Goal: Task Accomplishment & Management: Manage account settings

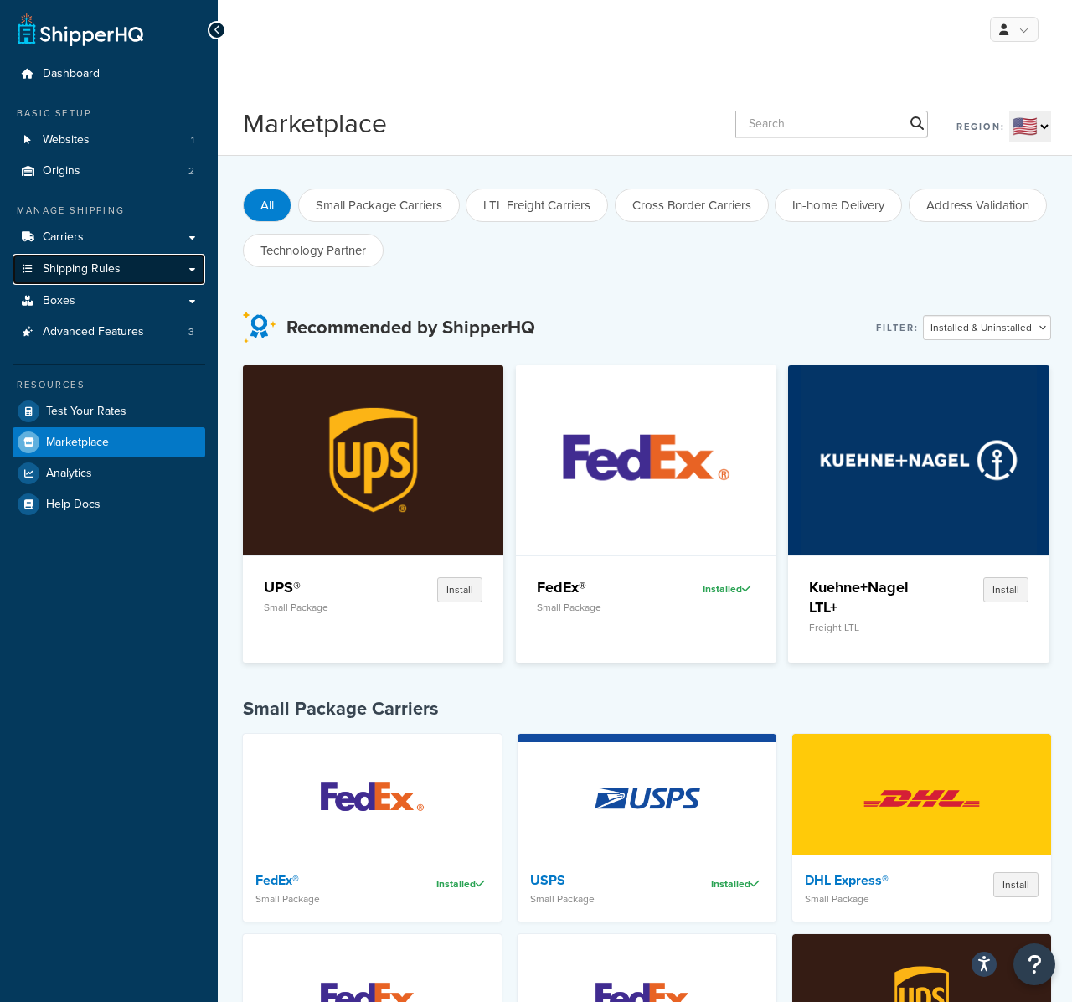
click at [119, 266] on link "Shipping Rules" at bounding box center [109, 269] width 193 height 31
click at [126, 234] on link "Carriers" at bounding box center [109, 237] width 193 height 31
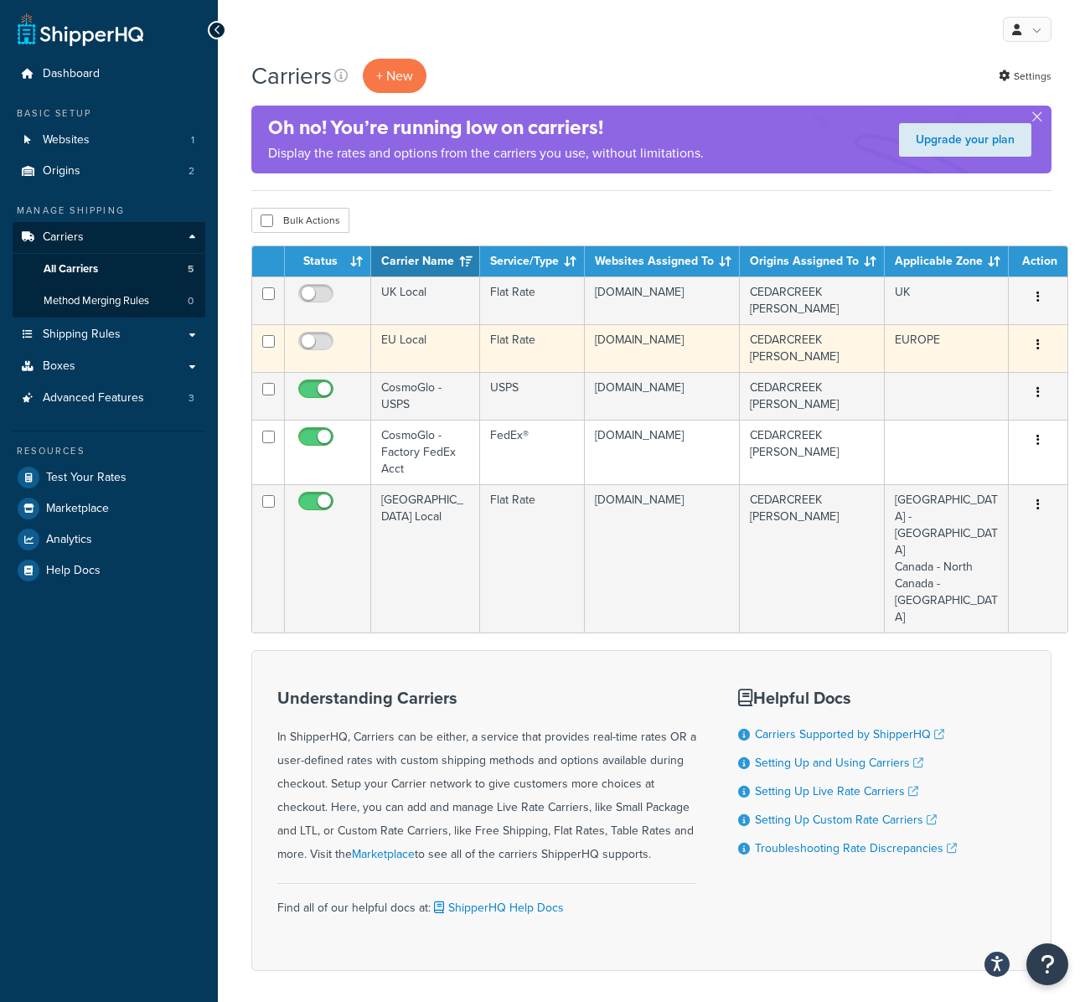
drag, startPoint x: 312, startPoint y: 343, endPoint x: 313, endPoint y: 331, distance: 12.6
click at [312, 338] on input "checkbox" at bounding box center [318, 345] width 46 height 21
checkbox input "true"
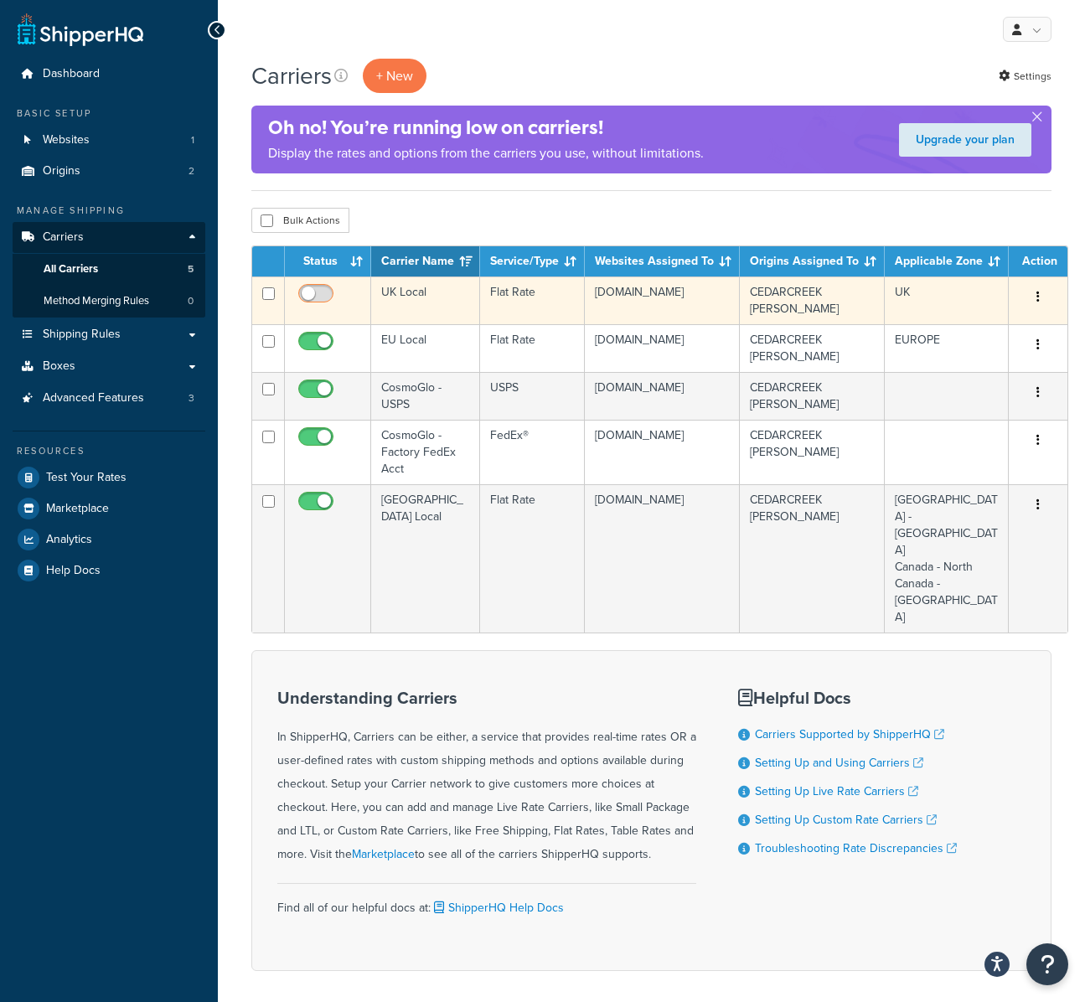
click at [313, 294] on input "checkbox" at bounding box center [318, 297] width 46 height 21
checkbox input "true"
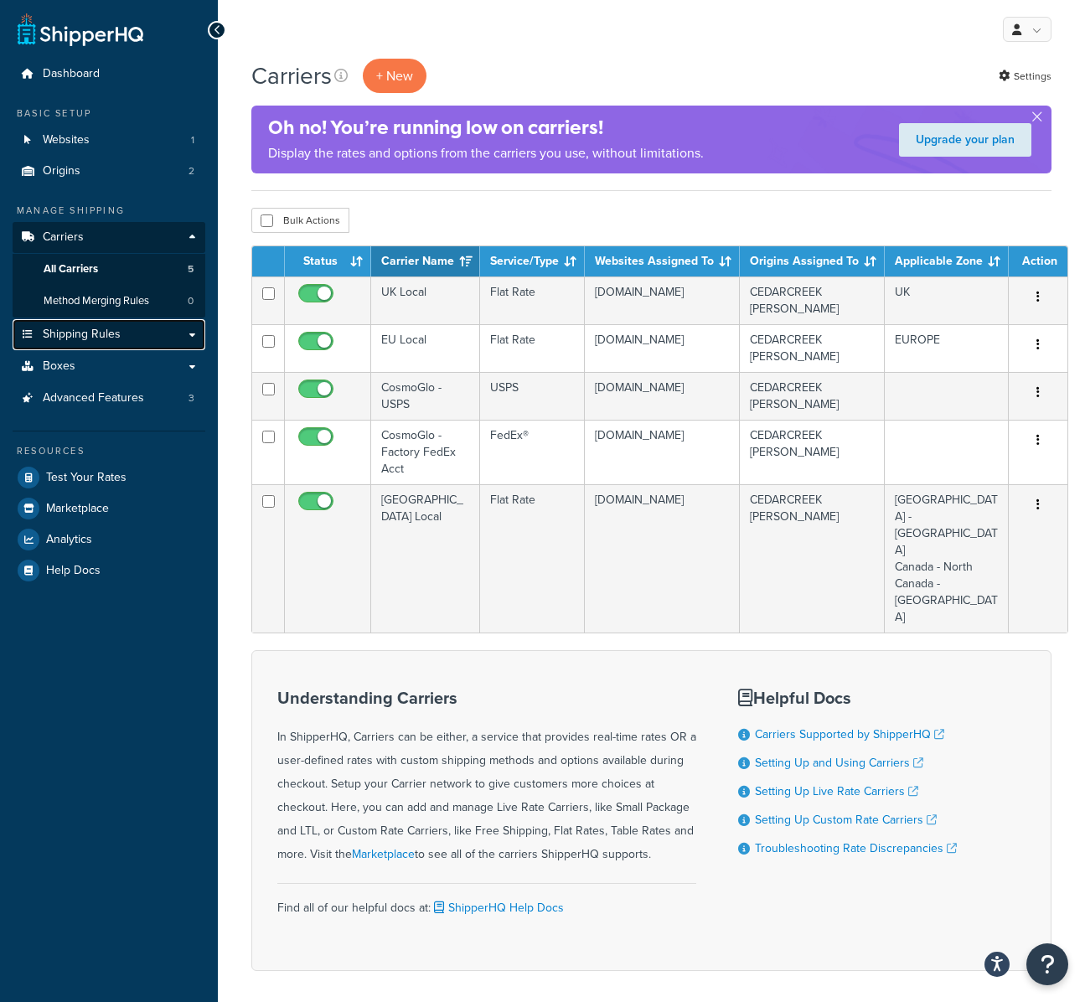
click at [112, 333] on span "Shipping Rules" at bounding box center [82, 335] width 78 height 14
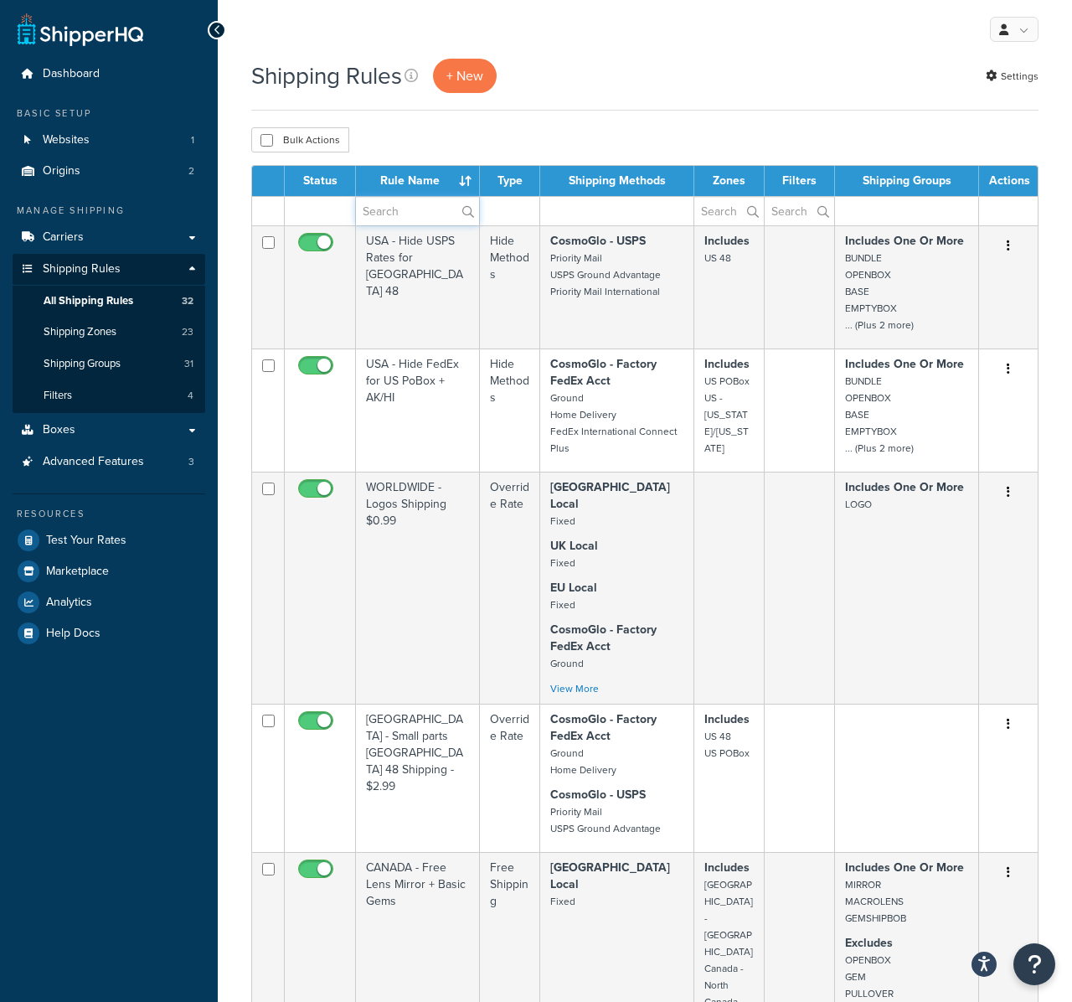
click at [404, 215] on input "text" at bounding box center [417, 211] width 123 height 28
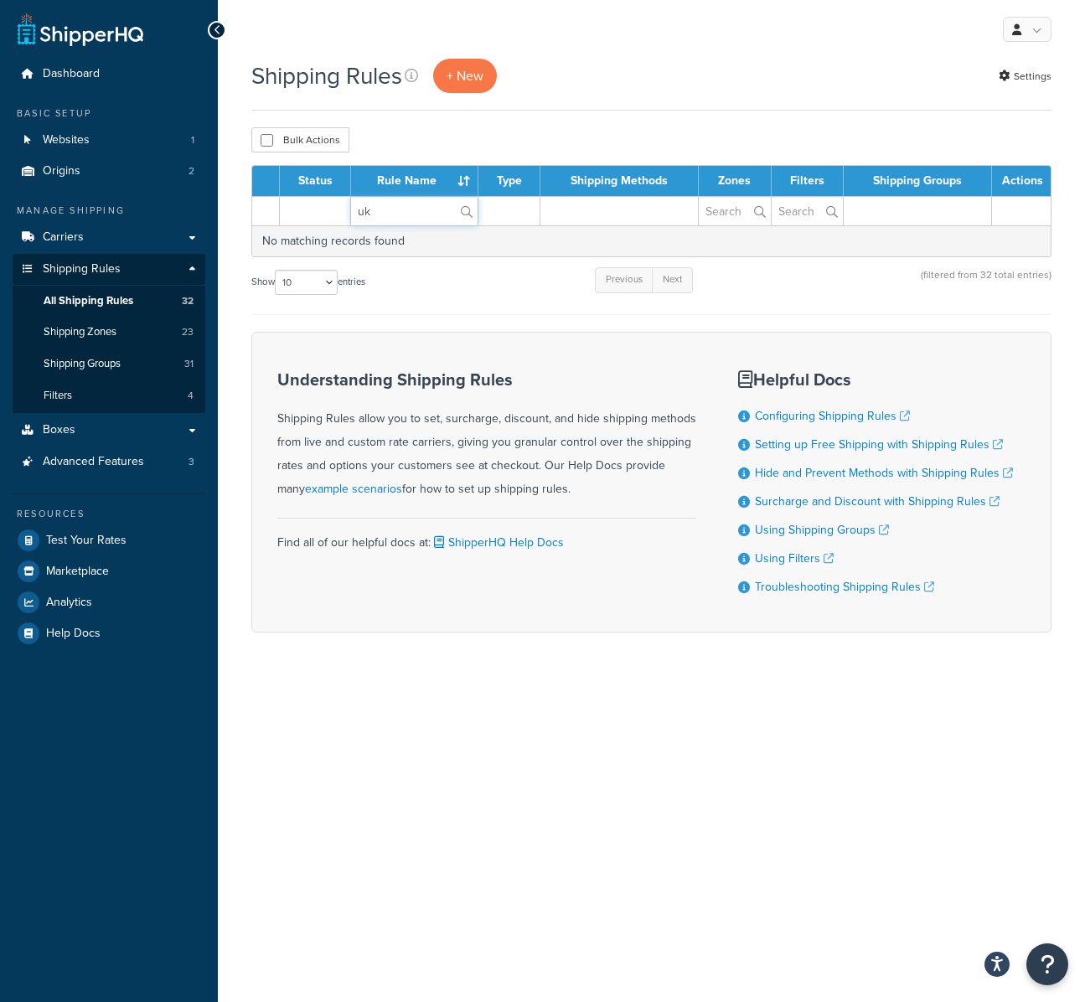
type input "u"
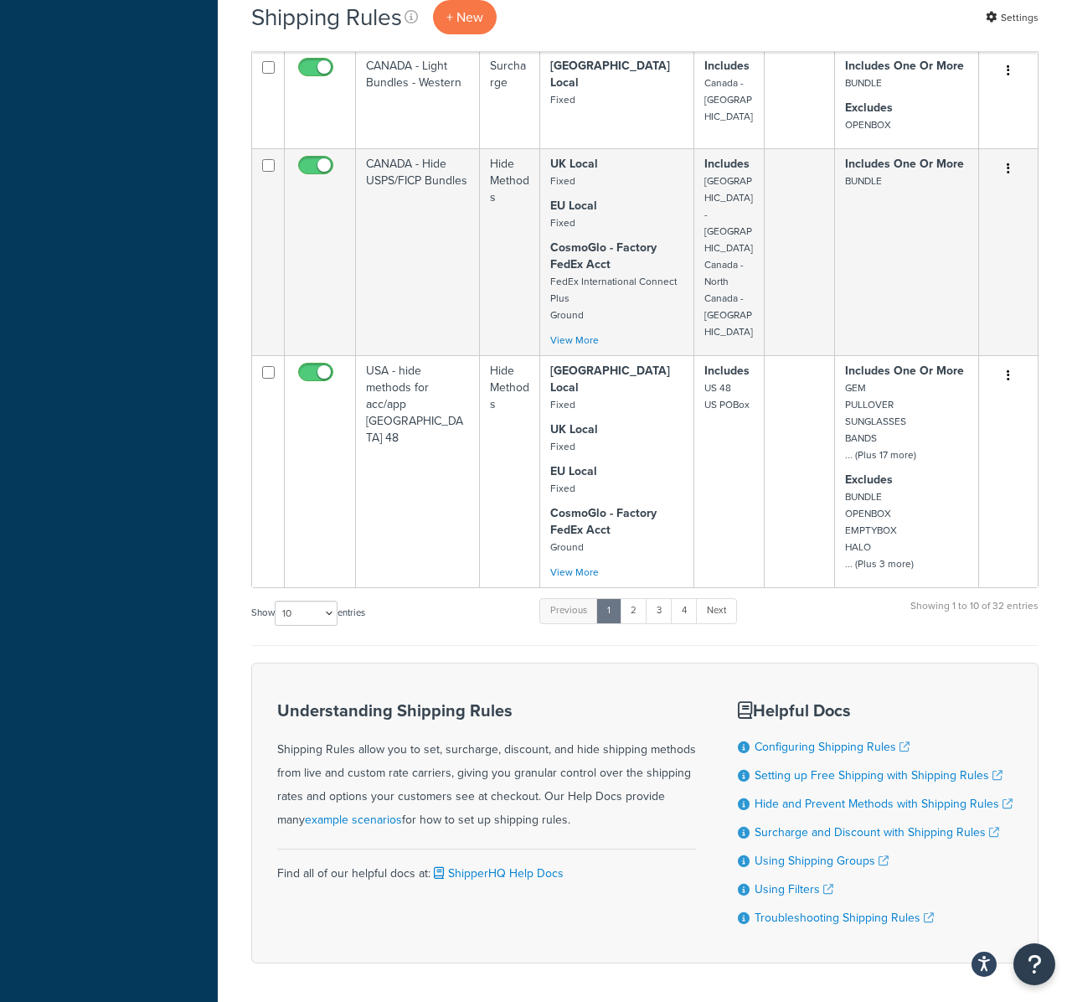
scroll to position [1242, 0]
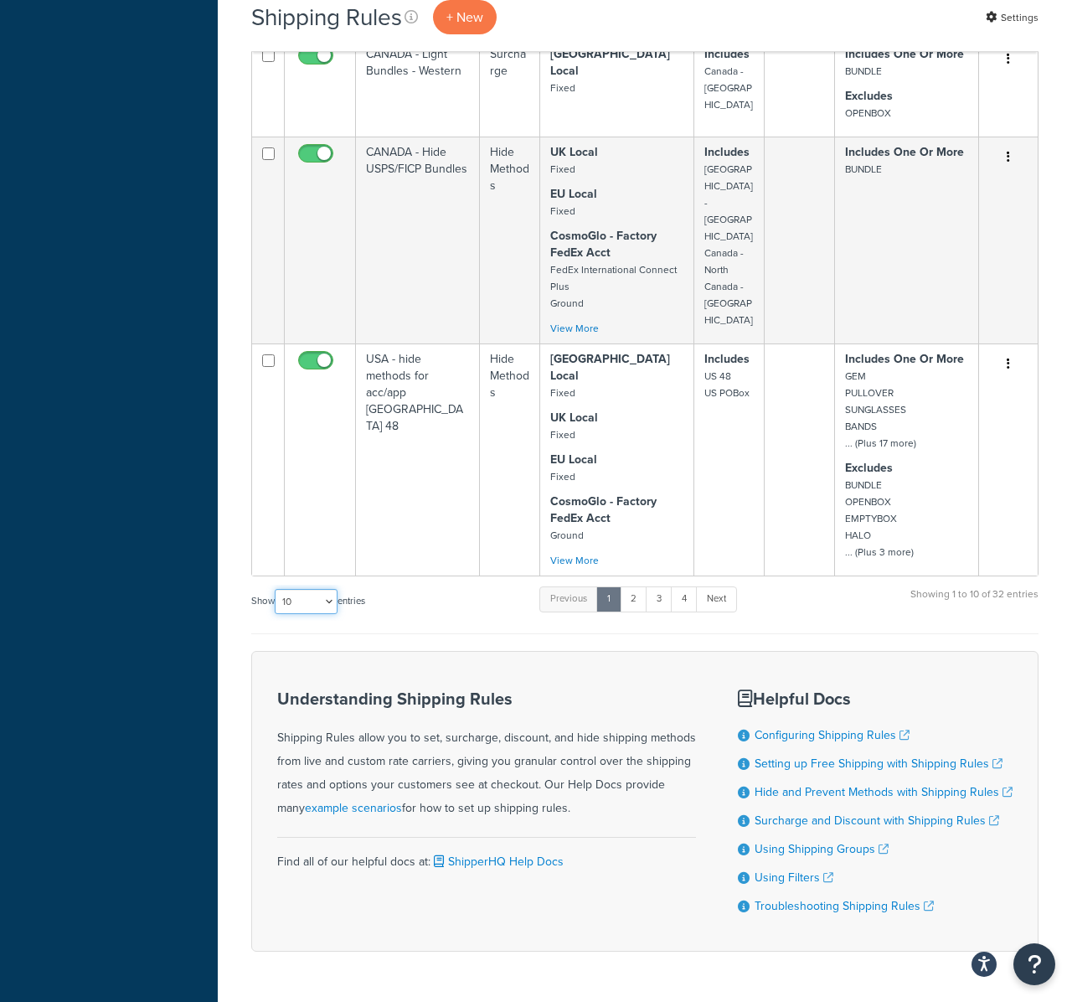
click at [295, 589] on select "10 15 25 50 100 1000" at bounding box center [306, 601] width 63 height 25
select select "100"
click at [276, 589] on select "10 15 25 50 100 1000" at bounding box center [306, 601] width 63 height 25
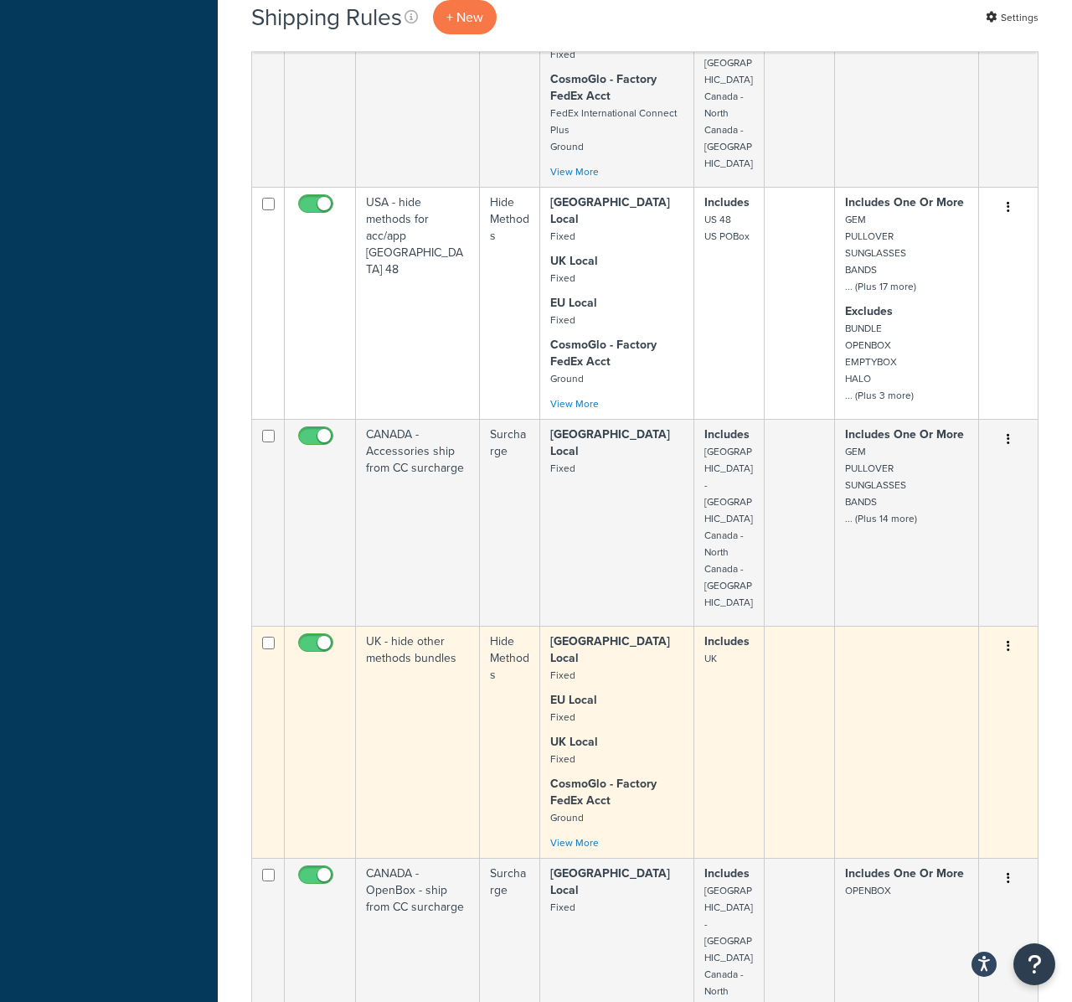
scroll to position [1464, 0]
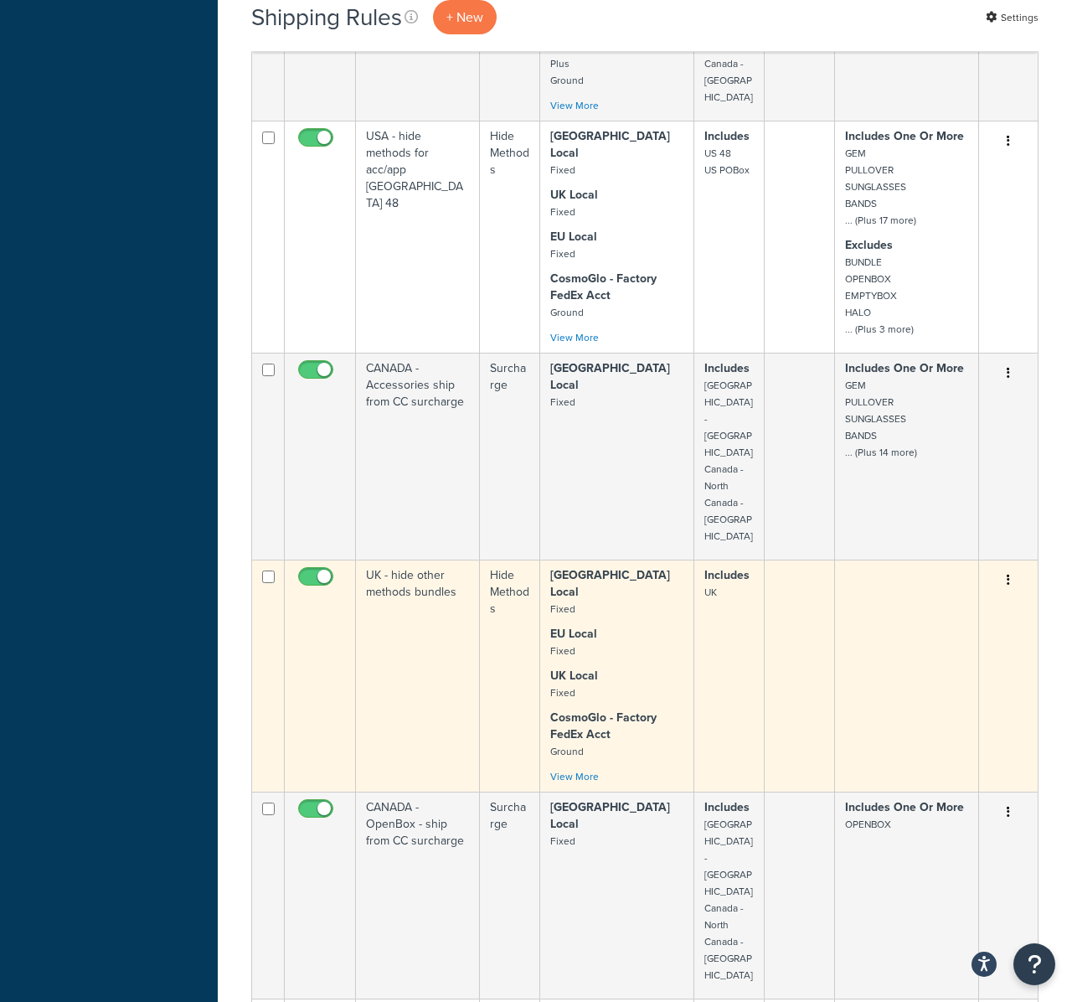
click at [613, 668] on p "UK Local Fixed" at bounding box center [616, 685] width 133 height 34
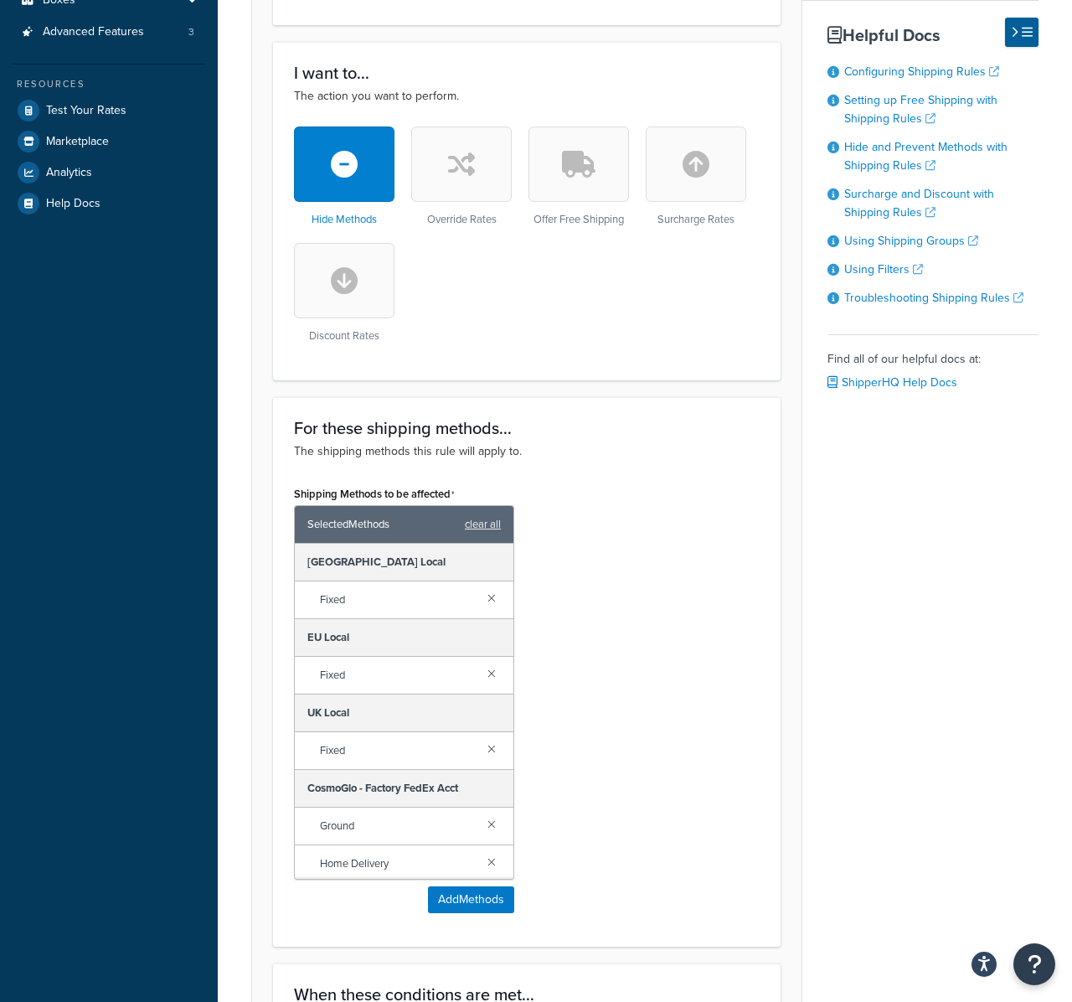
scroll to position [497, 0]
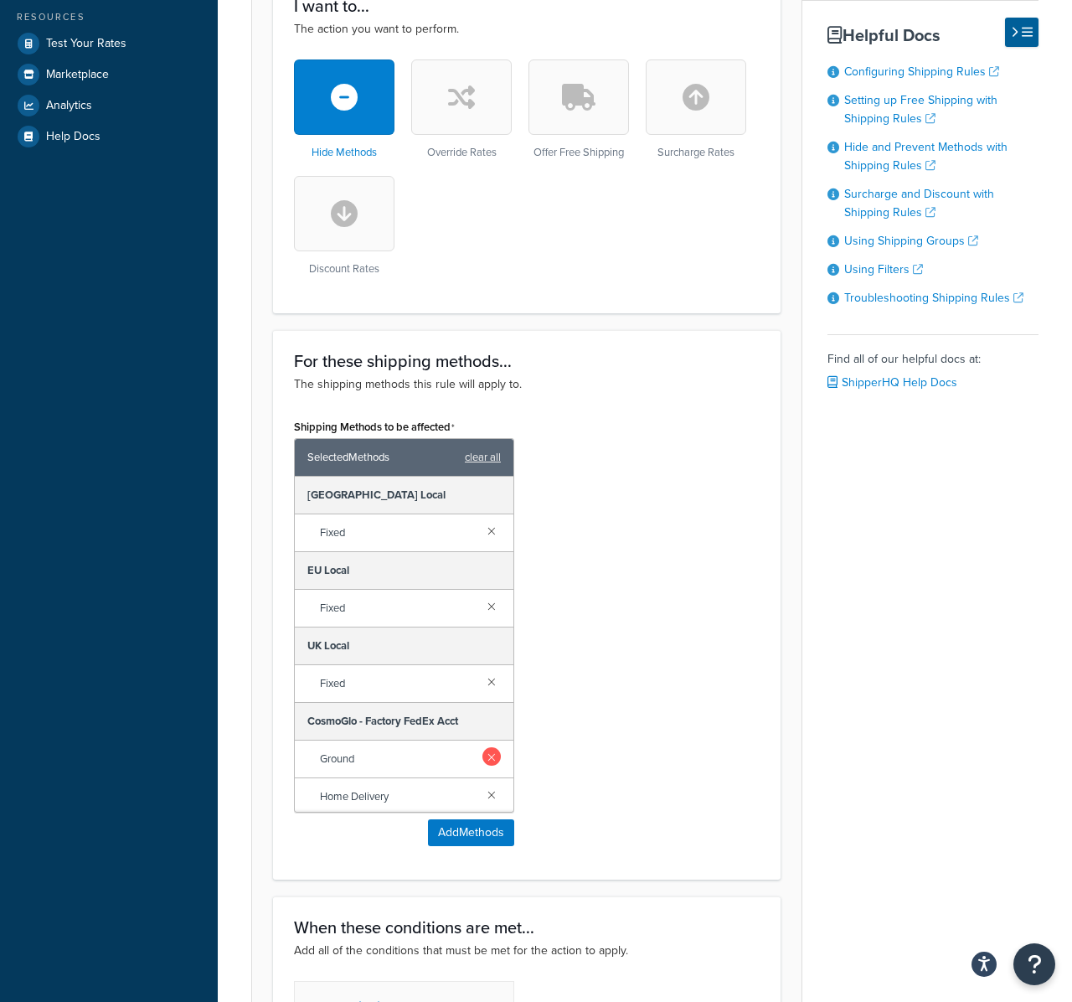
click at [483, 678] on link at bounding box center [492, 681] width 18 height 18
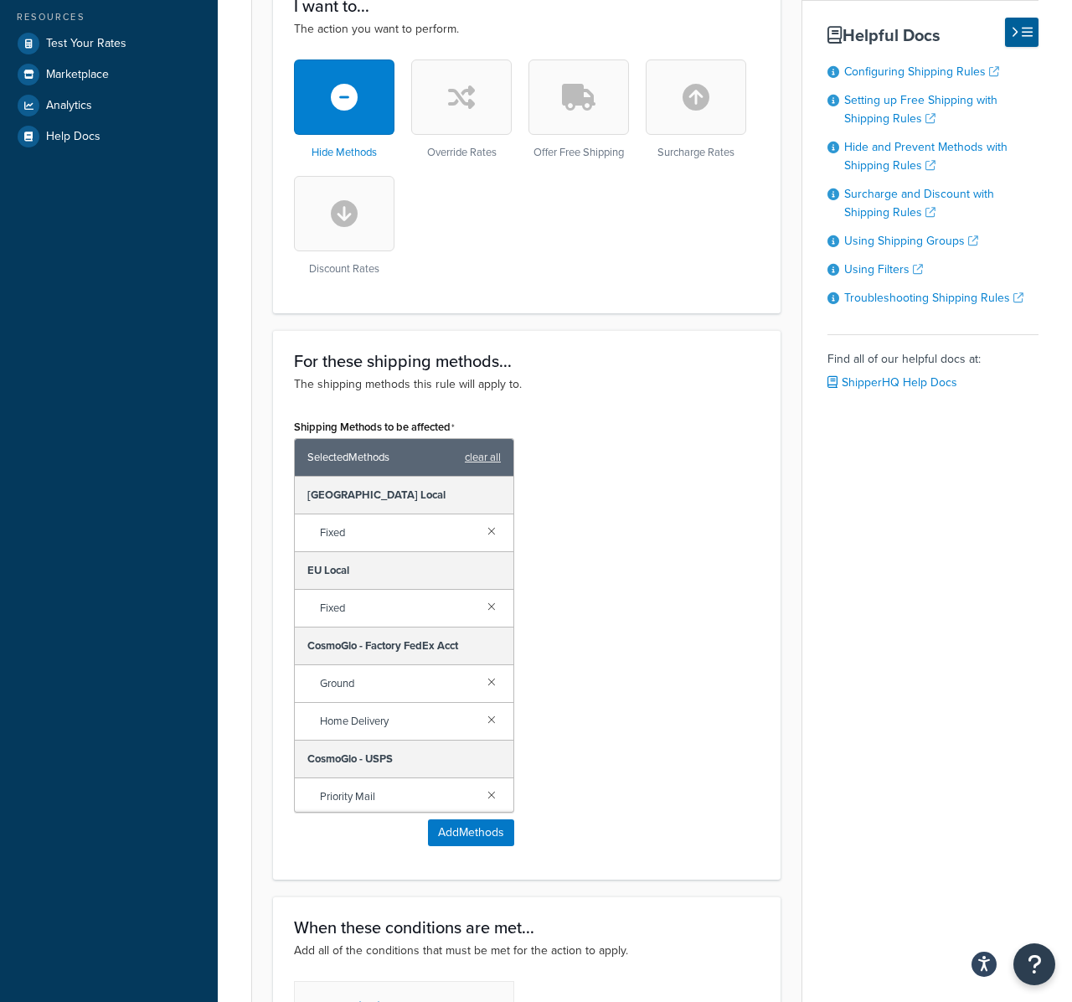
scroll to position [873, 0]
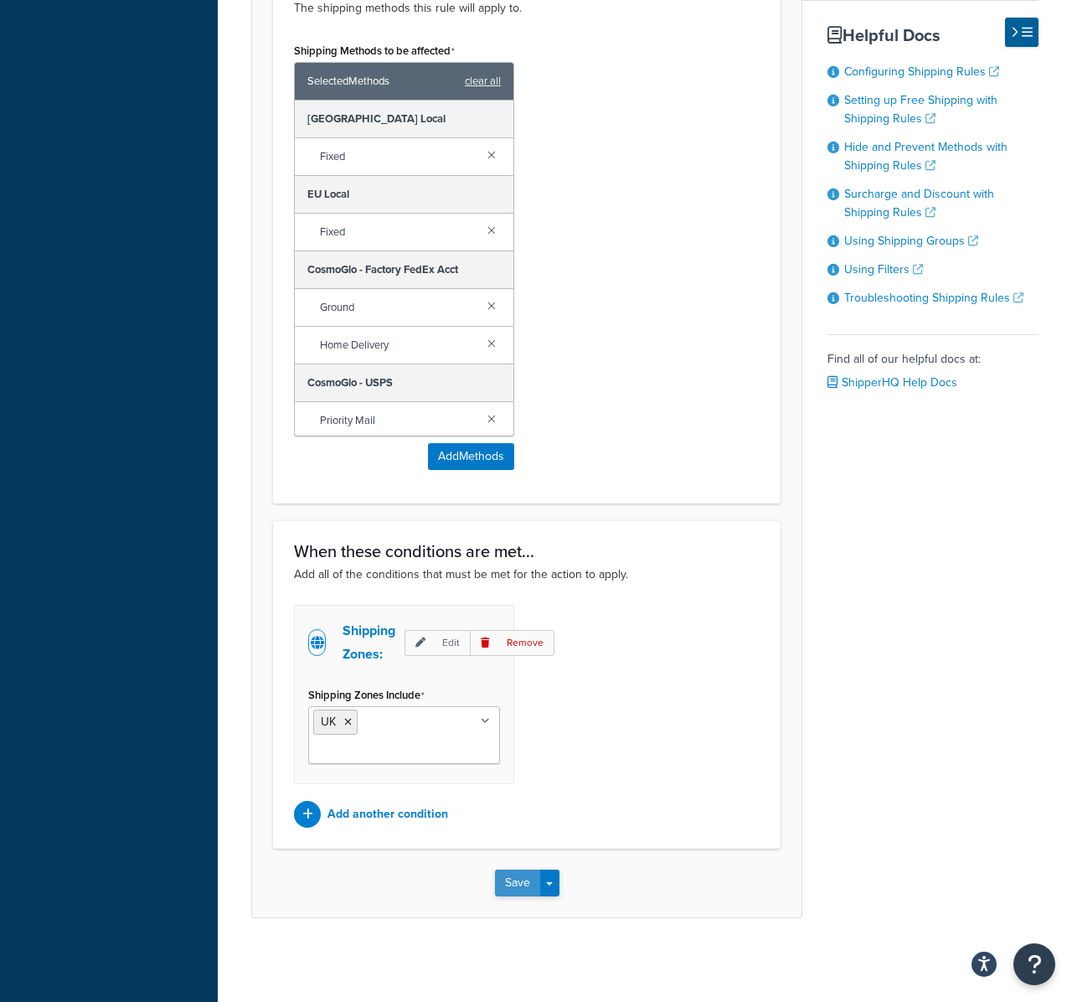
click at [515, 876] on button "Save" at bounding box center [517, 883] width 45 height 27
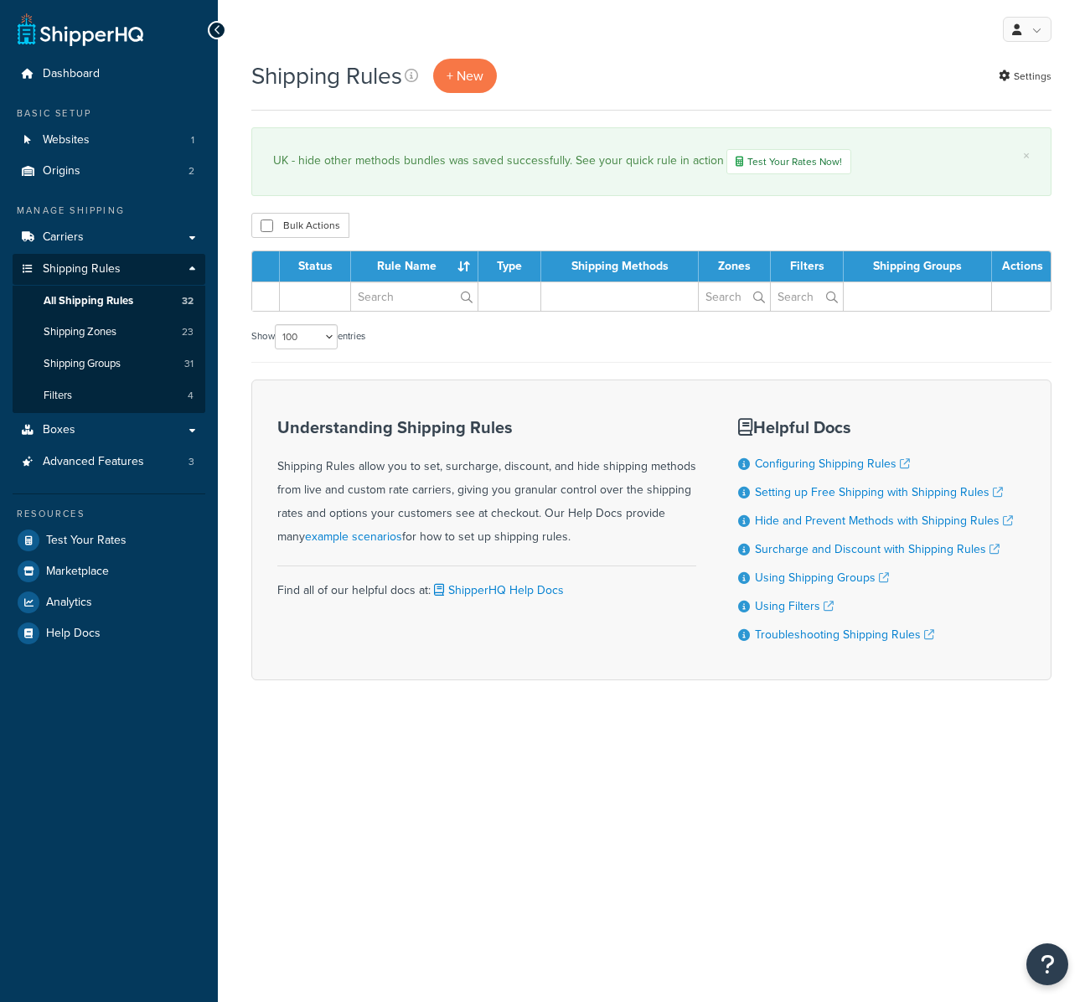
select select "100"
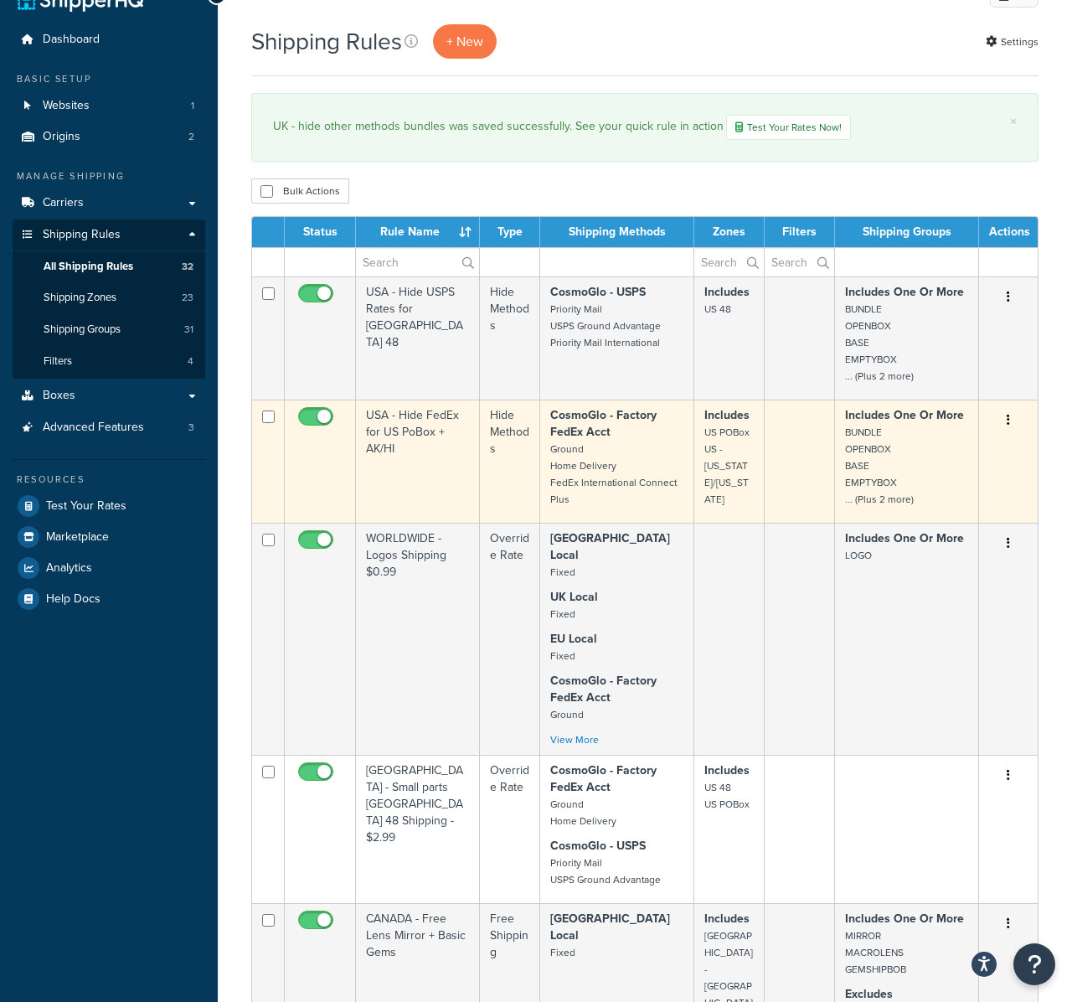
scroll to position [35, 0]
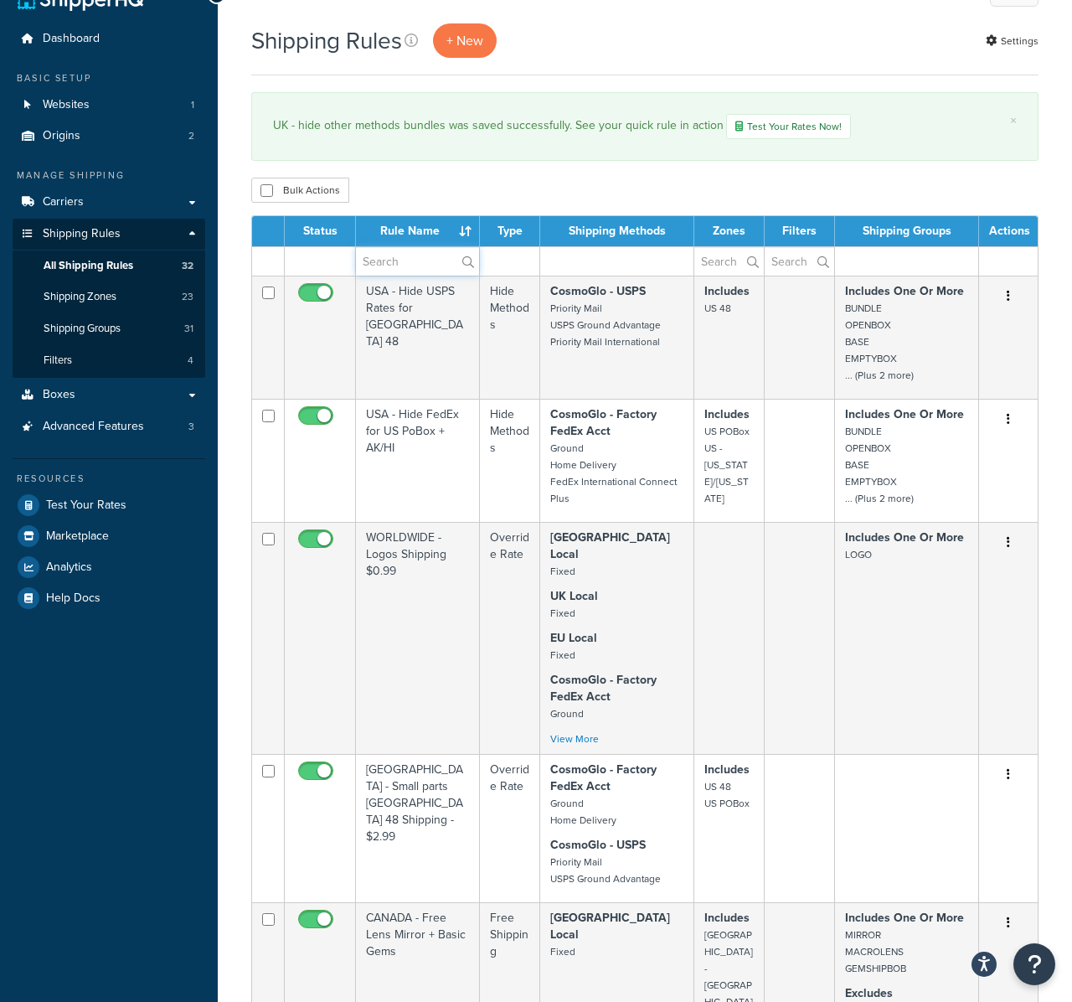
click at [397, 265] on input "text" at bounding box center [417, 261] width 123 height 28
type input "uk"
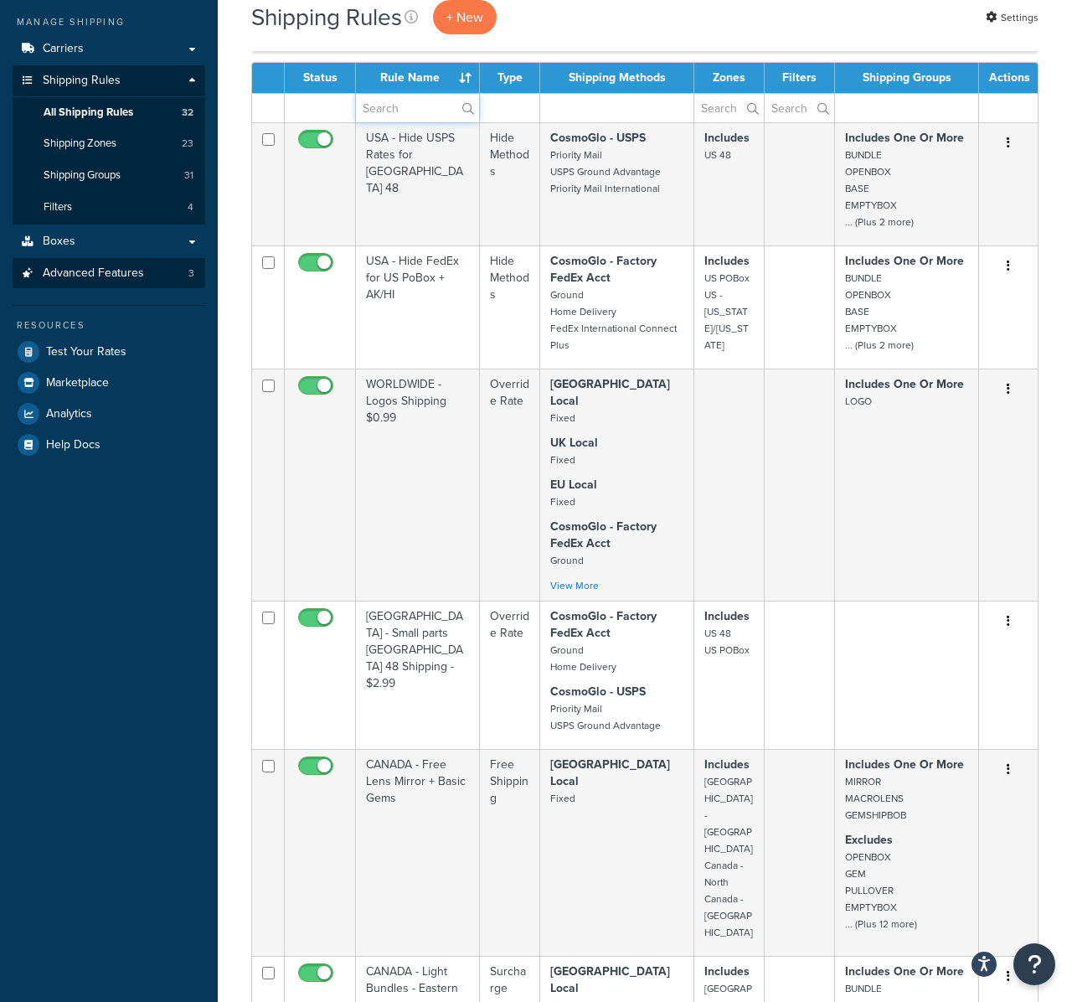
scroll to position [0, 0]
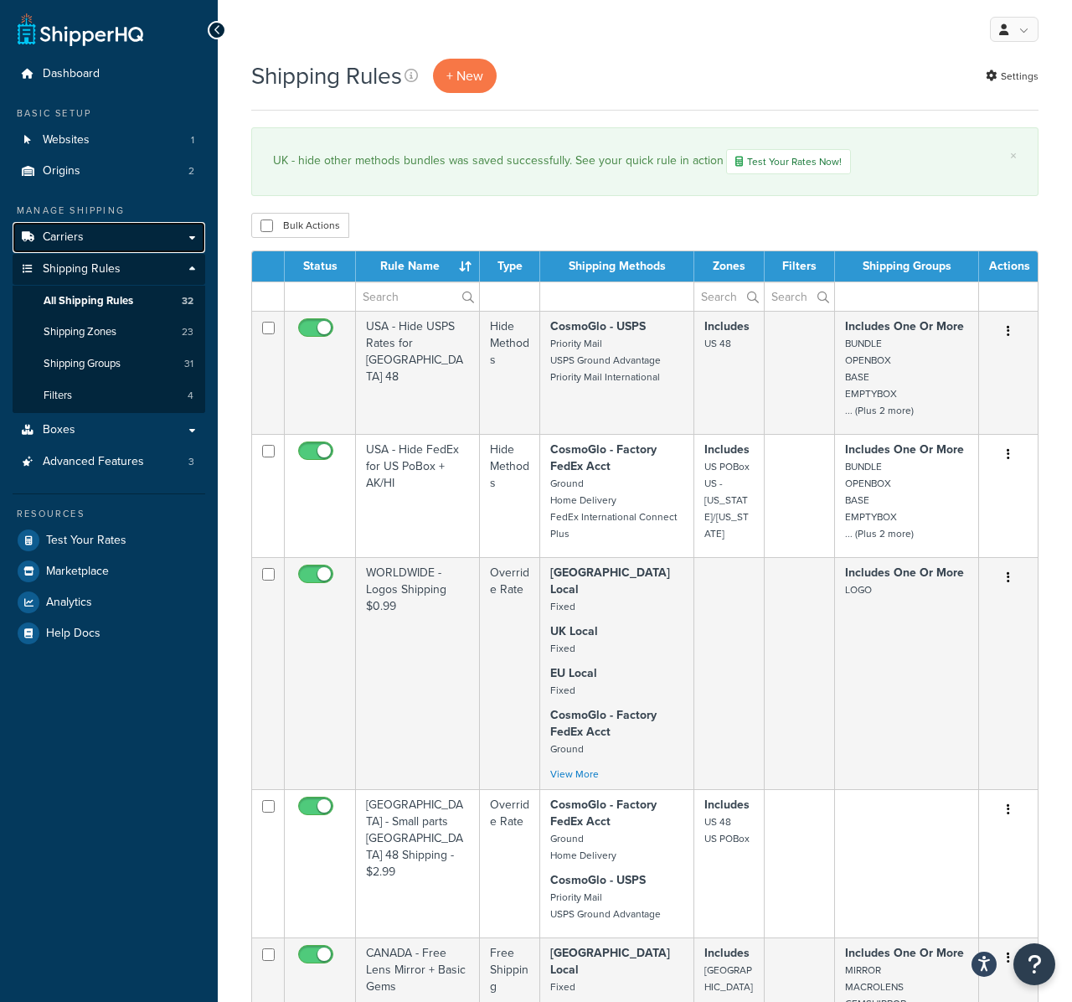
click at [113, 242] on link "Carriers" at bounding box center [109, 237] width 193 height 31
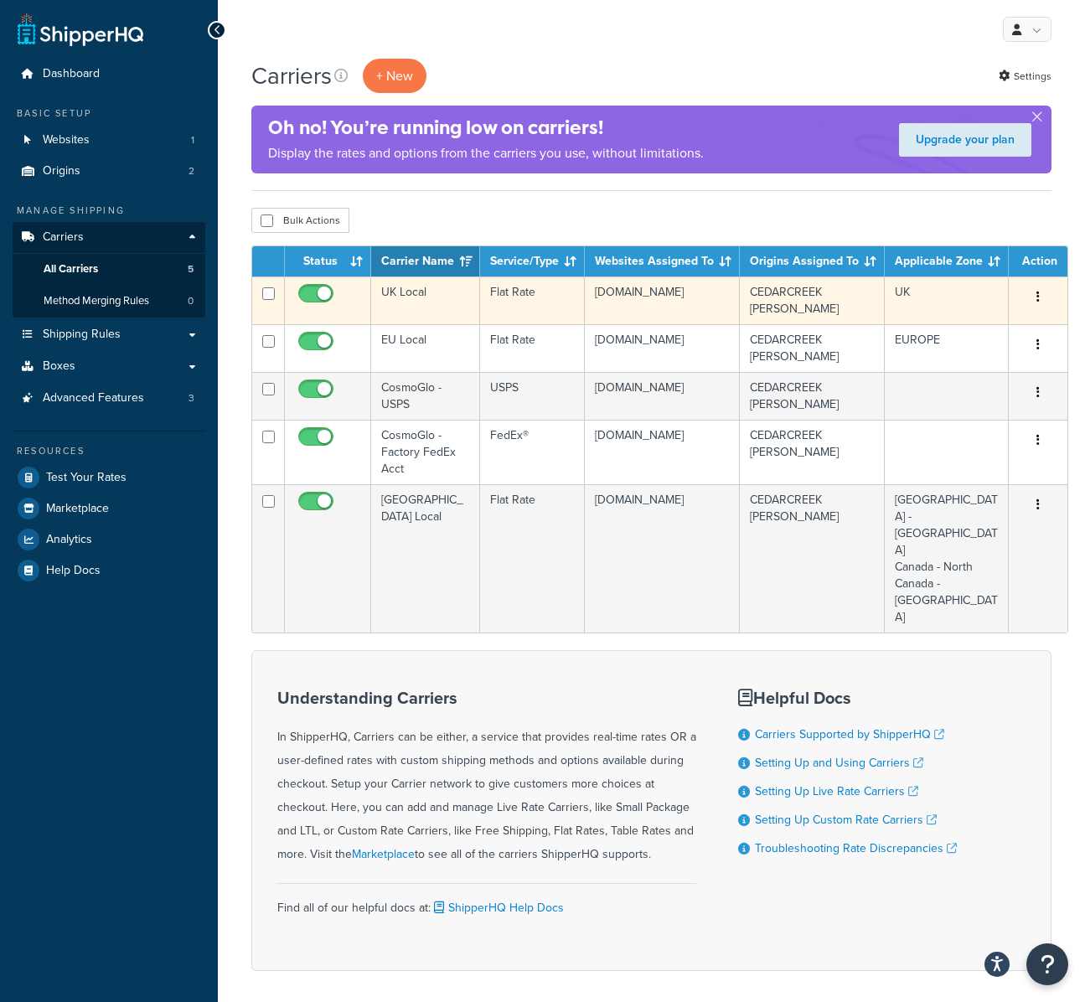
click at [552, 295] on td "Flat Rate" at bounding box center [532, 300] width 105 height 48
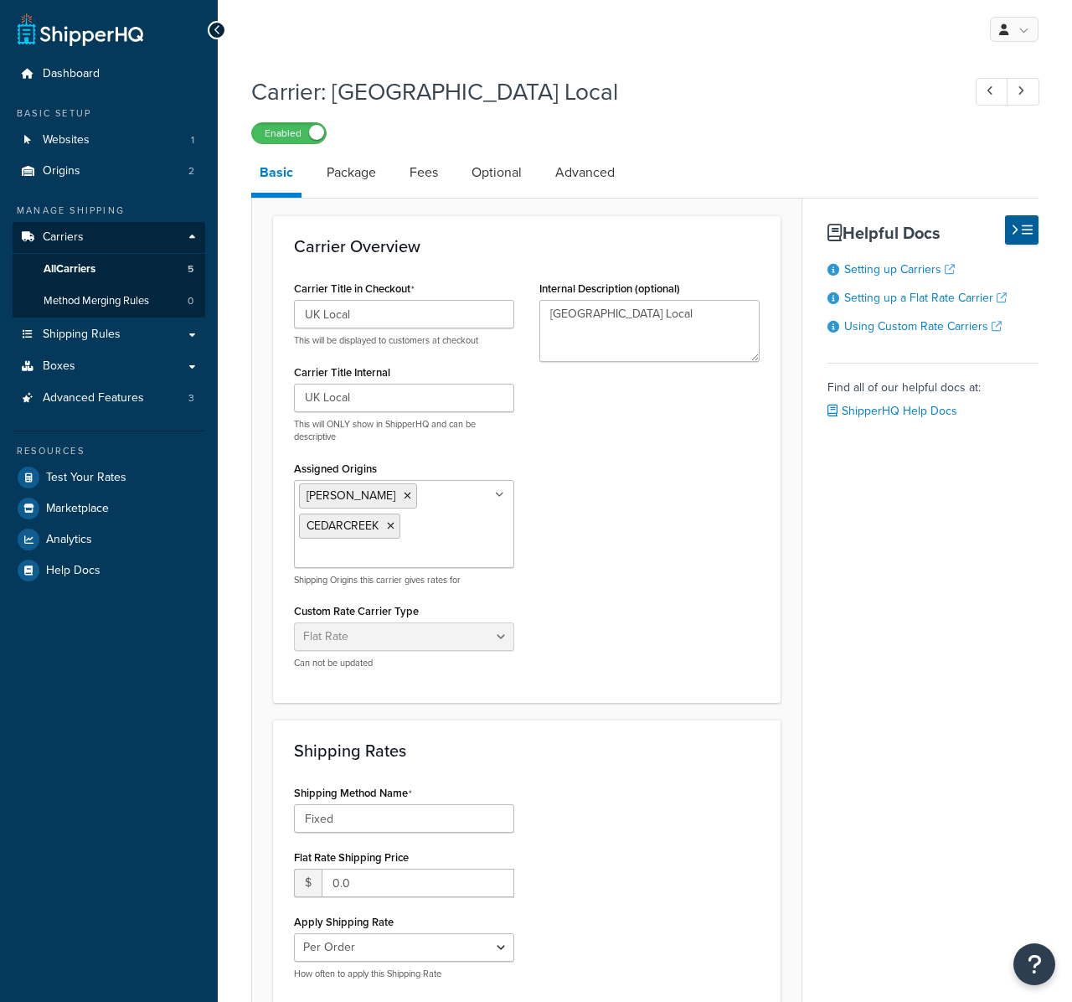
select select "flat"
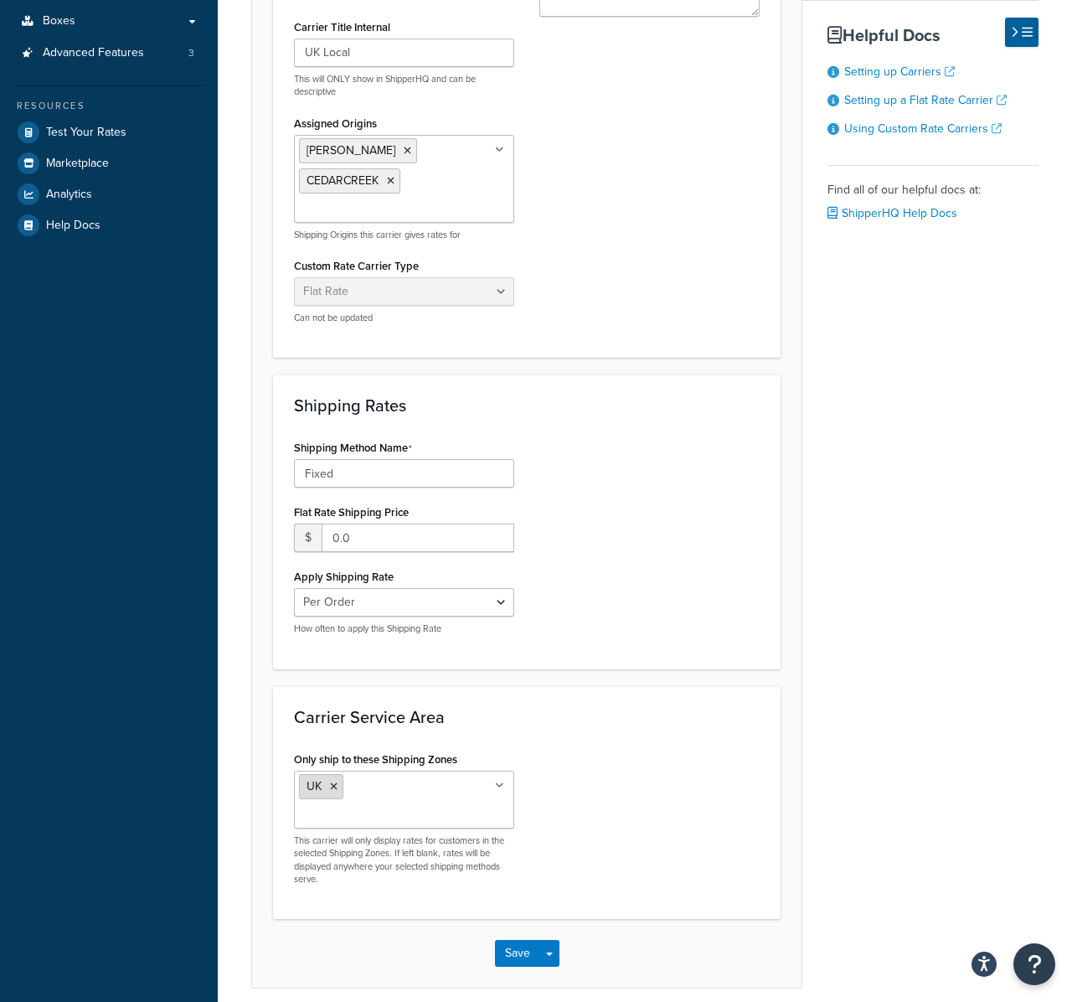
scroll to position [359, 0]
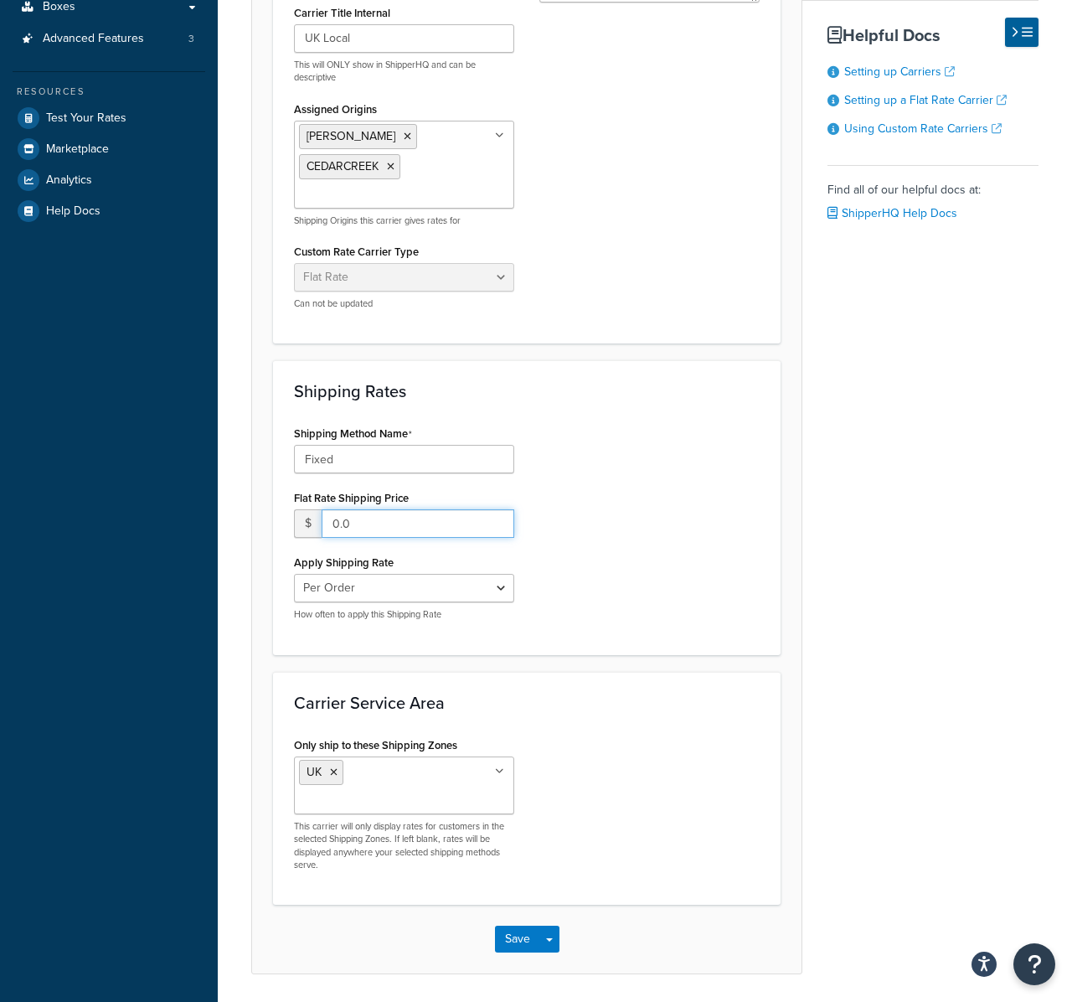
click at [389, 509] on input "0.0" at bounding box center [418, 523] width 193 height 28
drag, startPoint x: 281, startPoint y: 493, endPoint x: 264, endPoint y: 493, distance: 17.6
click at [264, 493] on form "Carrier Overview Carrier Title in Checkout UK Local This will be displayed to c…" at bounding box center [527, 415] width 550 height 1118
type input "85.00"
click at [374, 574] on select "Per Order Per Item Per Package" at bounding box center [404, 588] width 220 height 28
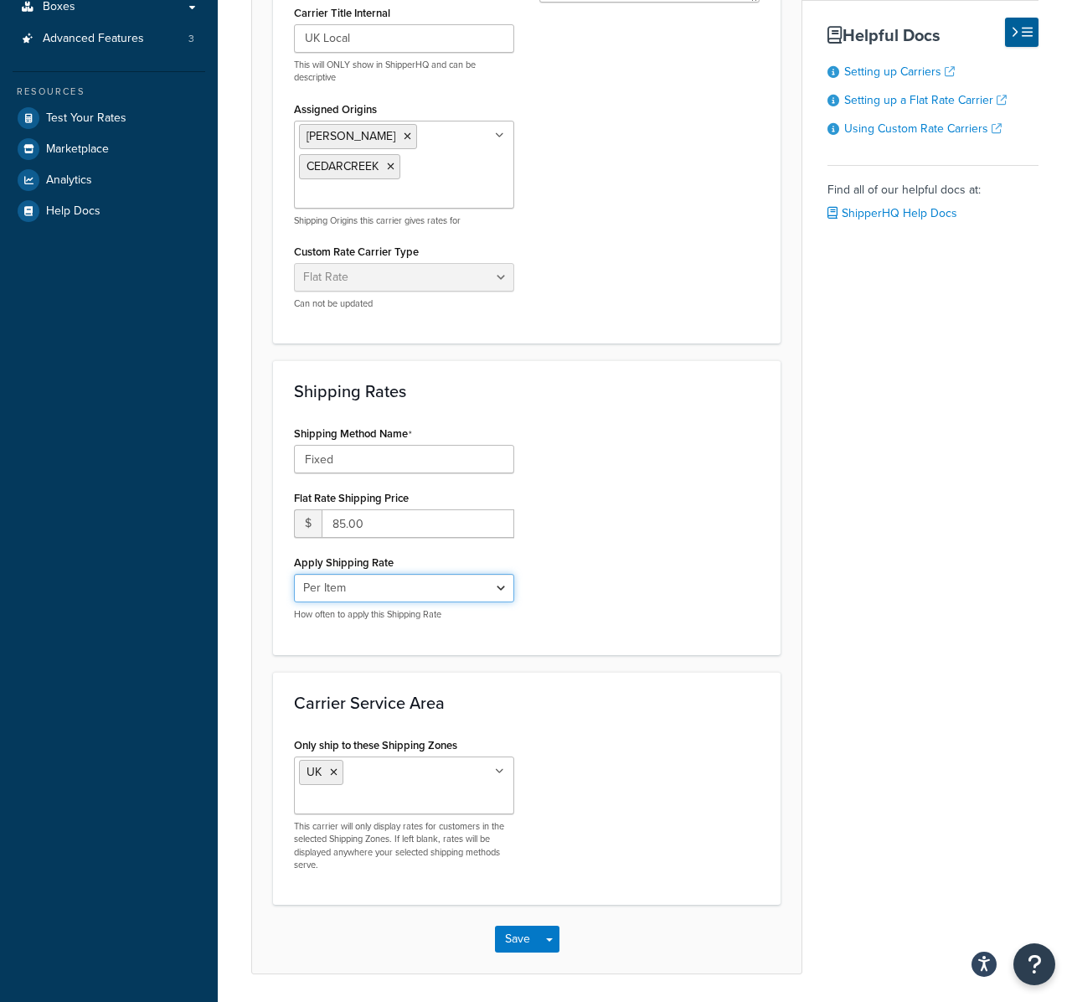
click at [294, 574] on select "Per Order Per Item Per Package" at bounding box center [404, 588] width 220 height 28
click at [359, 576] on div "Per Order Per Item Per Package How often to apply this Shipping Rate" at bounding box center [404, 597] width 220 height 47
click at [360, 574] on select "Per Order Per Item Per Package" at bounding box center [404, 588] width 220 height 28
select select "order"
click at [294, 574] on select "Per Order Per Item Per Package" at bounding box center [404, 588] width 220 height 28
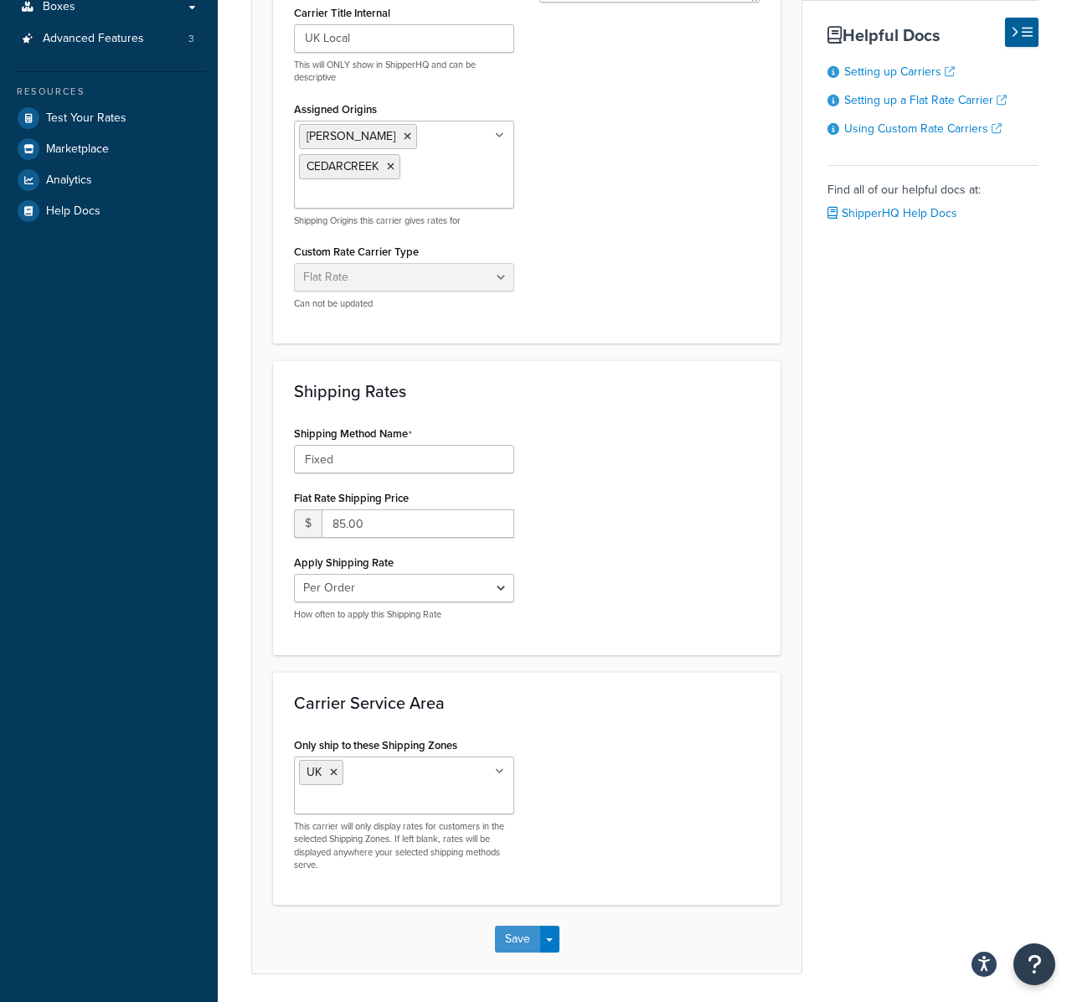
click at [516, 926] on button "Save" at bounding box center [517, 939] width 45 height 27
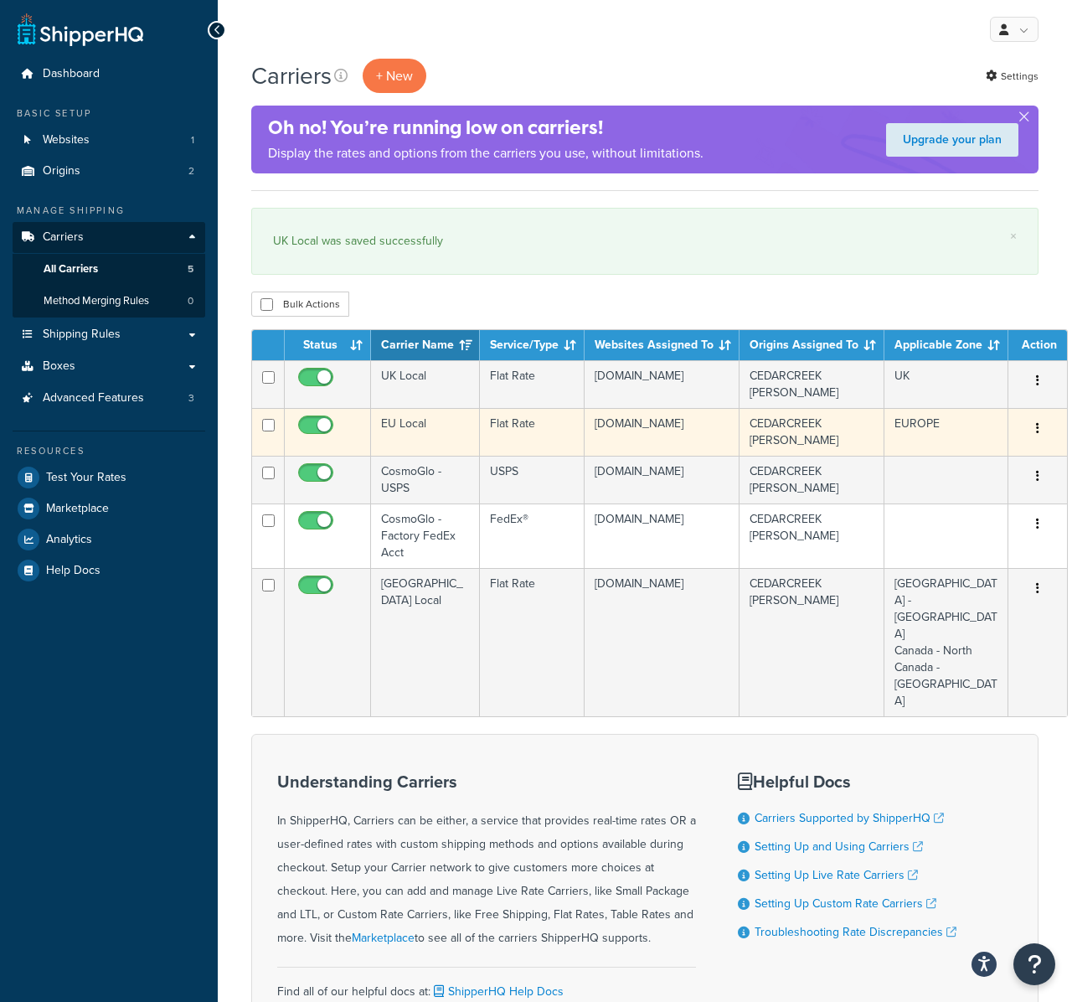
click at [410, 431] on td "EU Local" at bounding box center [425, 432] width 109 height 48
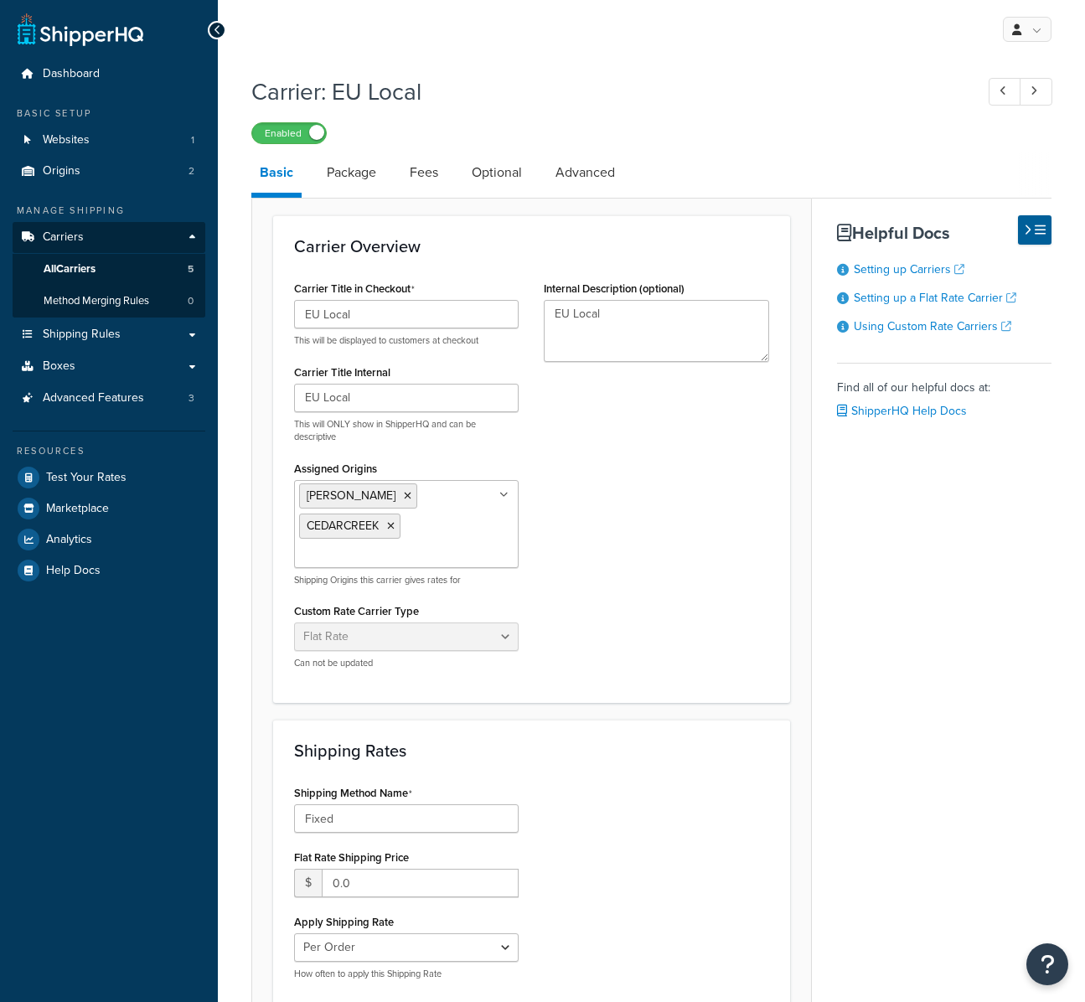
select select "flat"
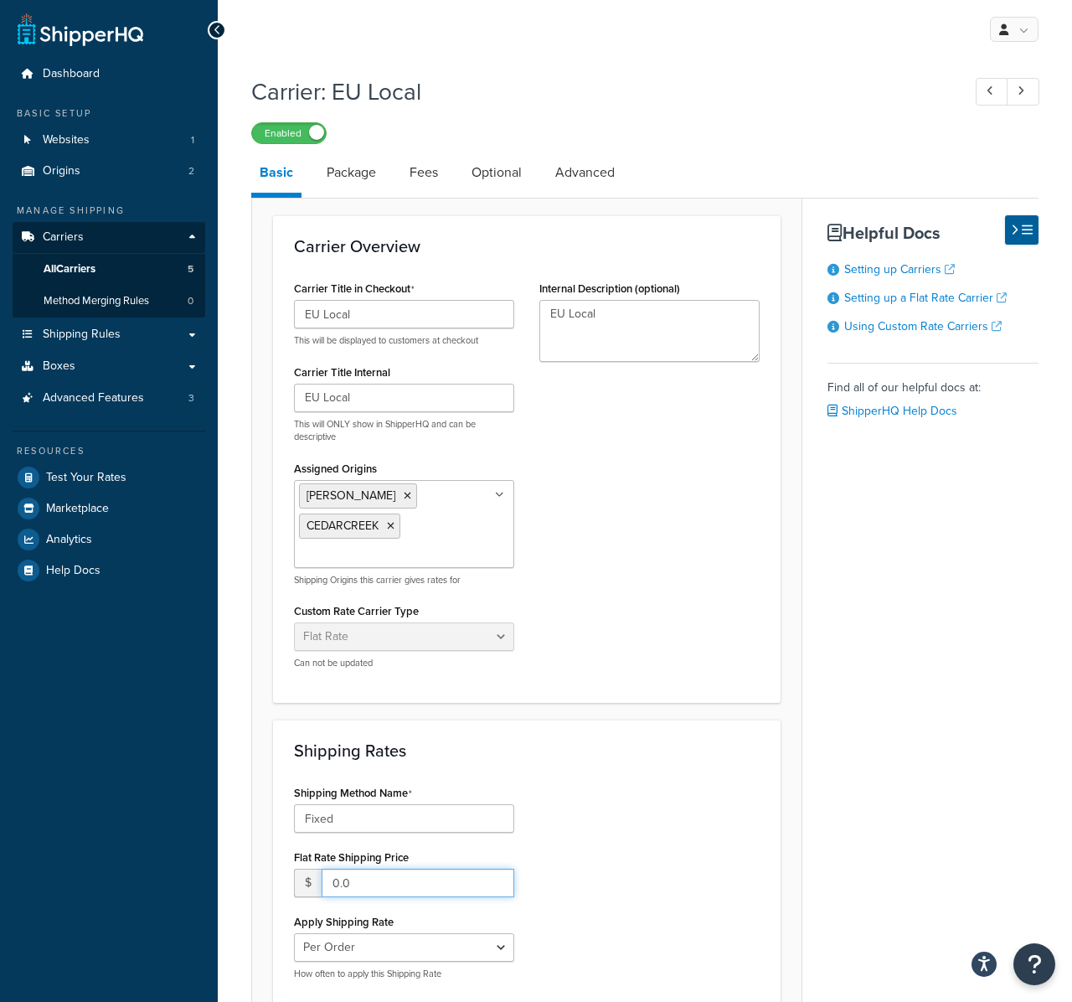
click at [372, 869] on input "0.0" at bounding box center [418, 883] width 193 height 28
type input "0"
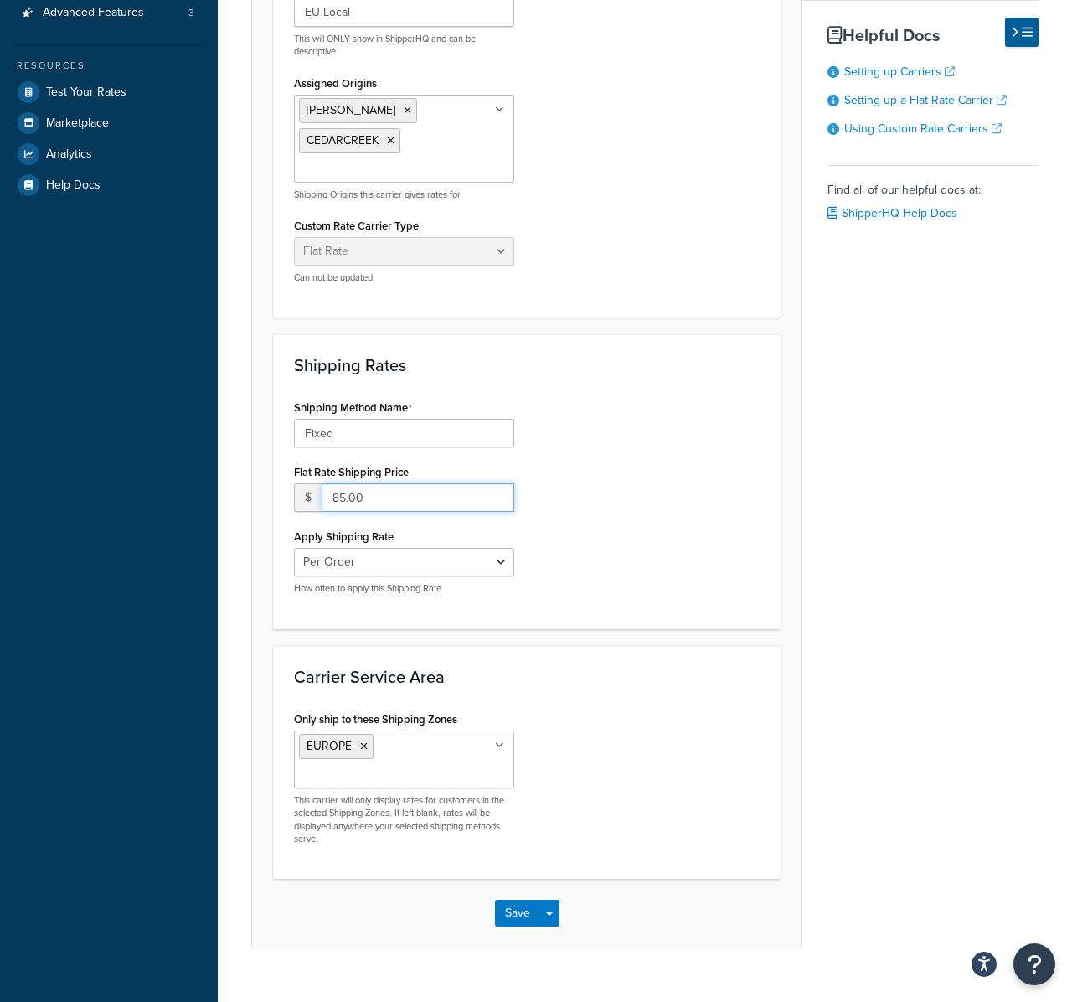
scroll to position [384, 0]
type input "85.00"
click at [518, 901] on button "Save" at bounding box center [517, 914] width 45 height 27
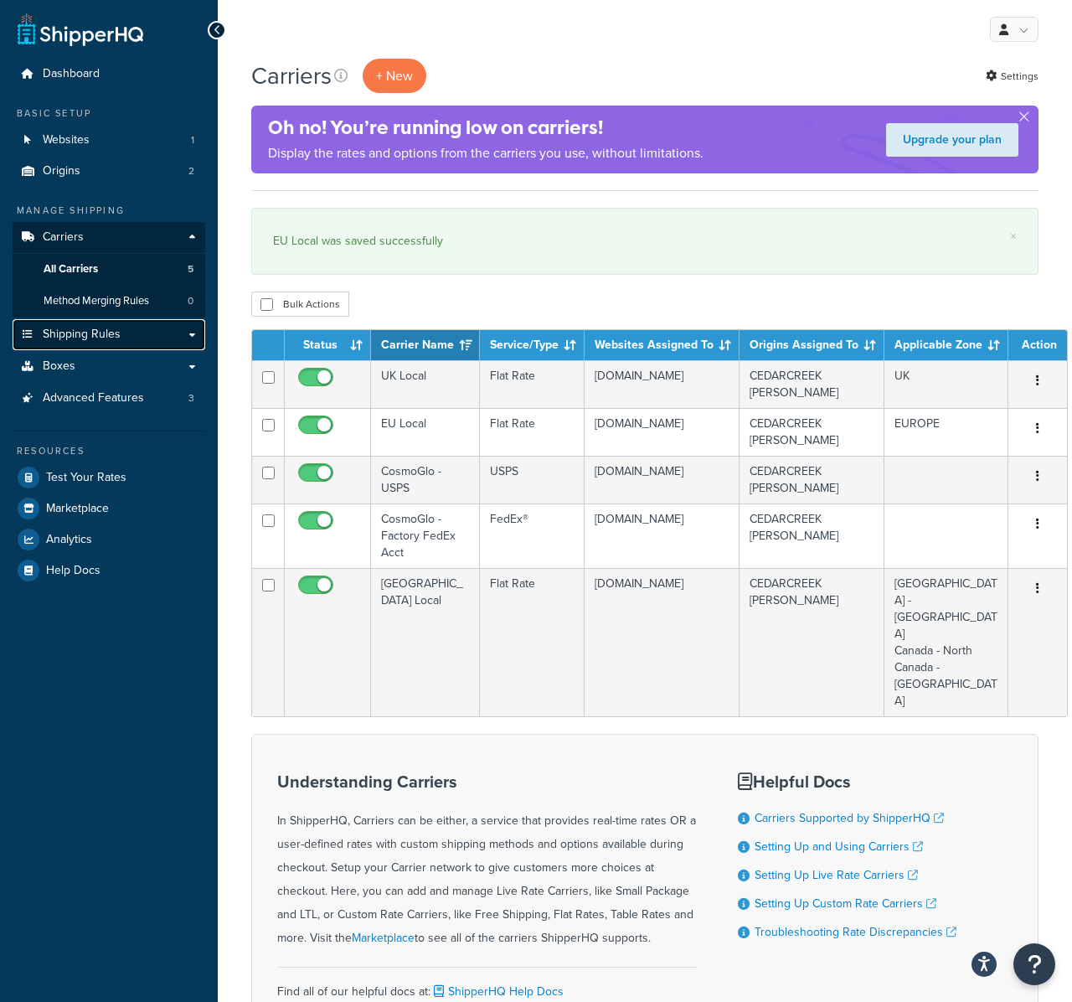
click at [81, 338] on span "Shipping Rules" at bounding box center [82, 335] width 78 height 14
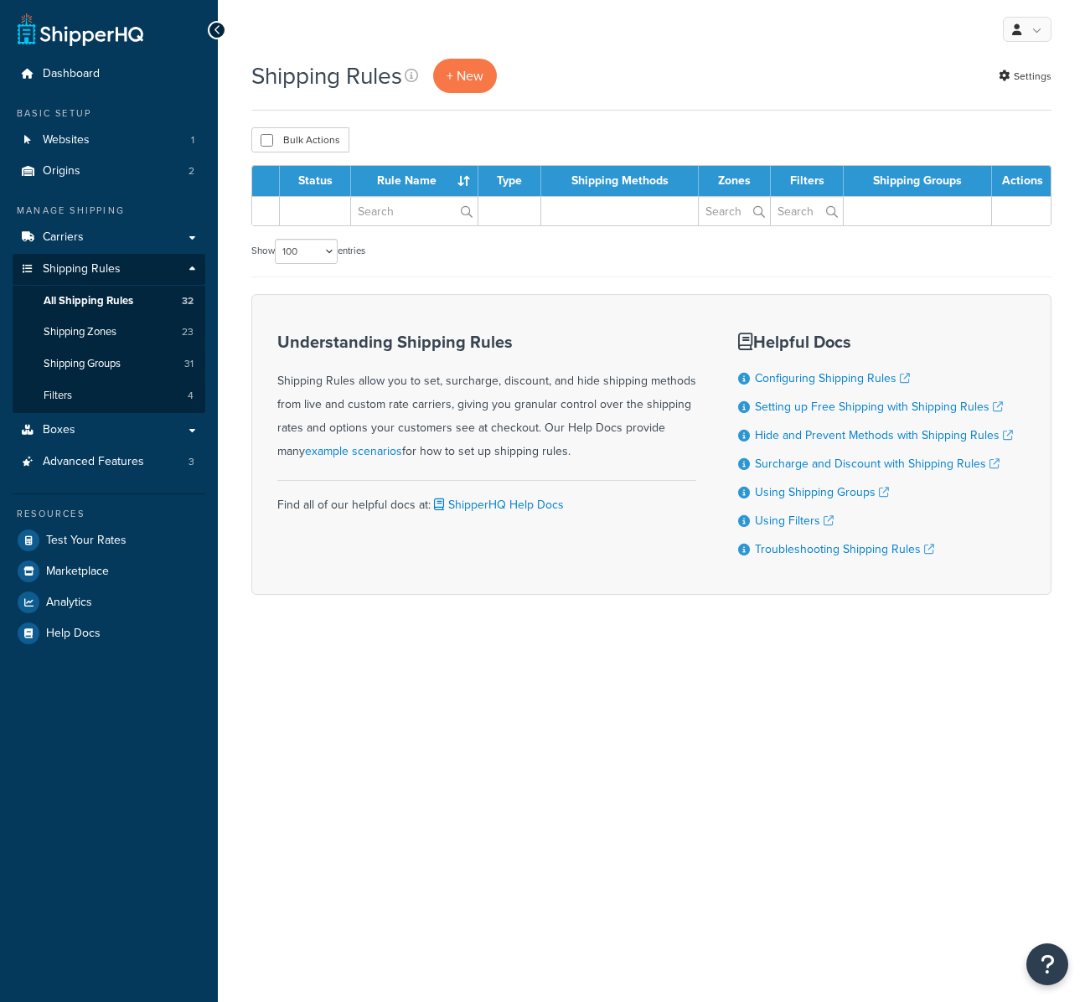
select select "100"
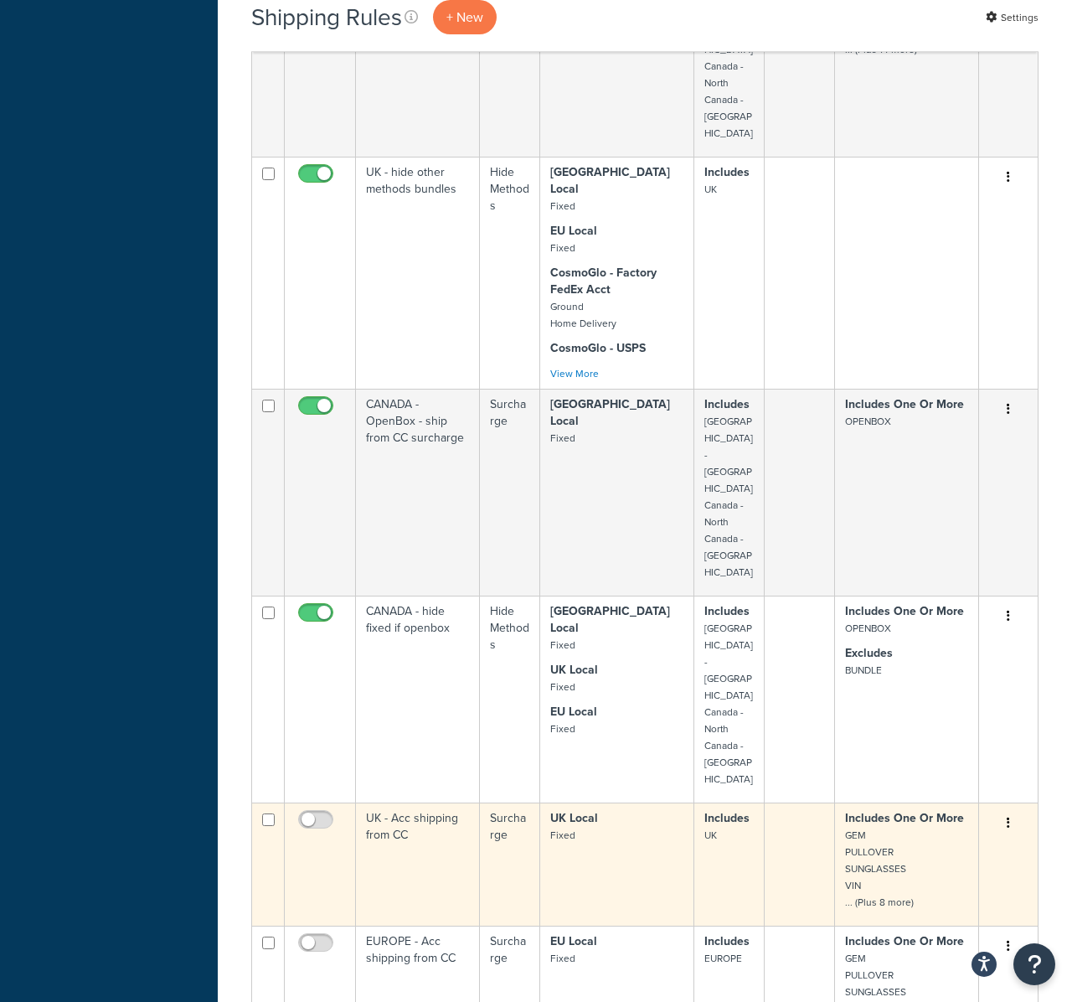
scroll to position [1868, 0]
click at [315, 813] on input "checkbox" at bounding box center [318, 823] width 46 height 21
checkbox input "true"
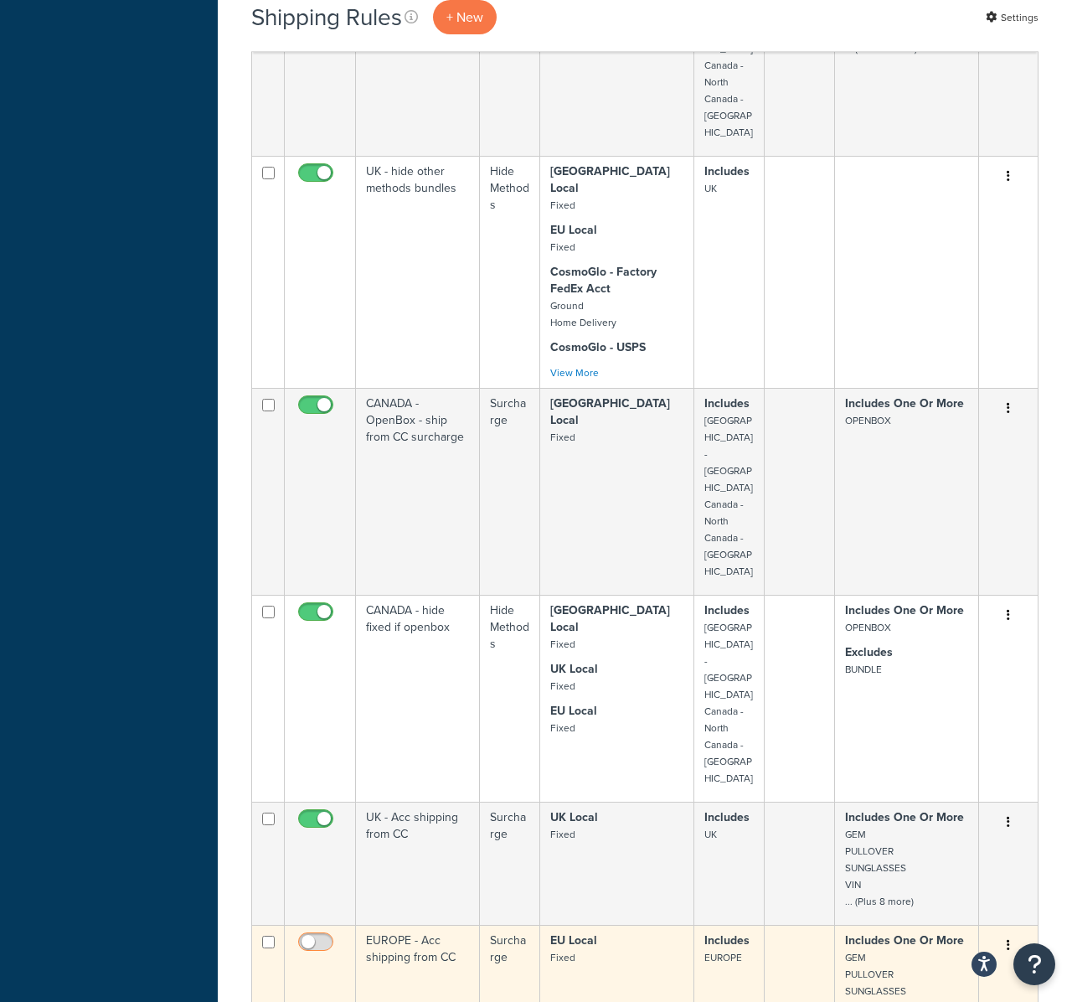
click at [320, 936] on input "checkbox" at bounding box center [318, 946] width 46 height 21
checkbox input "true"
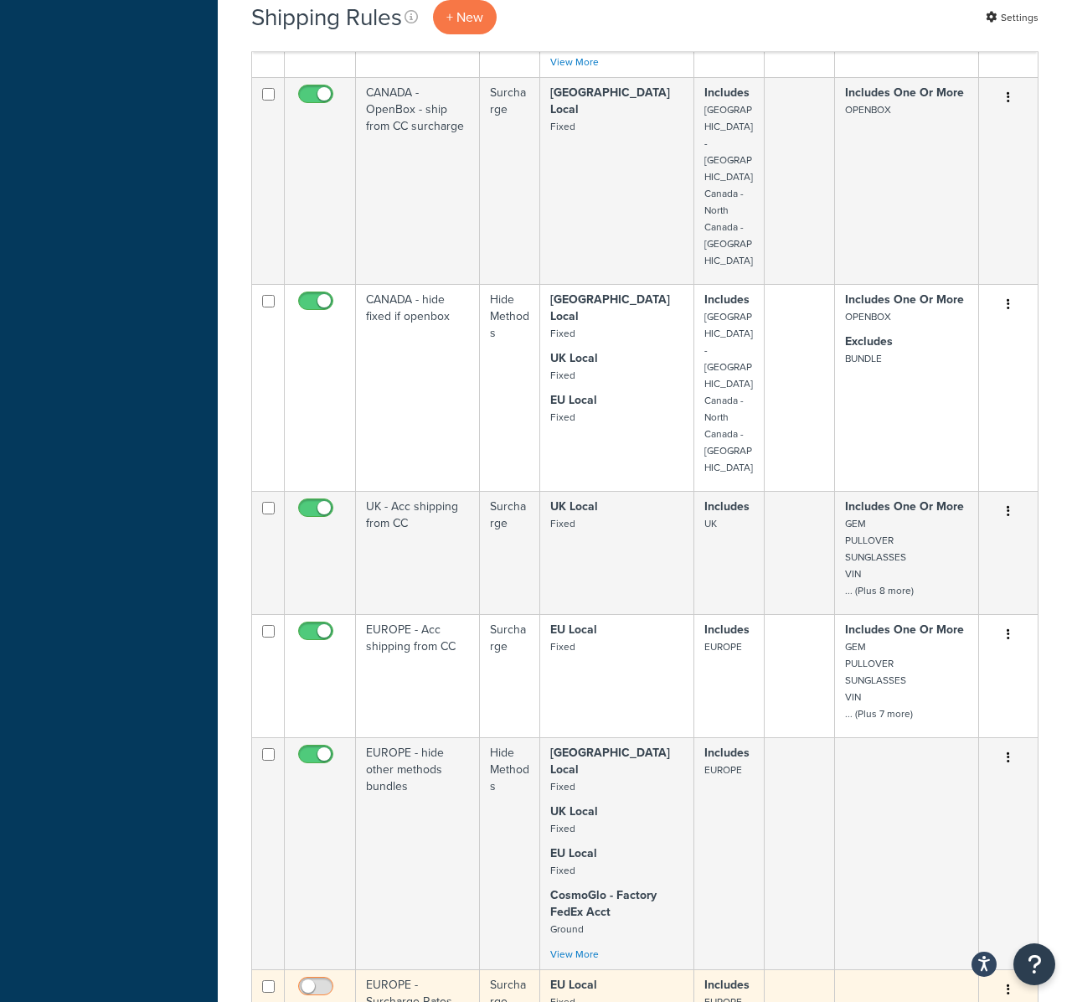
drag, startPoint x: 302, startPoint y: 701, endPoint x: 310, endPoint y: 783, distance: 82.4
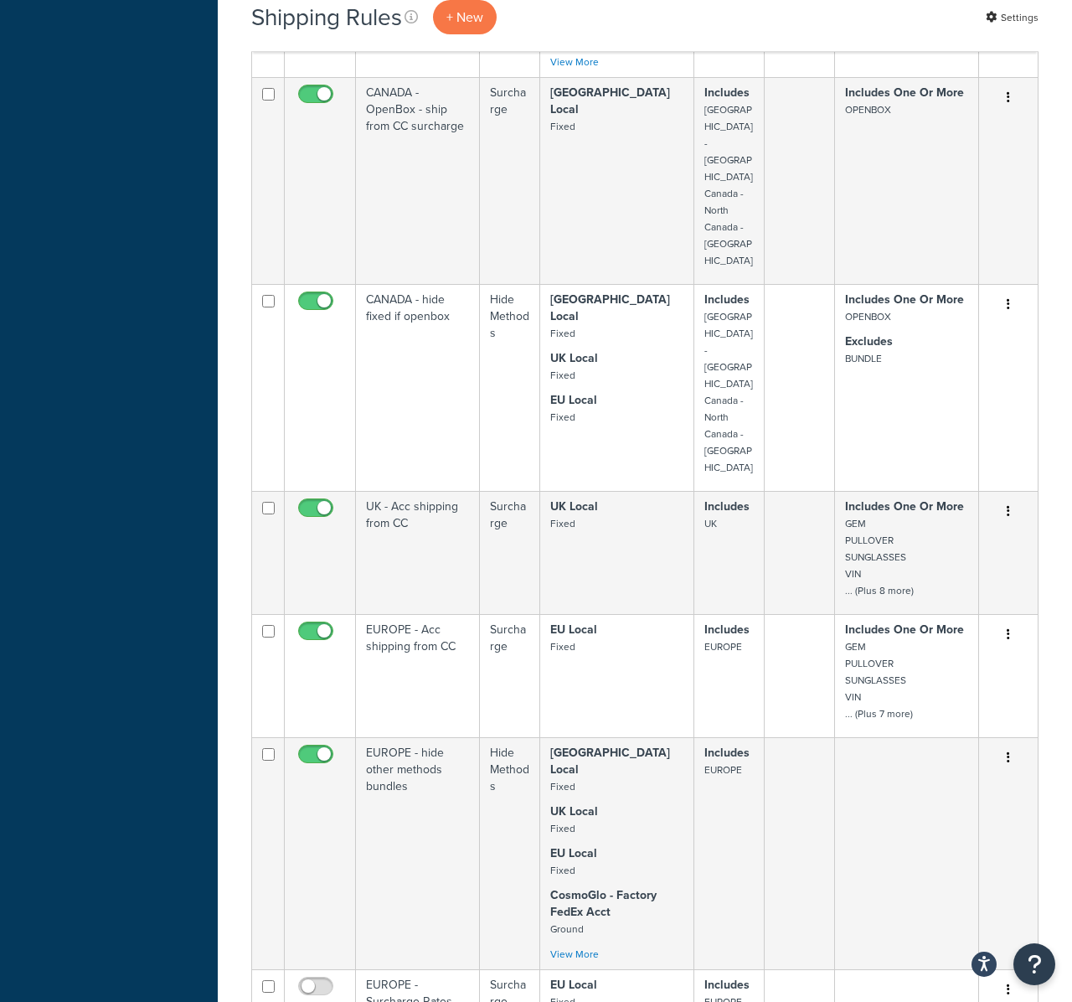
click at [302, 980] on input "checkbox" at bounding box center [318, 990] width 46 height 21
checkbox input "true"
drag, startPoint x: 310, startPoint y: 783, endPoint x: 318, endPoint y: 829, distance: 45.9
checkbox input "true"
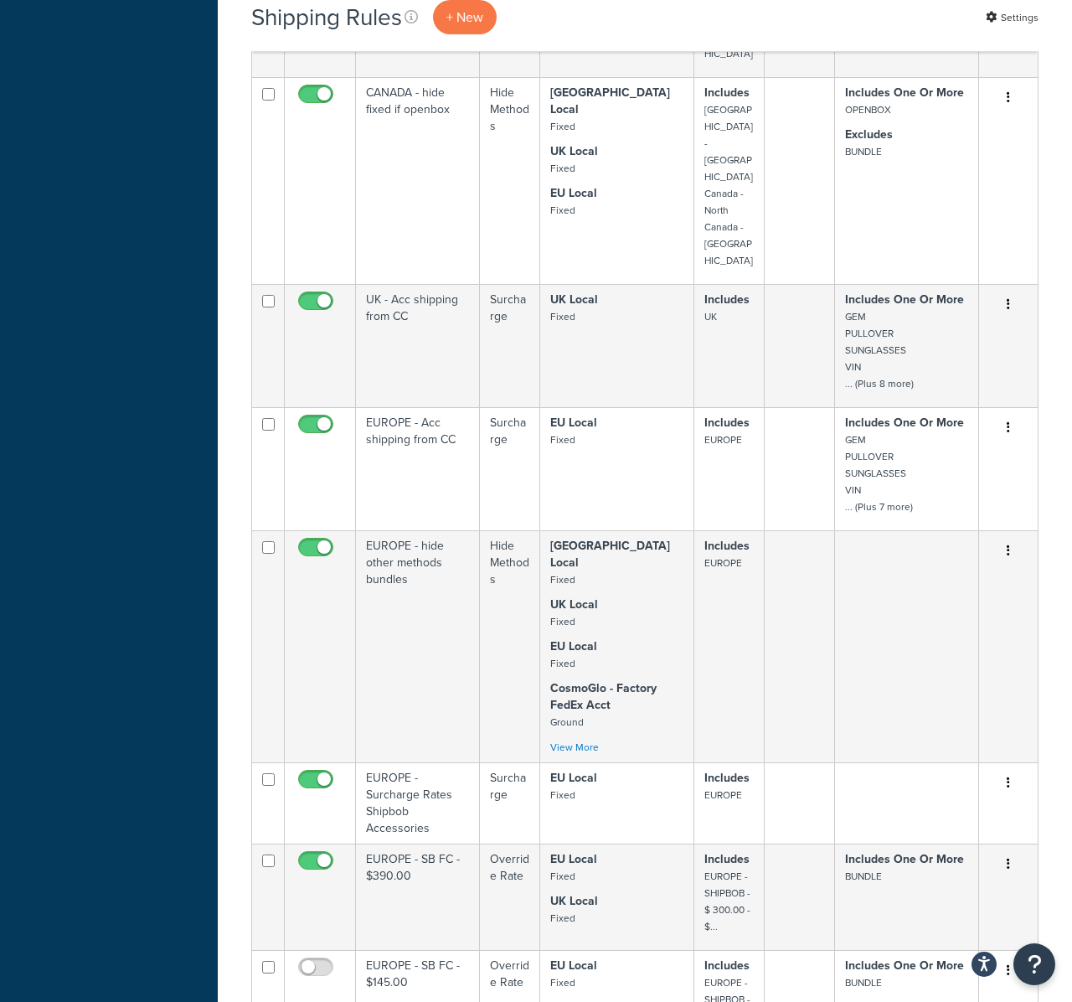
scroll to position [2384, 0]
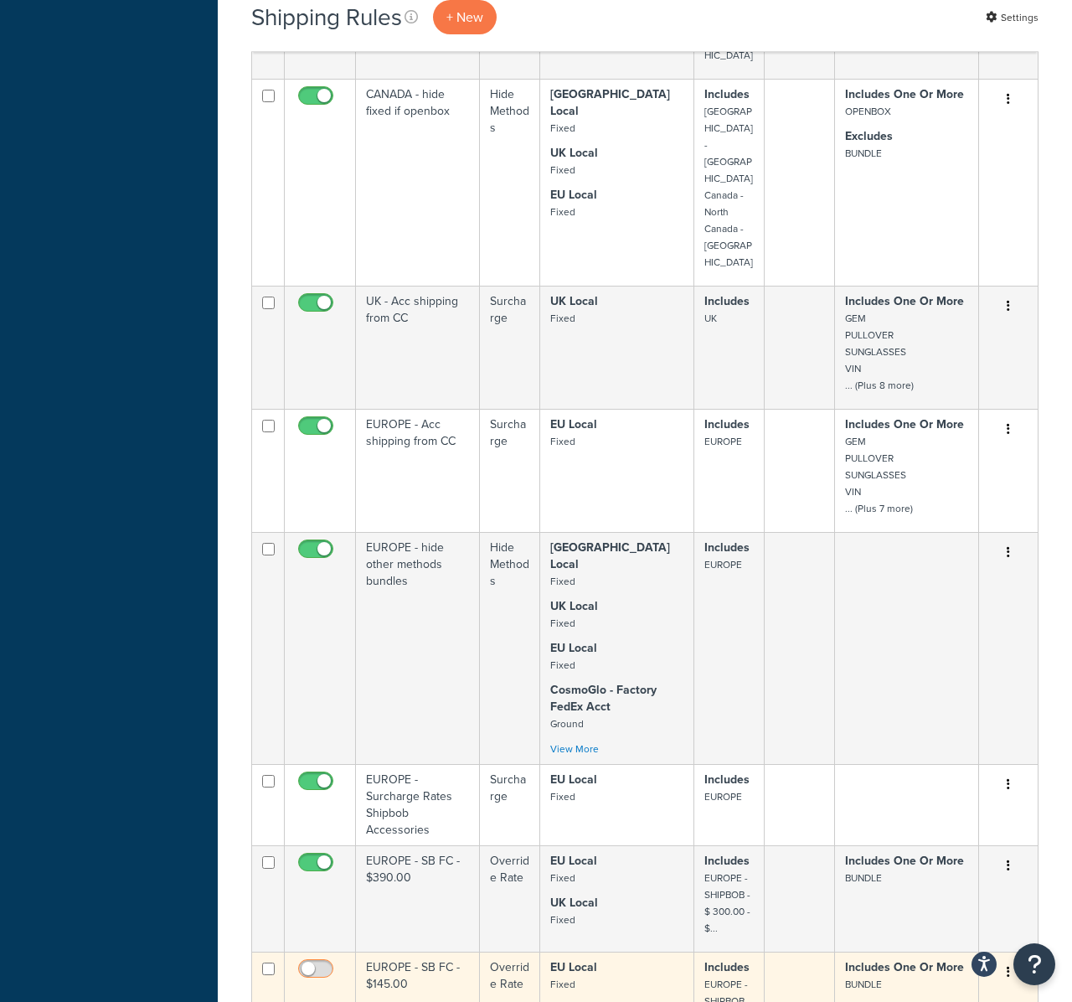
drag, startPoint x: 312, startPoint y: 681, endPoint x: 314, endPoint y: 792, distance: 111.4
click at [310, 963] on input "checkbox" at bounding box center [318, 973] width 46 height 21
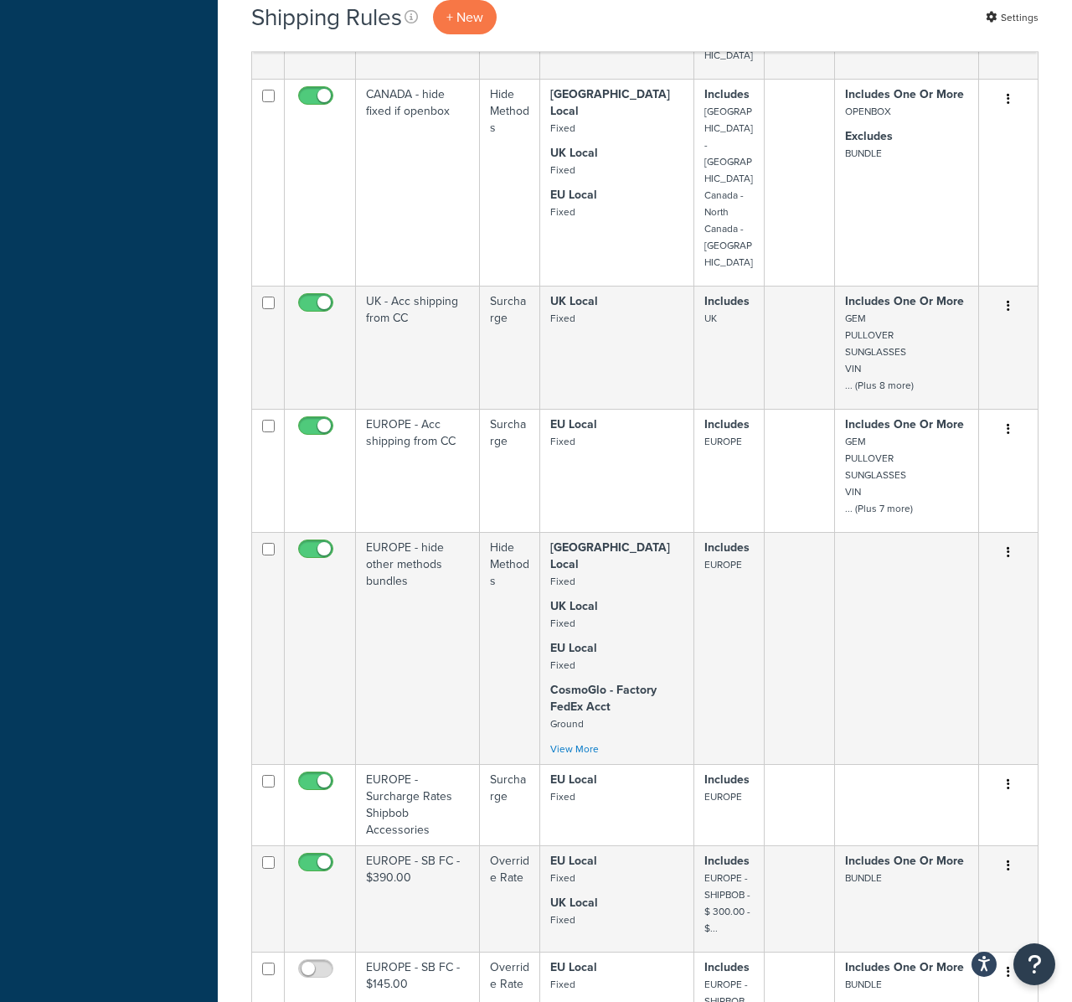
checkbox input "true"
drag, startPoint x: 313, startPoint y: 793, endPoint x: 307, endPoint y: 856, distance: 63.1
checkbox input "true"
drag, startPoint x: 305, startPoint y: 869, endPoint x: 312, endPoint y: 898, distance: 30.3
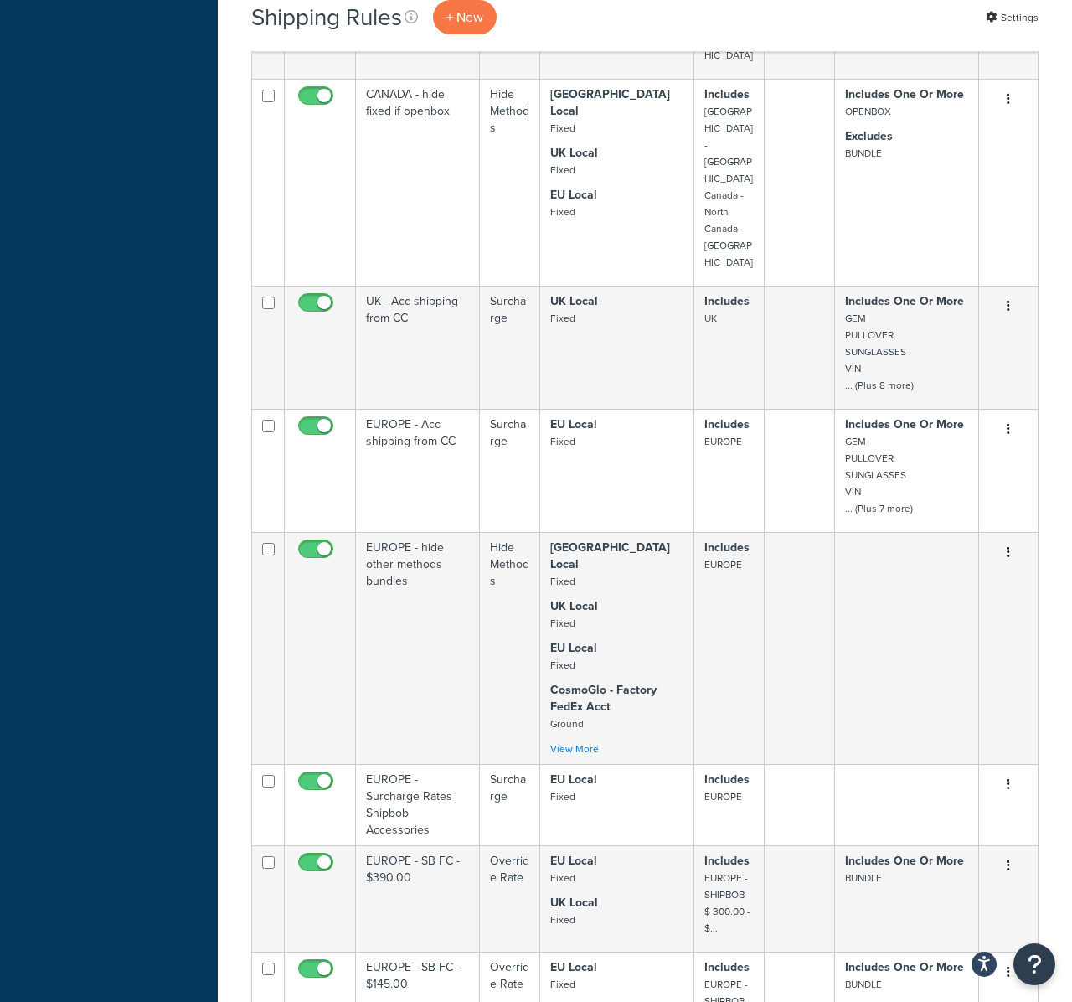
checkbox input "true"
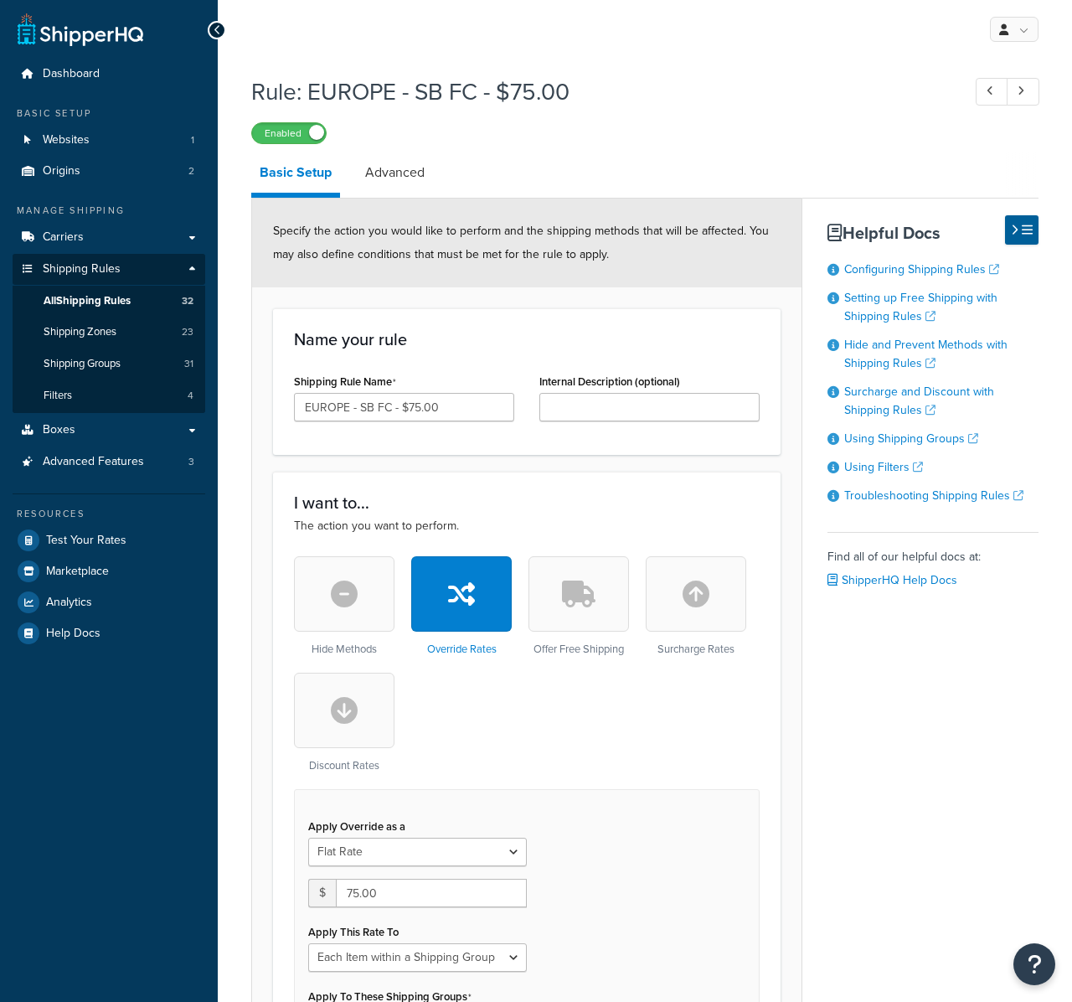
select select "ITEM"
click at [129, 294] on span "All Shipping Rules" at bounding box center [87, 301] width 87 height 14
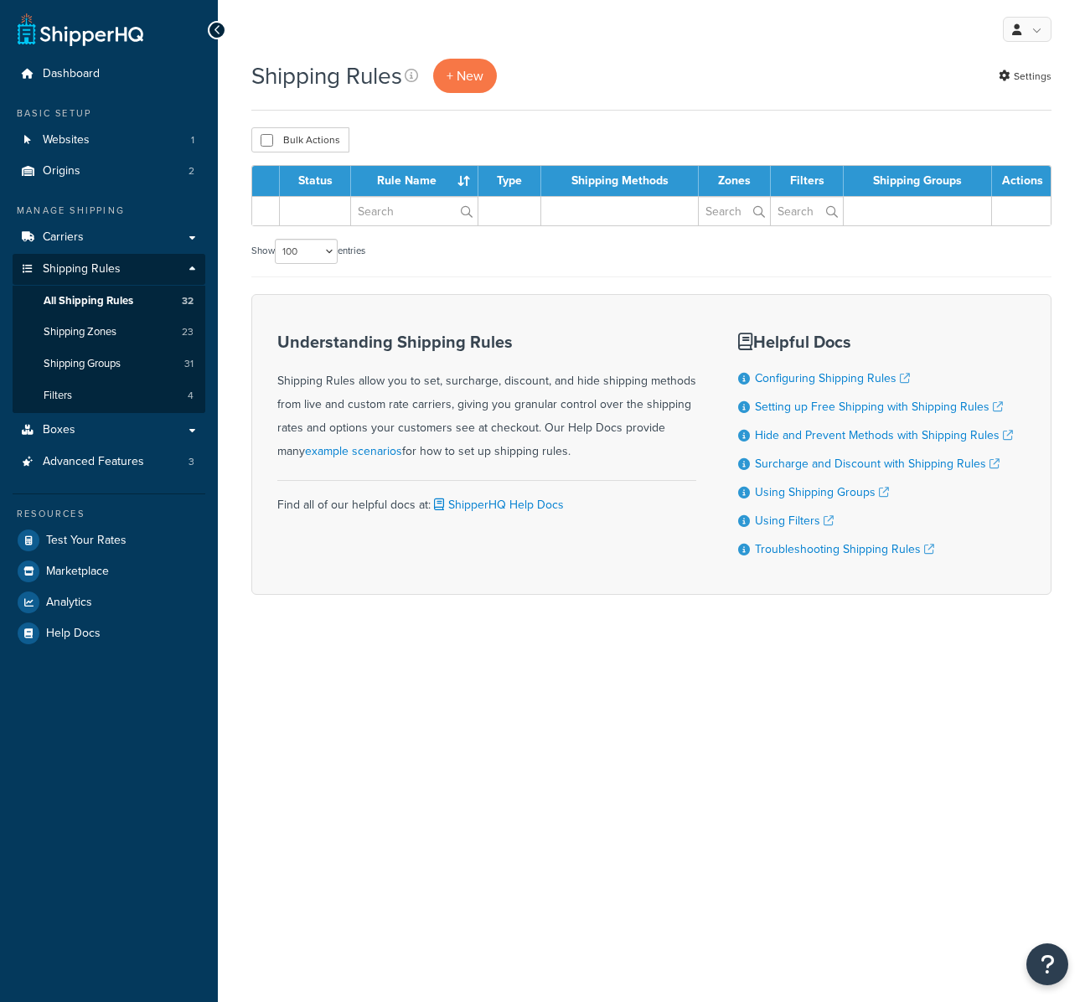
select select "100"
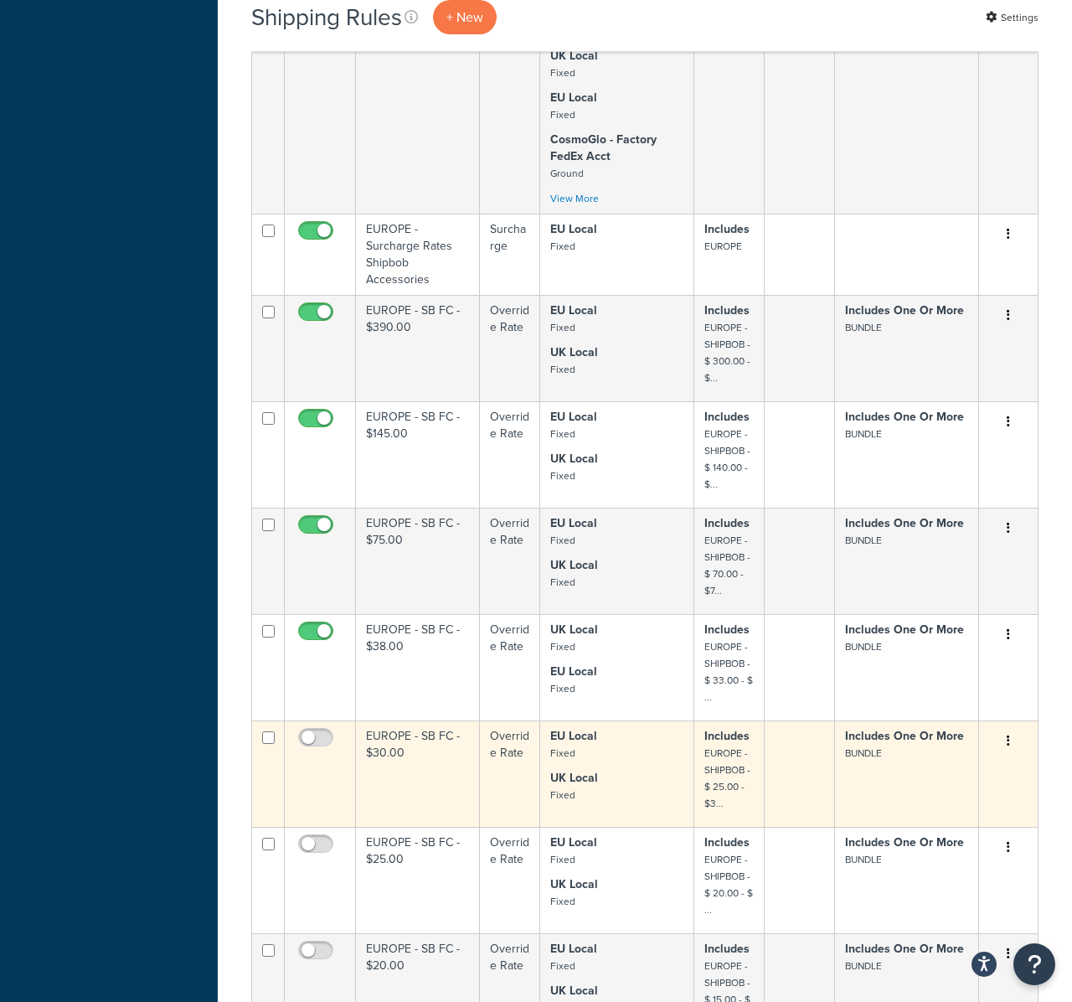
scroll to position [2945, 0]
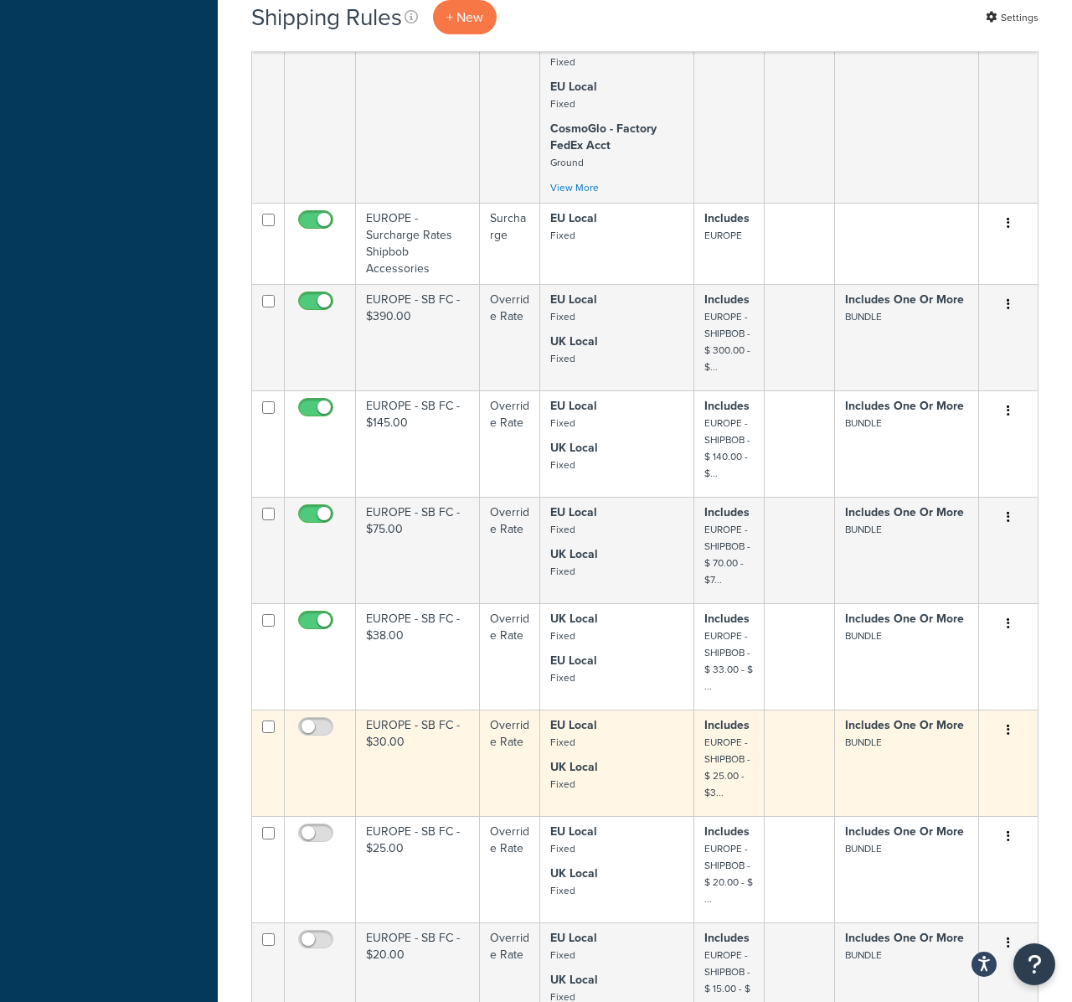
drag, startPoint x: 306, startPoint y: 437, endPoint x: 306, endPoint y: 521, distance: 83.8
click at [306, 720] on input "checkbox" at bounding box center [318, 730] width 46 height 21
checkbox input "true"
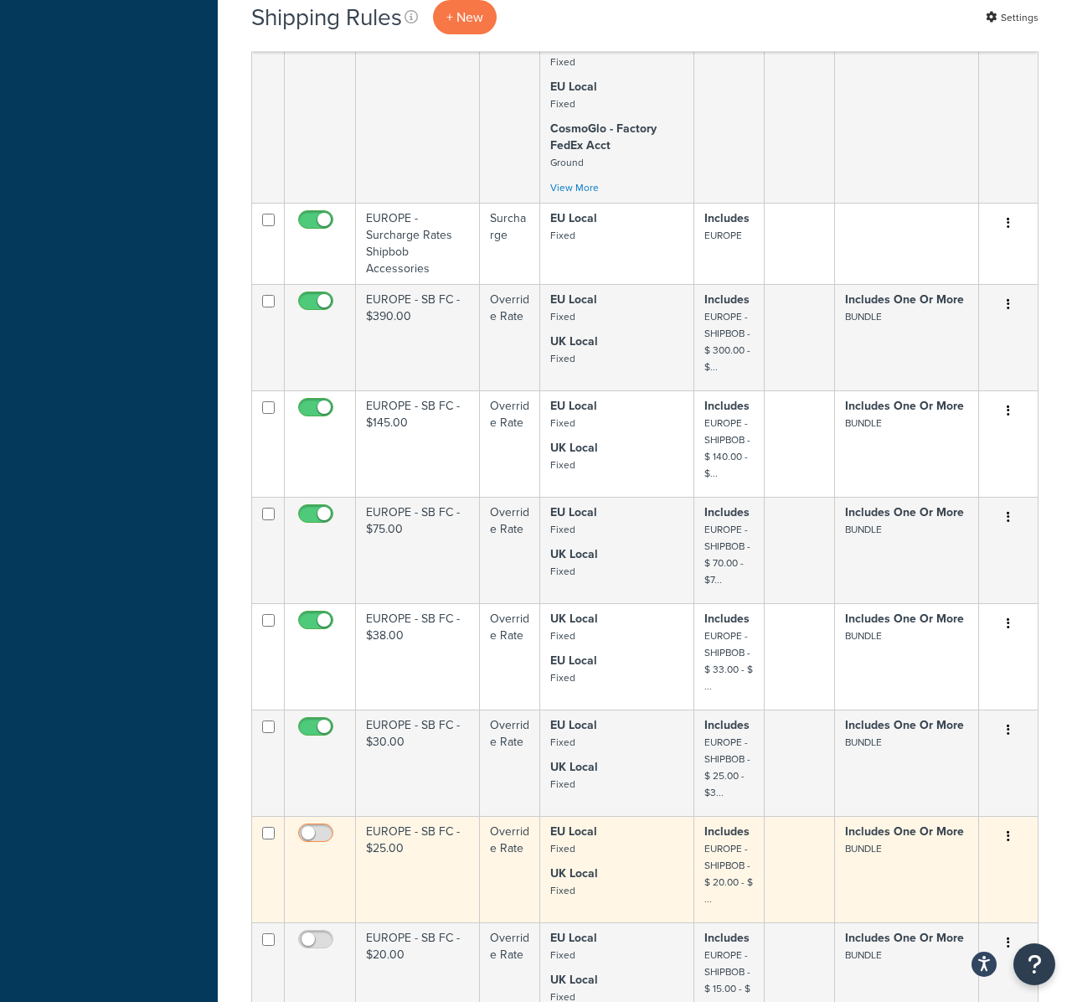
click at [310, 827] on input "checkbox" at bounding box center [318, 837] width 46 height 21
checkbox input "true"
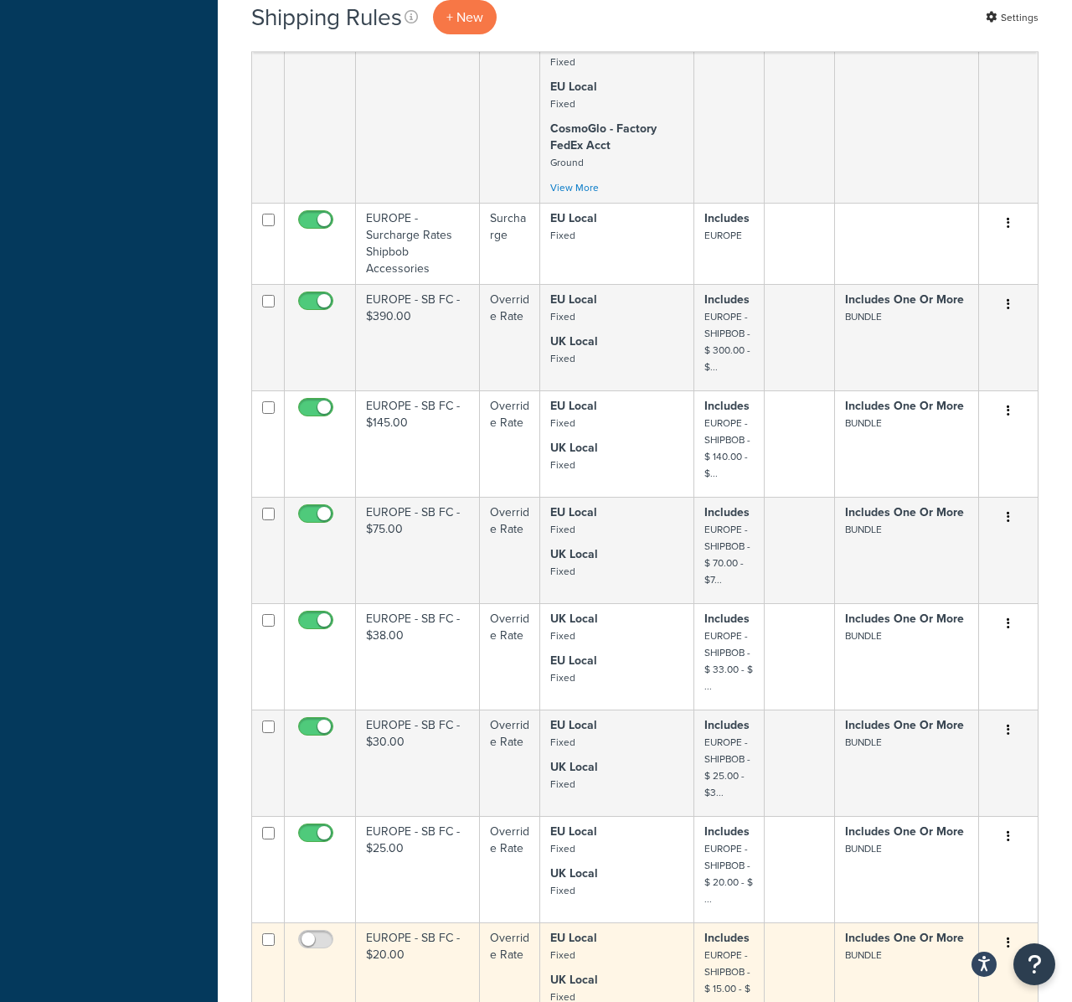
drag, startPoint x: 312, startPoint y: 656, endPoint x: 308, endPoint y: 696, distance: 40.4
click at [311, 933] on input "checkbox" at bounding box center [318, 943] width 46 height 21
checkbox input "true"
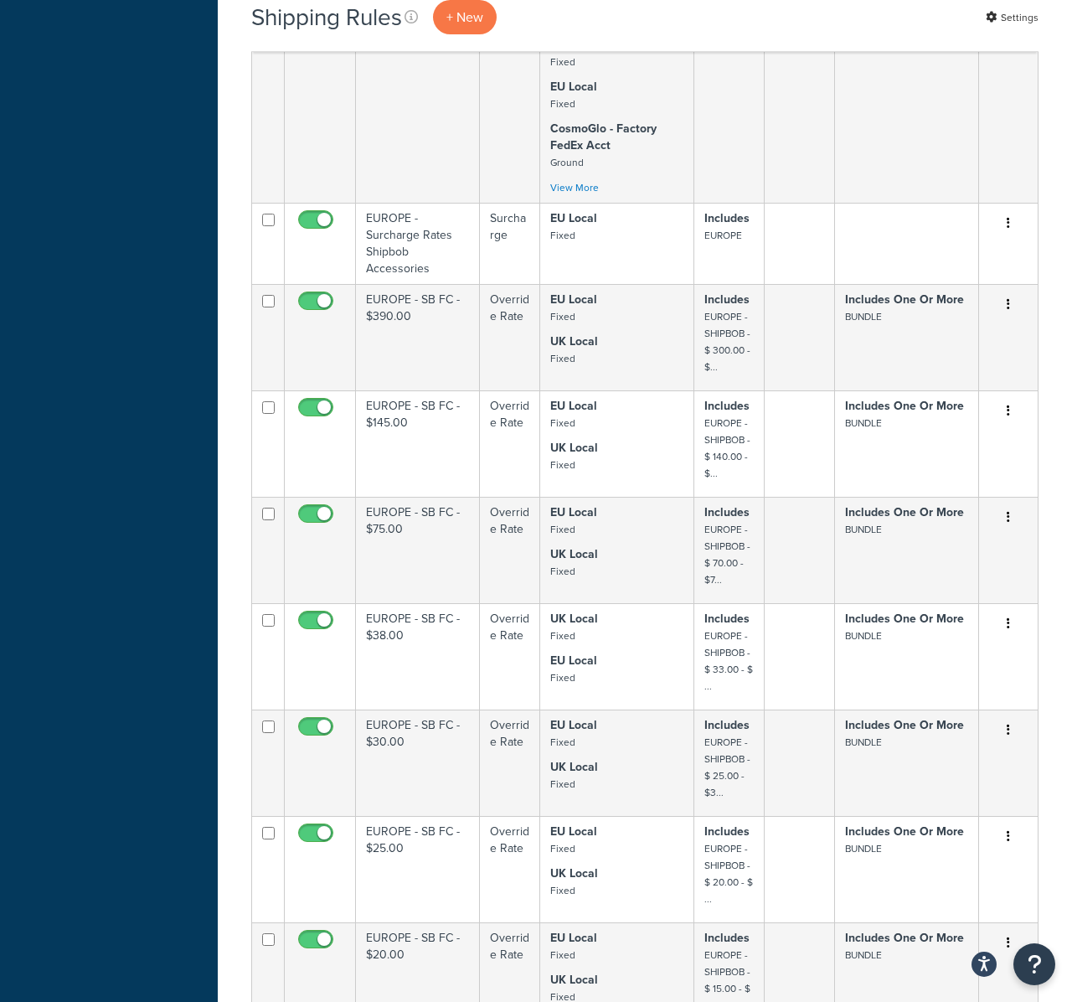
checkbox input "true"
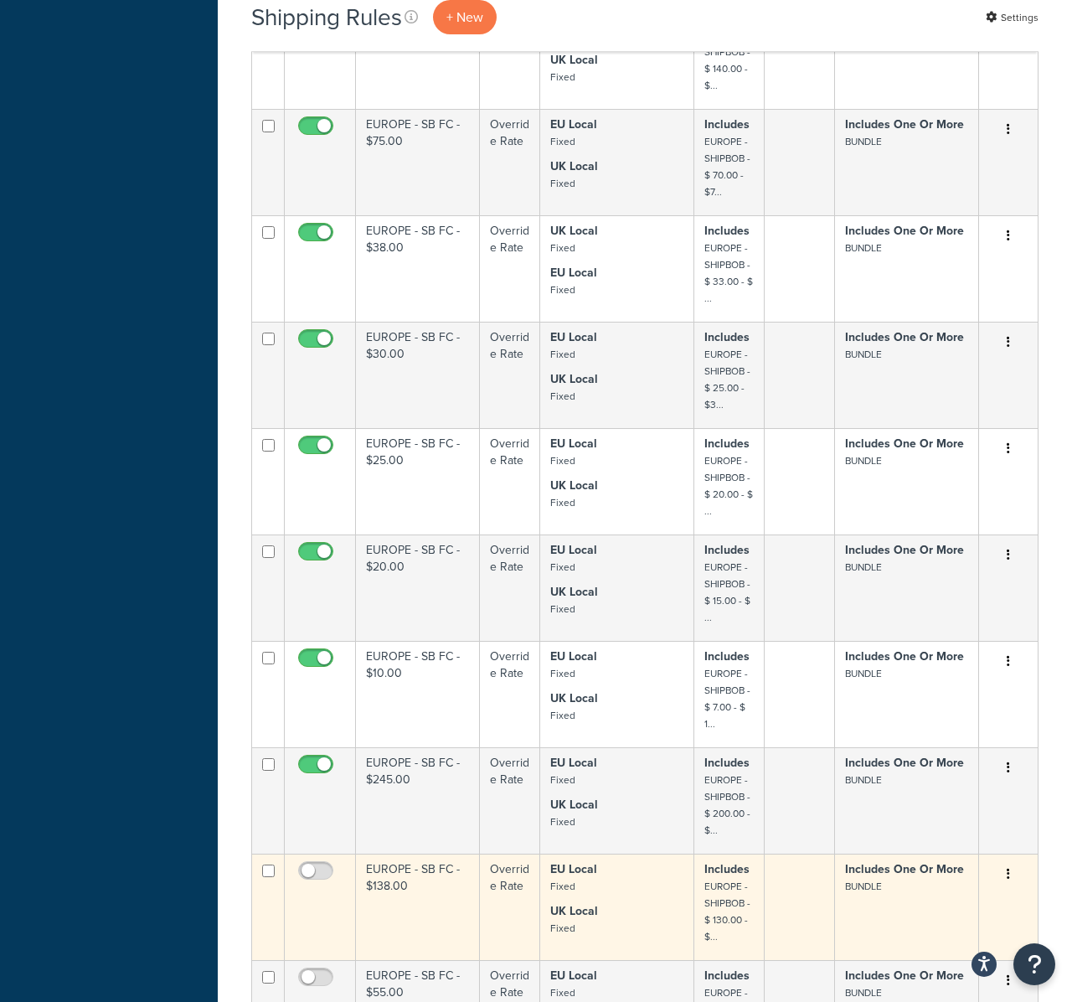
scroll to position [3343, 0]
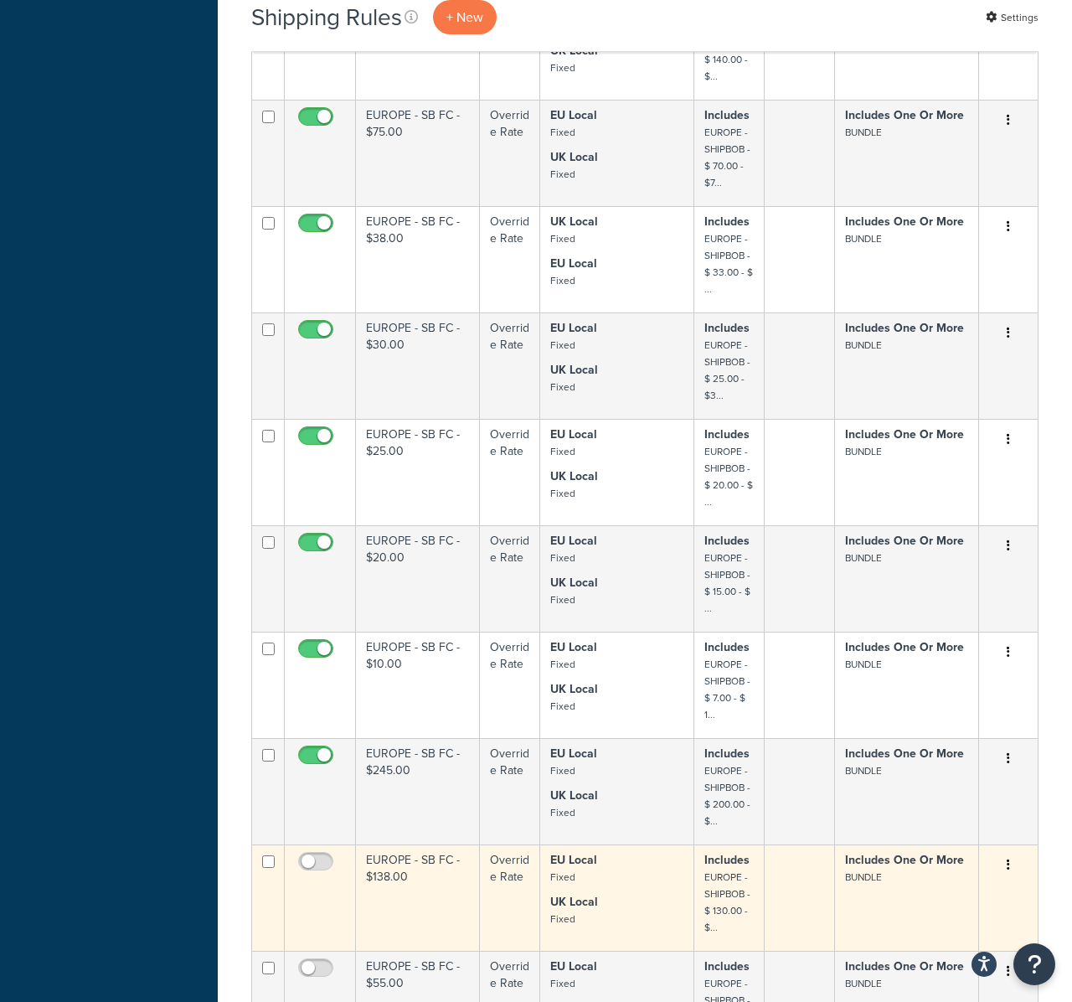
drag, startPoint x: 317, startPoint y: 571, endPoint x: 319, endPoint y: 651, distance: 79.6
click at [316, 855] on input "checkbox" at bounding box center [318, 865] width 46 height 21
checkbox input "true"
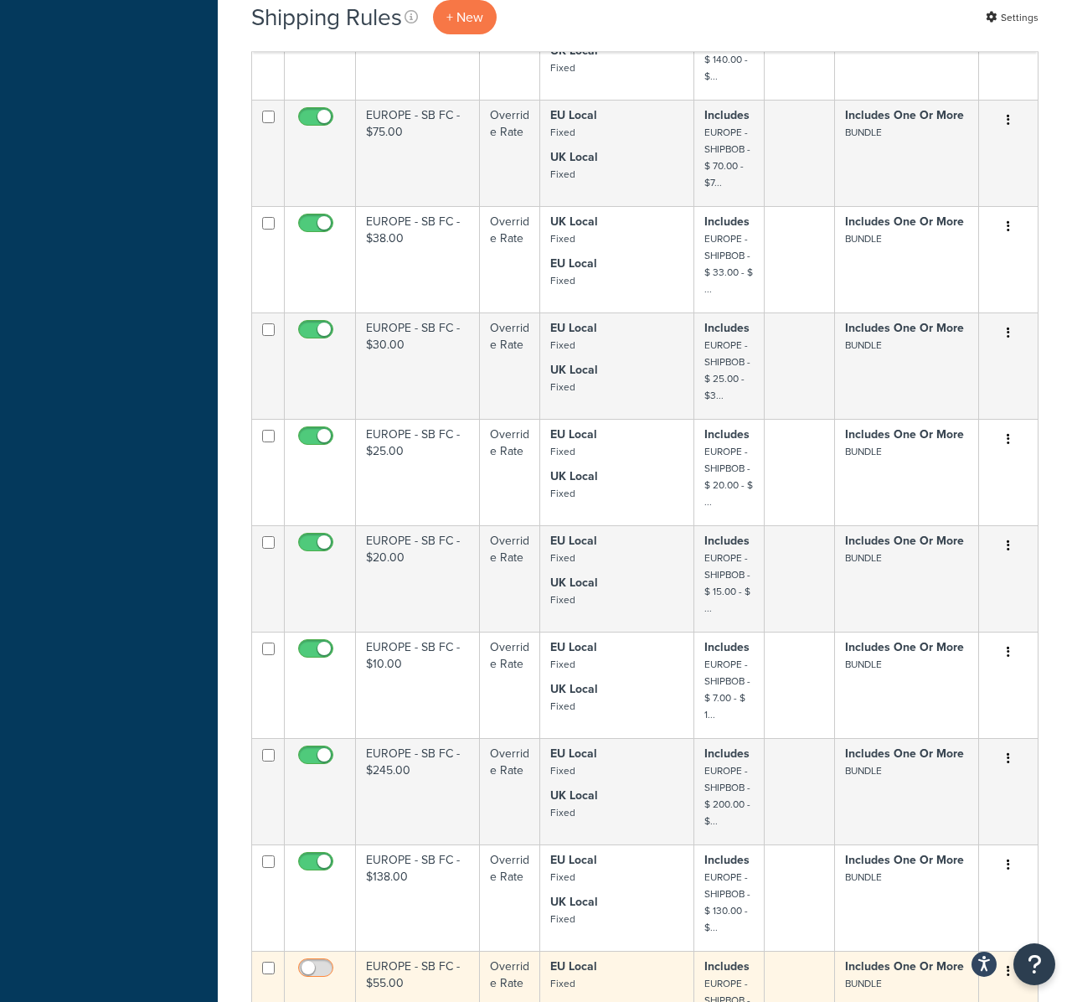
click at [318, 962] on input "checkbox" at bounding box center [318, 972] width 46 height 21
checkbox input "true"
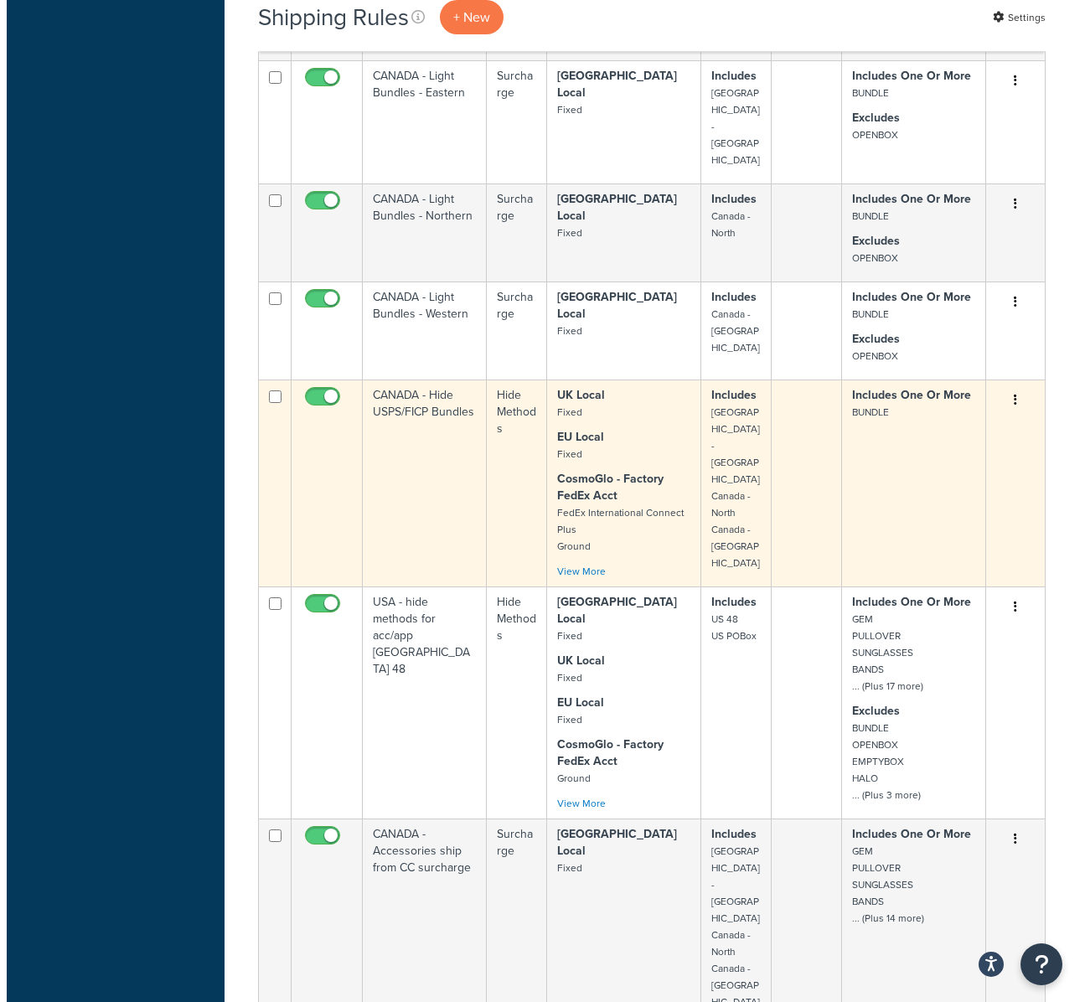
scroll to position [0, 0]
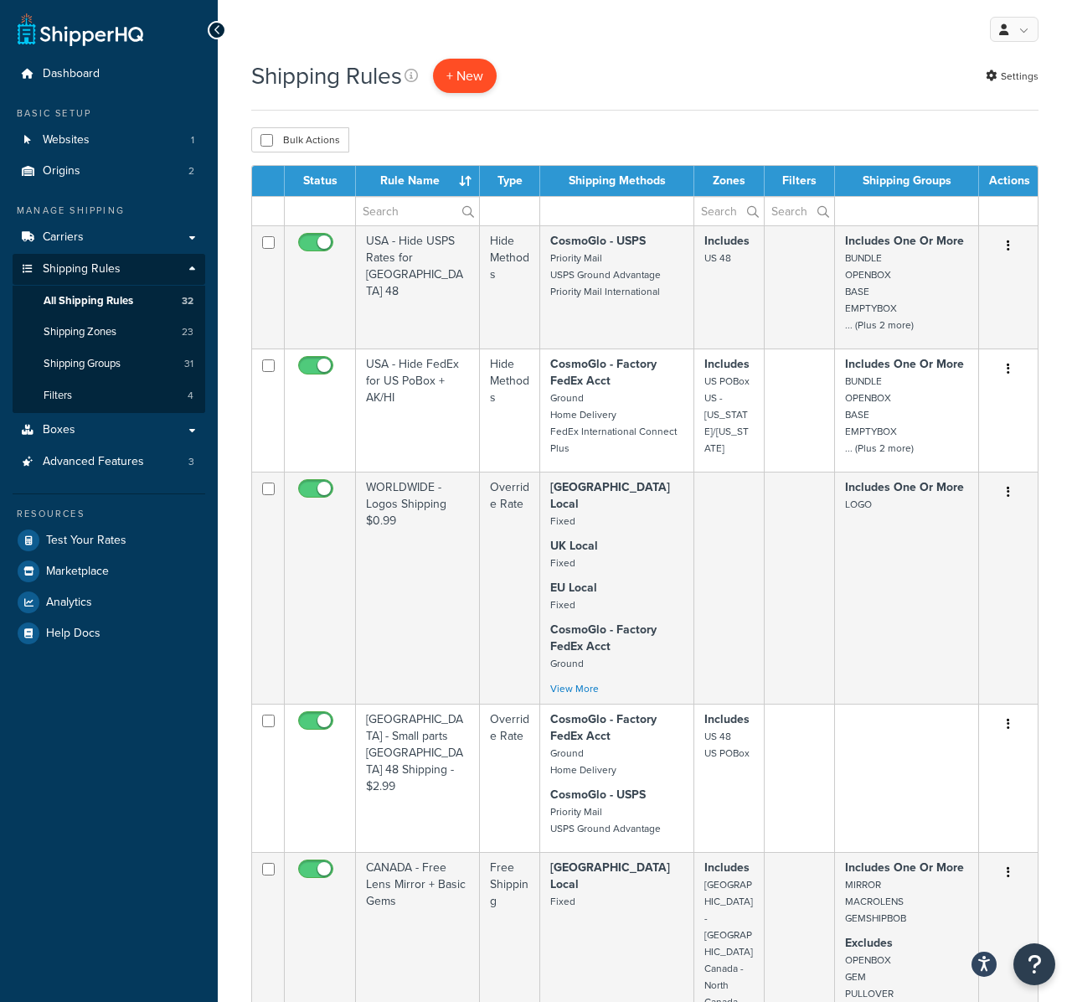
click at [481, 72] on p "+ New" at bounding box center [465, 76] width 64 height 34
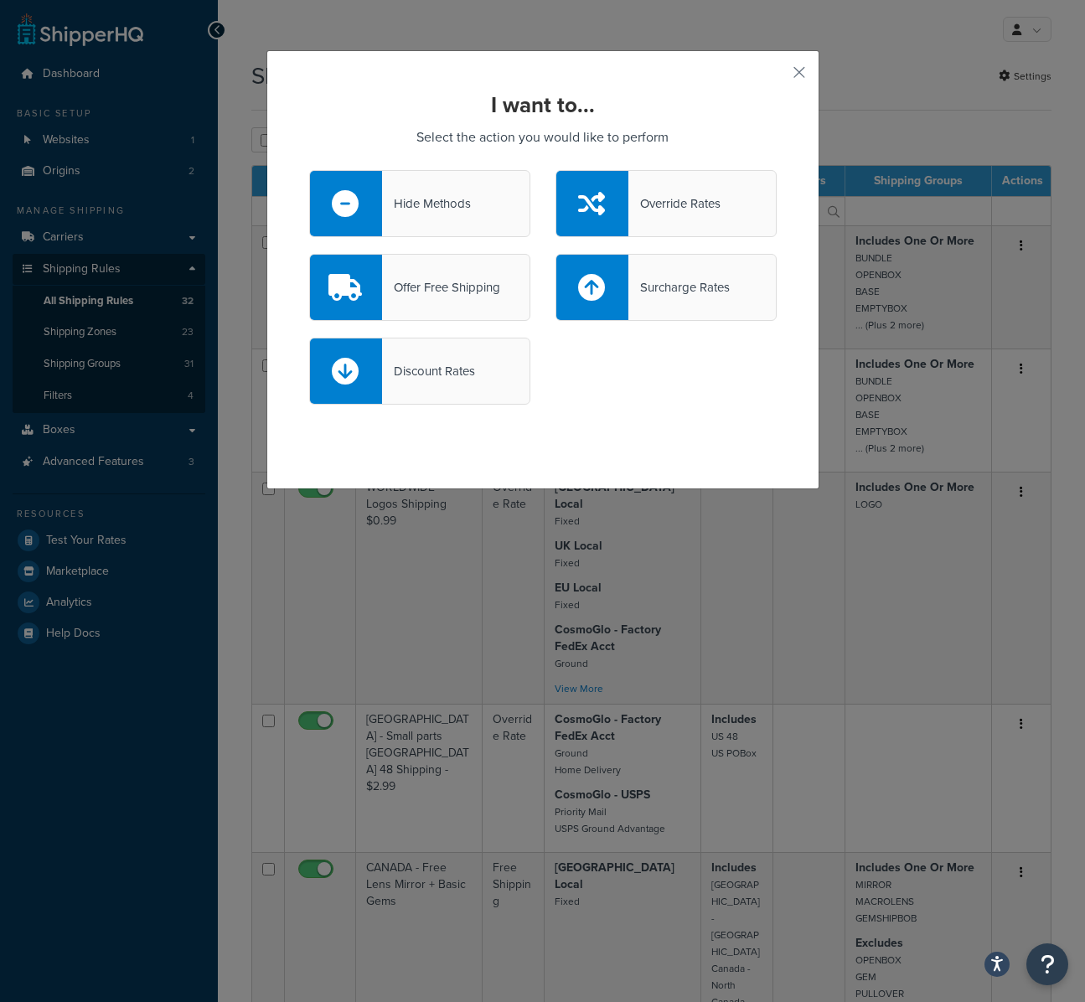
click at [680, 283] on div "Surcharge Rates" at bounding box center [678, 287] width 101 height 23
click at [0, 0] on input "Surcharge Rates" at bounding box center [0, 0] width 0 height 0
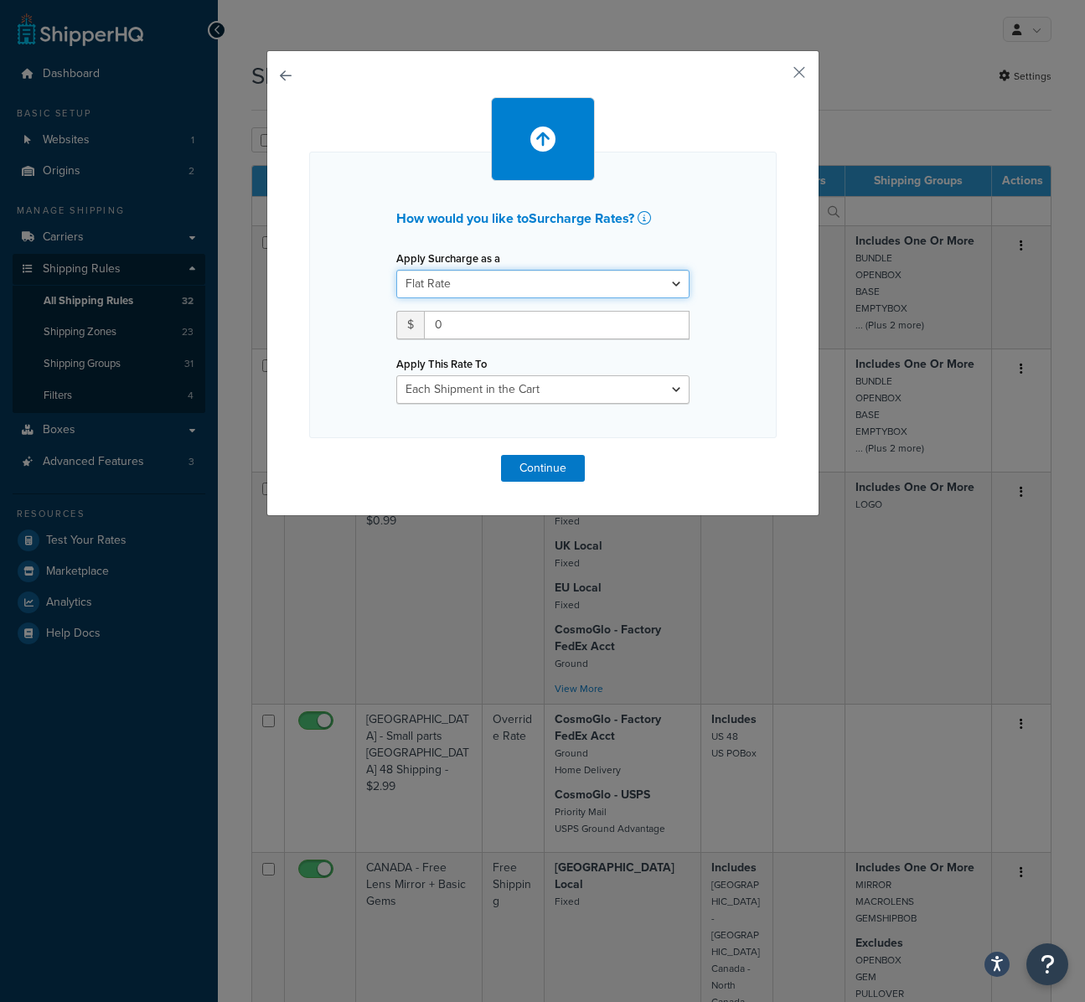
click at [492, 292] on select "Flat Rate Percentage Flat Rate & Percentage" at bounding box center [542, 284] width 293 height 28
click at [481, 385] on select "Entire Cart Each Shipment in the Cart Each Origin in the Cart Each Shipping Gro…" at bounding box center [542, 389] width 293 height 28
select select "ITEM"
click at [396, 375] on select "Entire Cart Each Shipment in the Cart Each Origin in the Cart Each Shipping Gro…" at bounding box center [542, 389] width 293 height 28
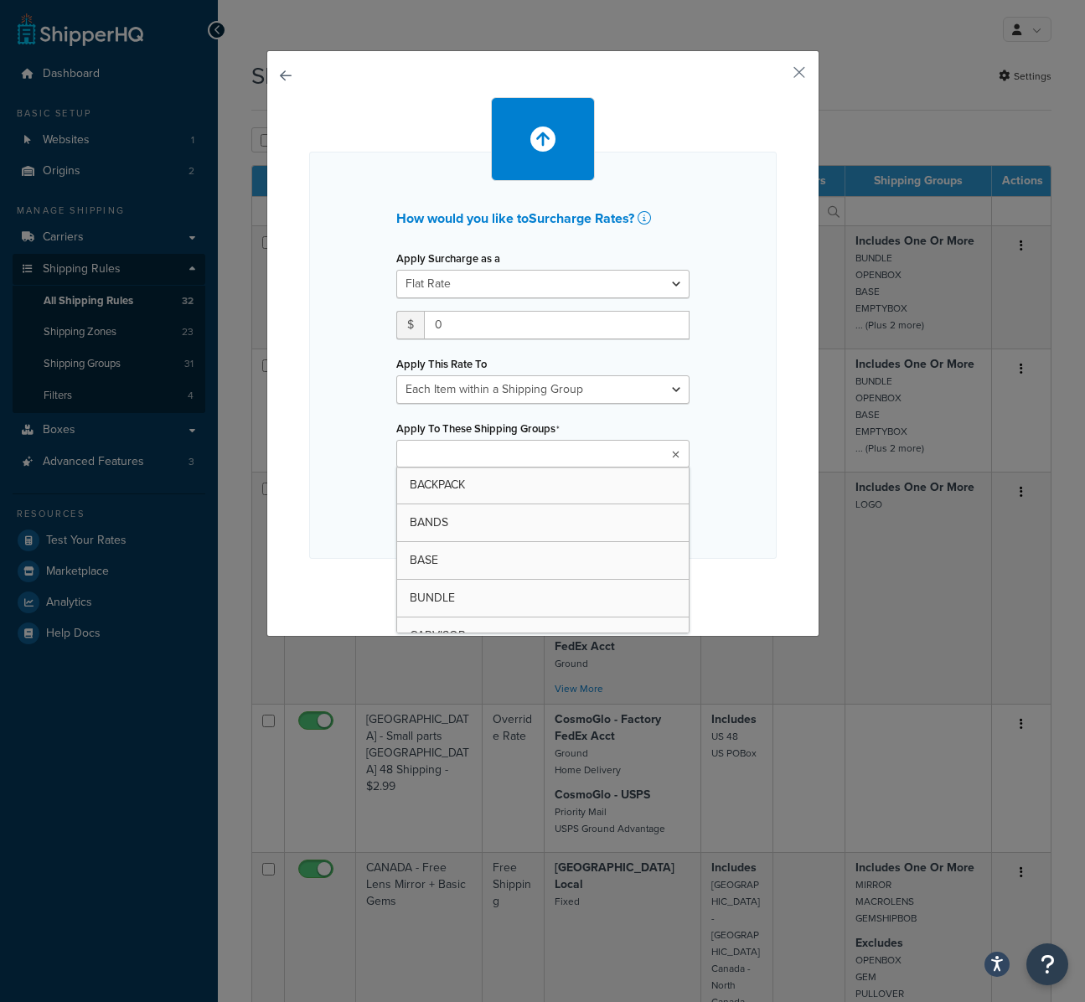
click at [439, 451] on input "Apply To These Shipping Groups" at bounding box center [475, 455] width 148 height 18
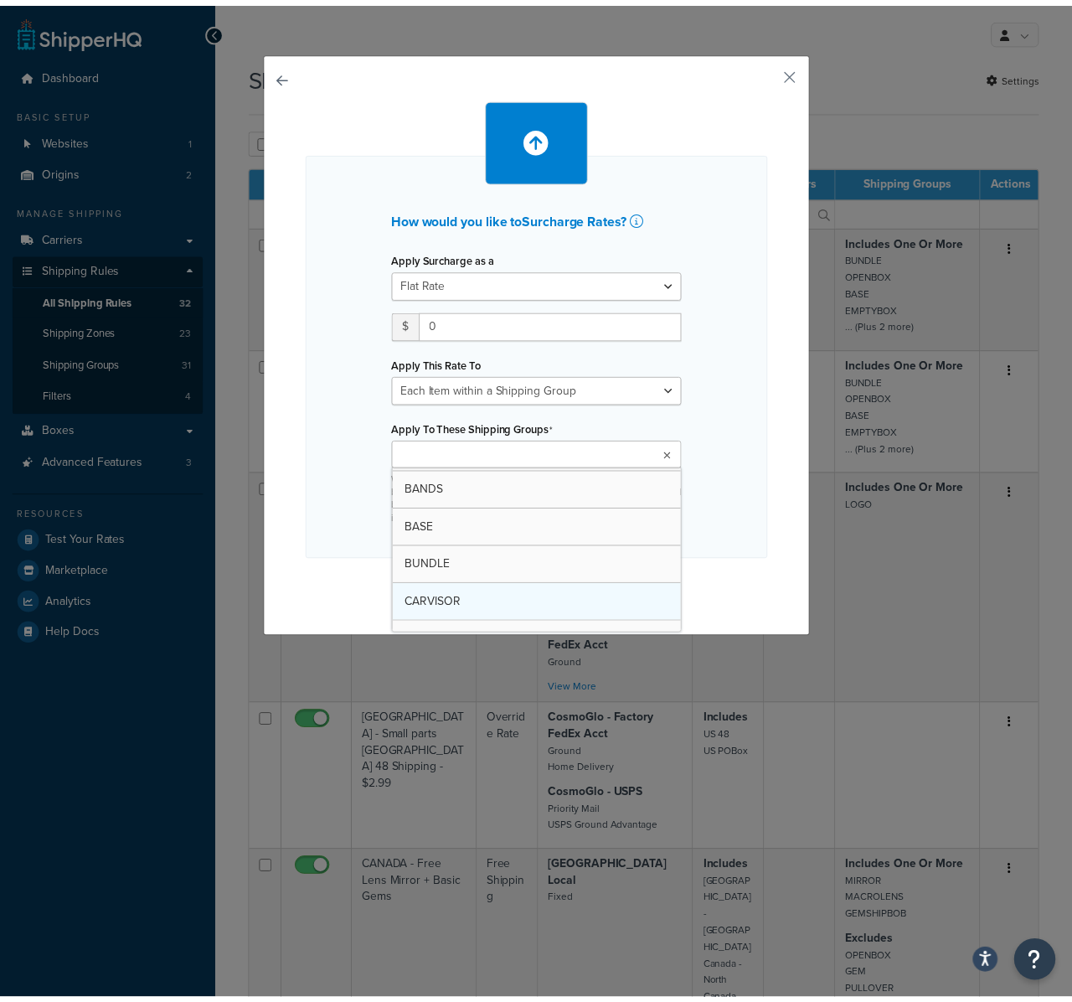
scroll to position [37, 0]
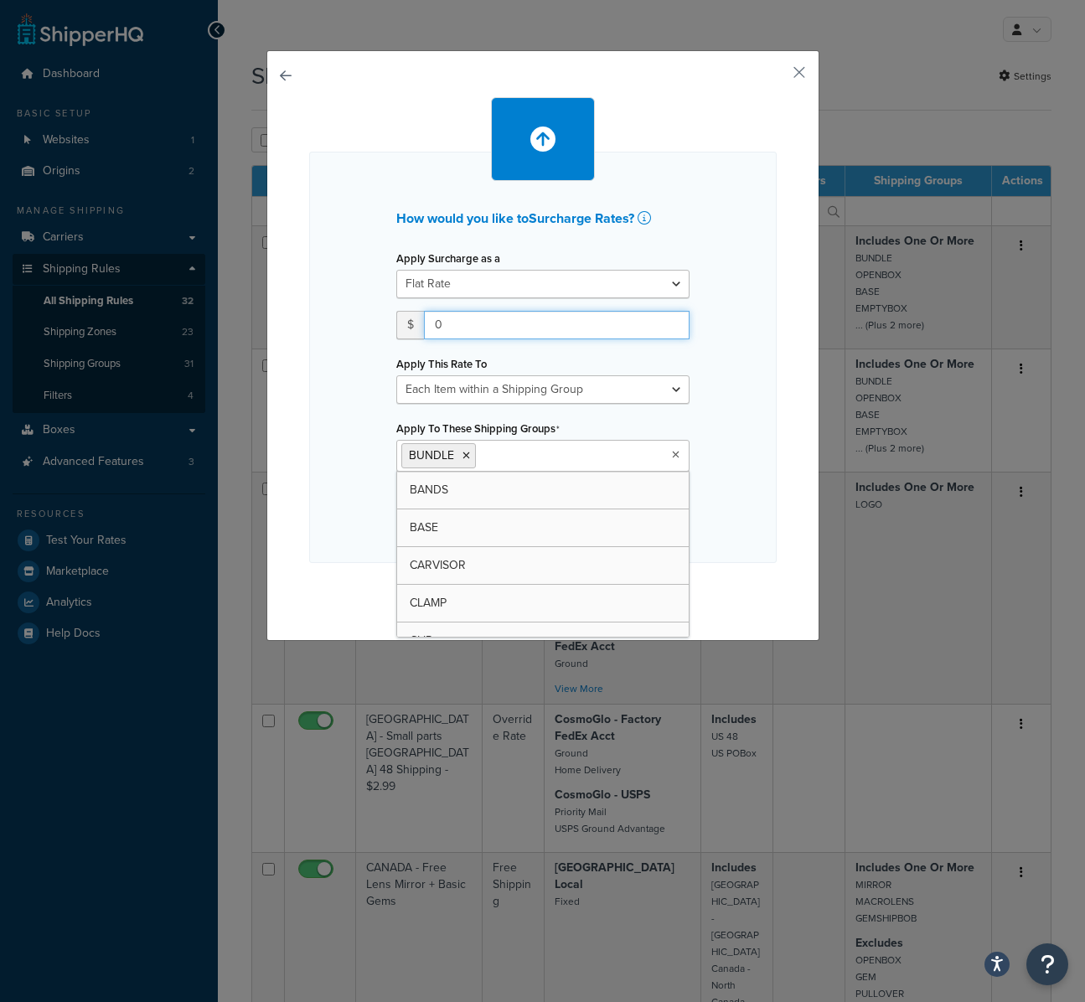
drag, startPoint x: 460, startPoint y: 322, endPoint x: 468, endPoint y: 323, distance: 8.4
click at [462, 322] on input "0" at bounding box center [557, 325] width 266 height 28
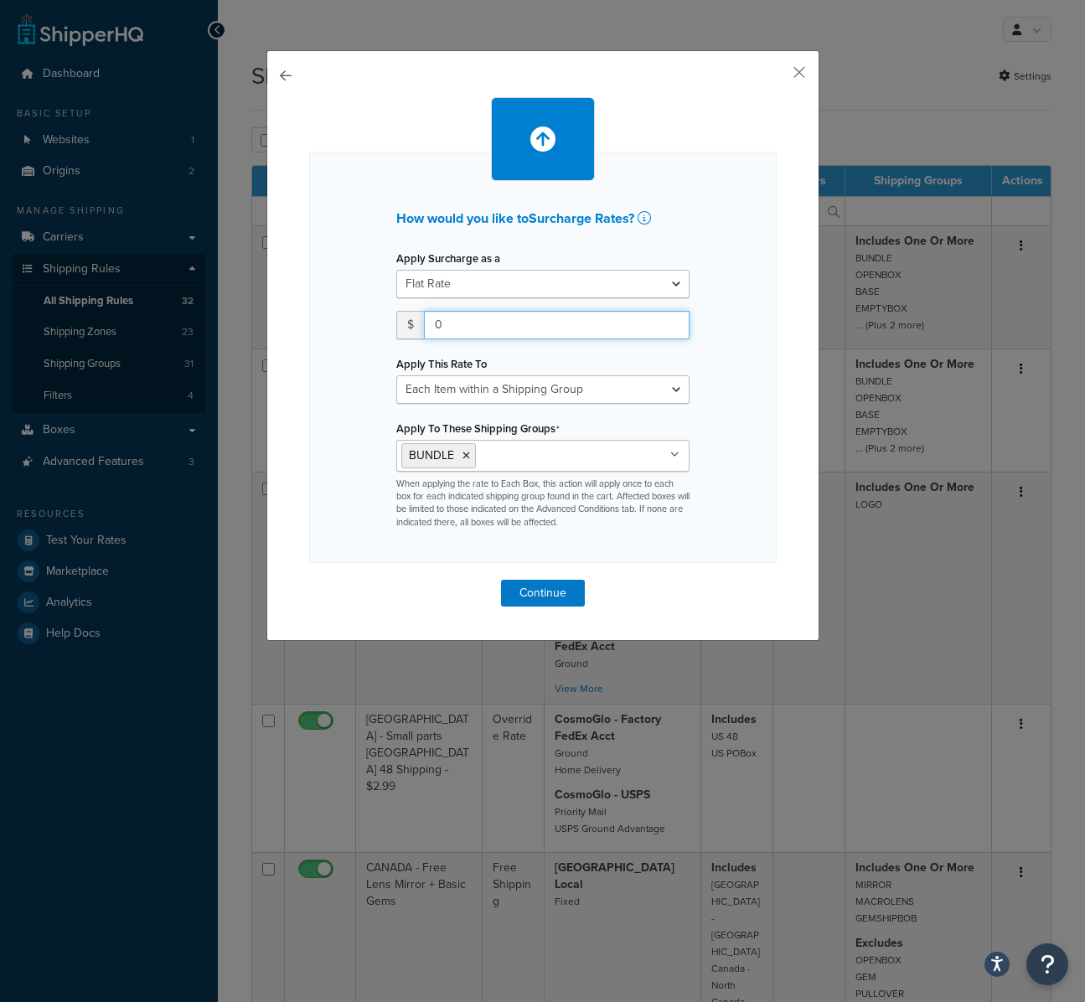
drag, startPoint x: 469, startPoint y: 329, endPoint x: 360, endPoint y: 323, distance: 109.1
click at [361, 323] on div "How would you like to Surcharge Rates ? Apply Surcharge as a Flat Rate Percenta…" at bounding box center [542, 357] width 467 height 411
type input "85.00"
click at [309, 580] on button "button" at bounding box center [309, 580] width 0 height 0
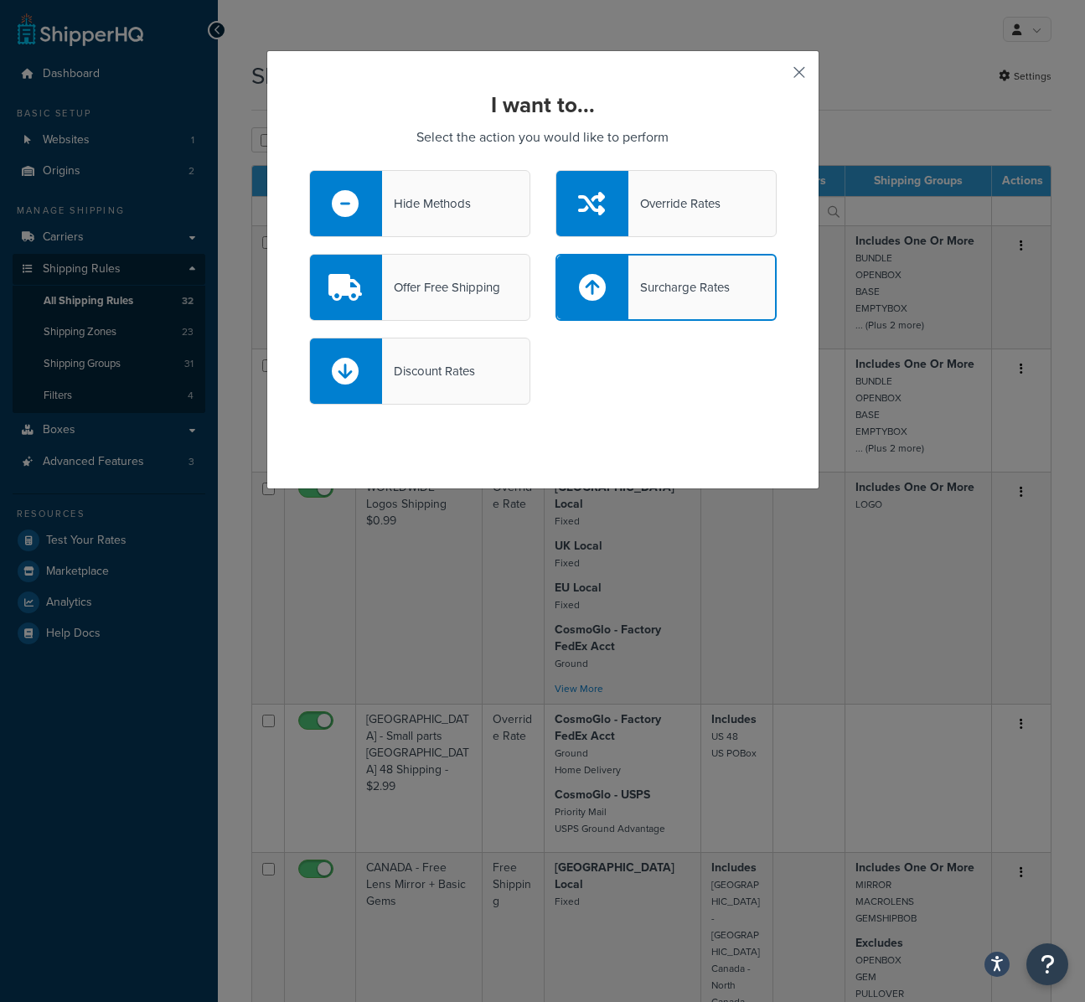
click at [777, 76] on button "button" at bounding box center [774, 78] width 4 height 4
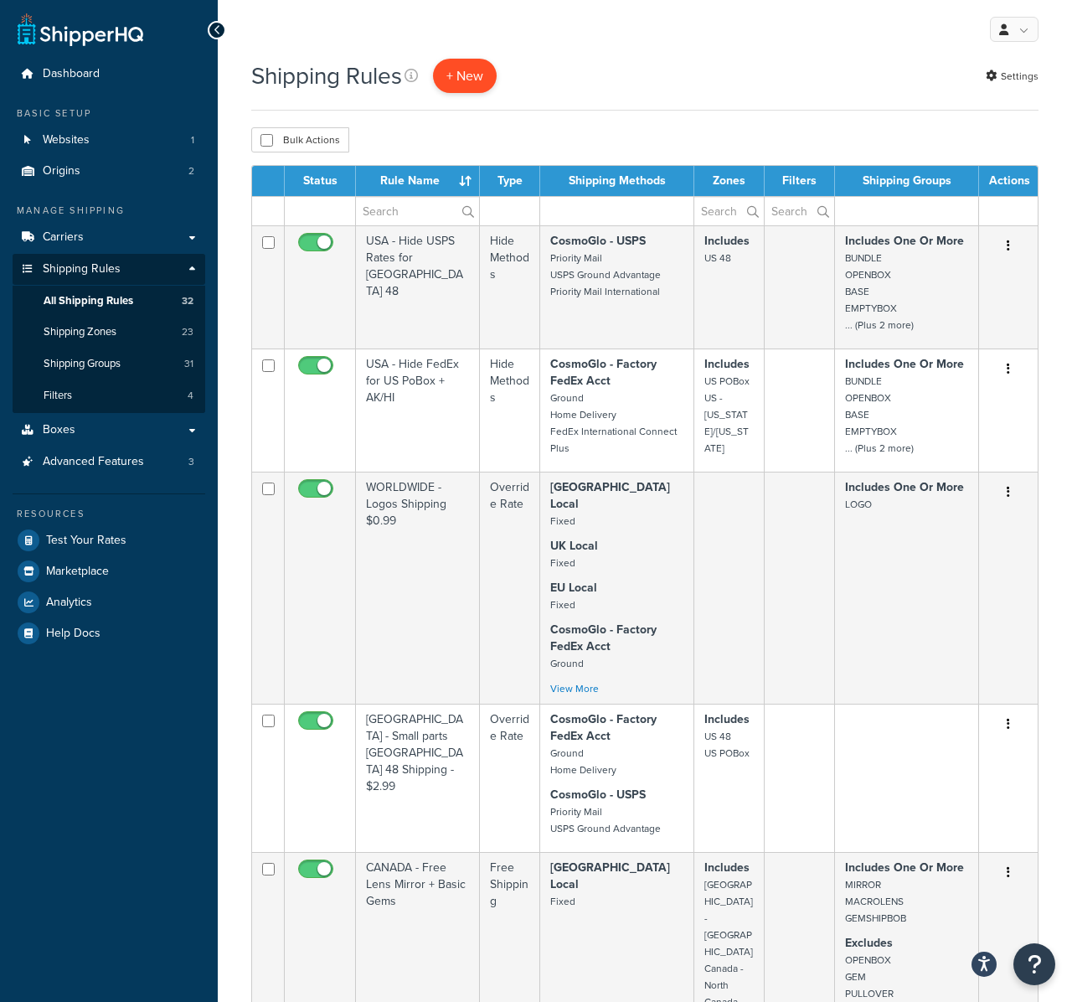
click at [466, 65] on p "+ New" at bounding box center [465, 76] width 64 height 34
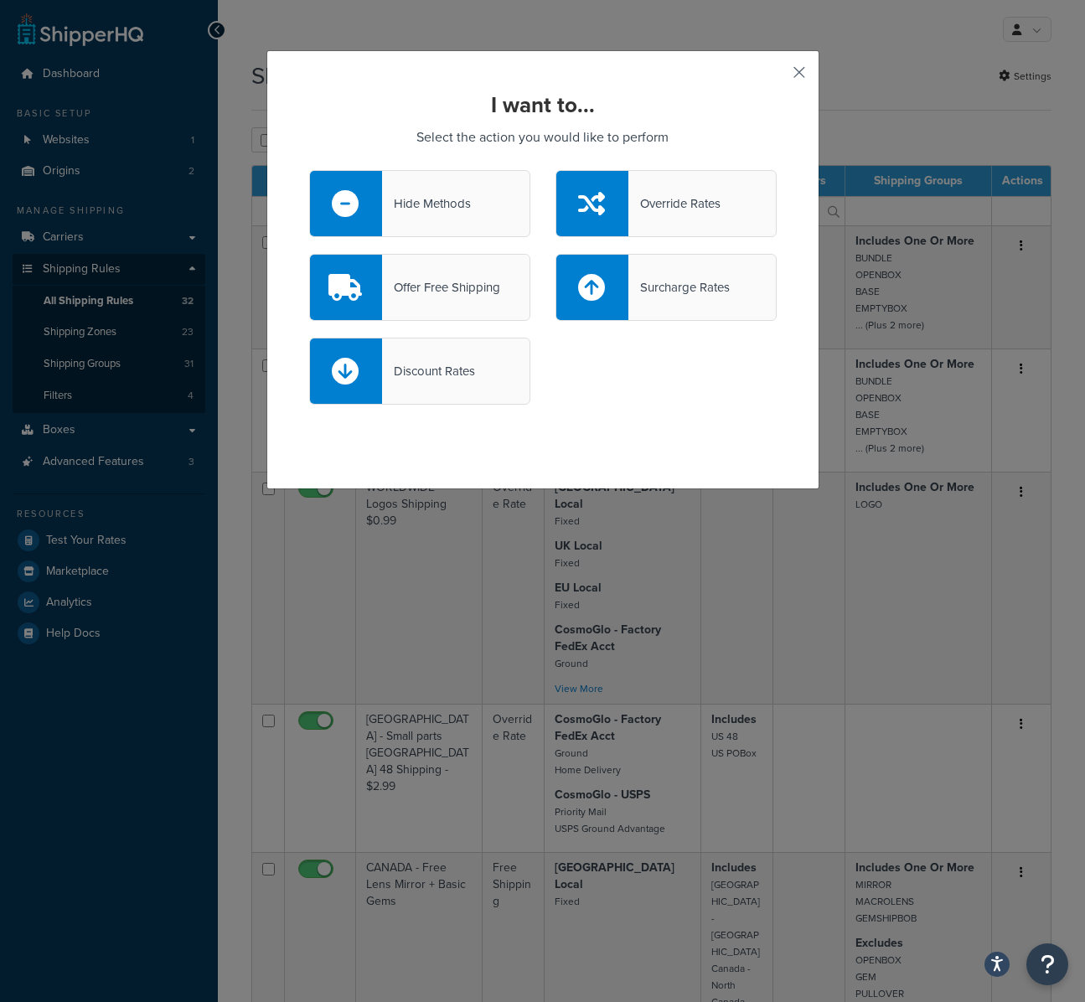
click at [777, 76] on button "button" at bounding box center [774, 78] width 4 height 4
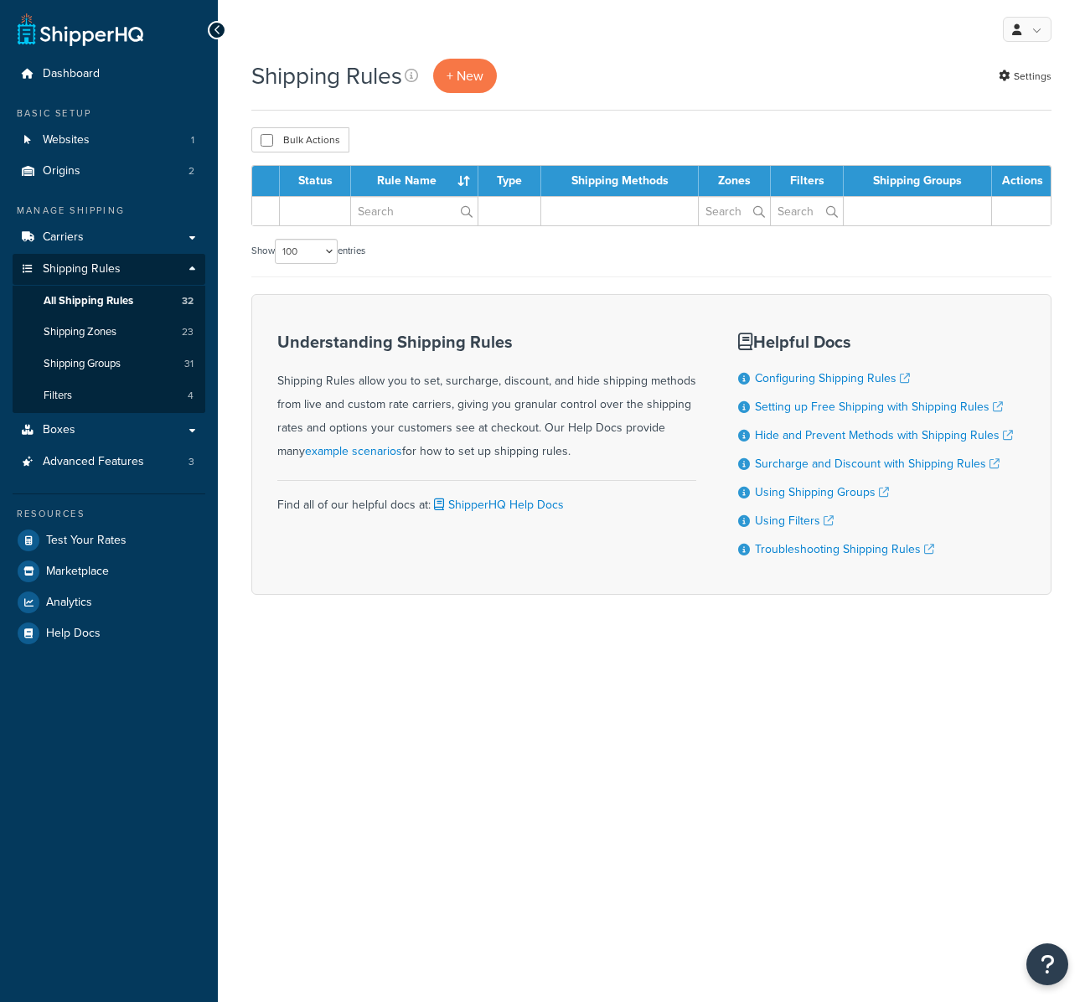
select select "100"
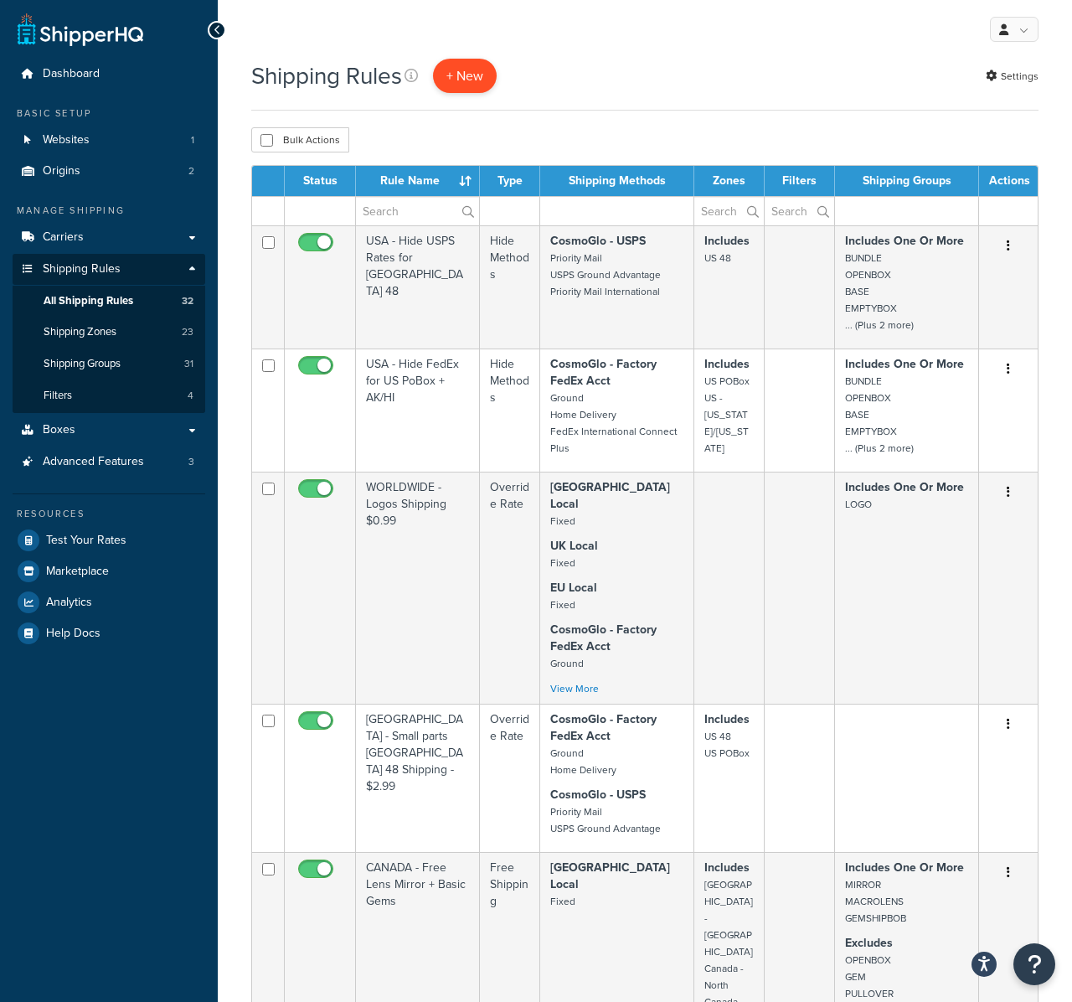
click at [475, 70] on p "+ New" at bounding box center [465, 76] width 64 height 34
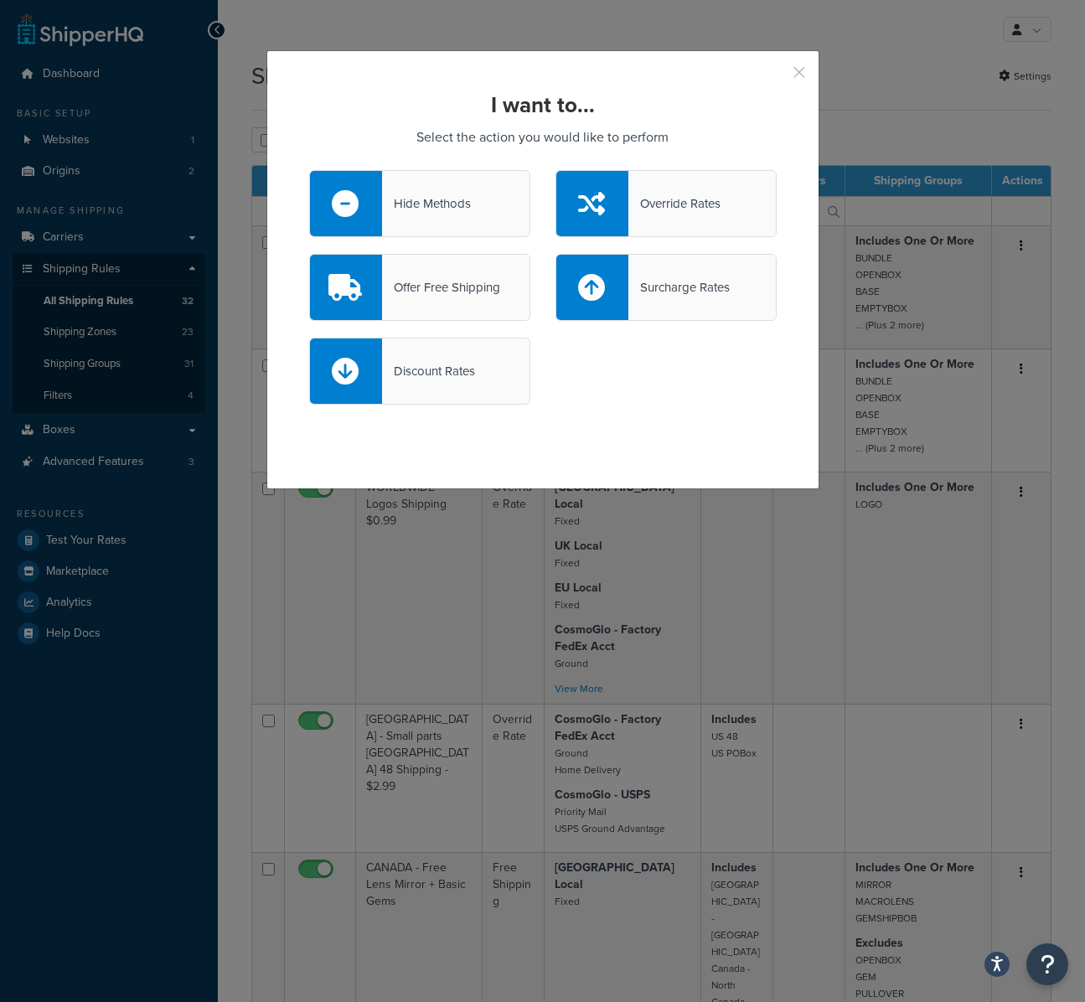
click at [777, 76] on button "button" at bounding box center [774, 78] width 4 height 4
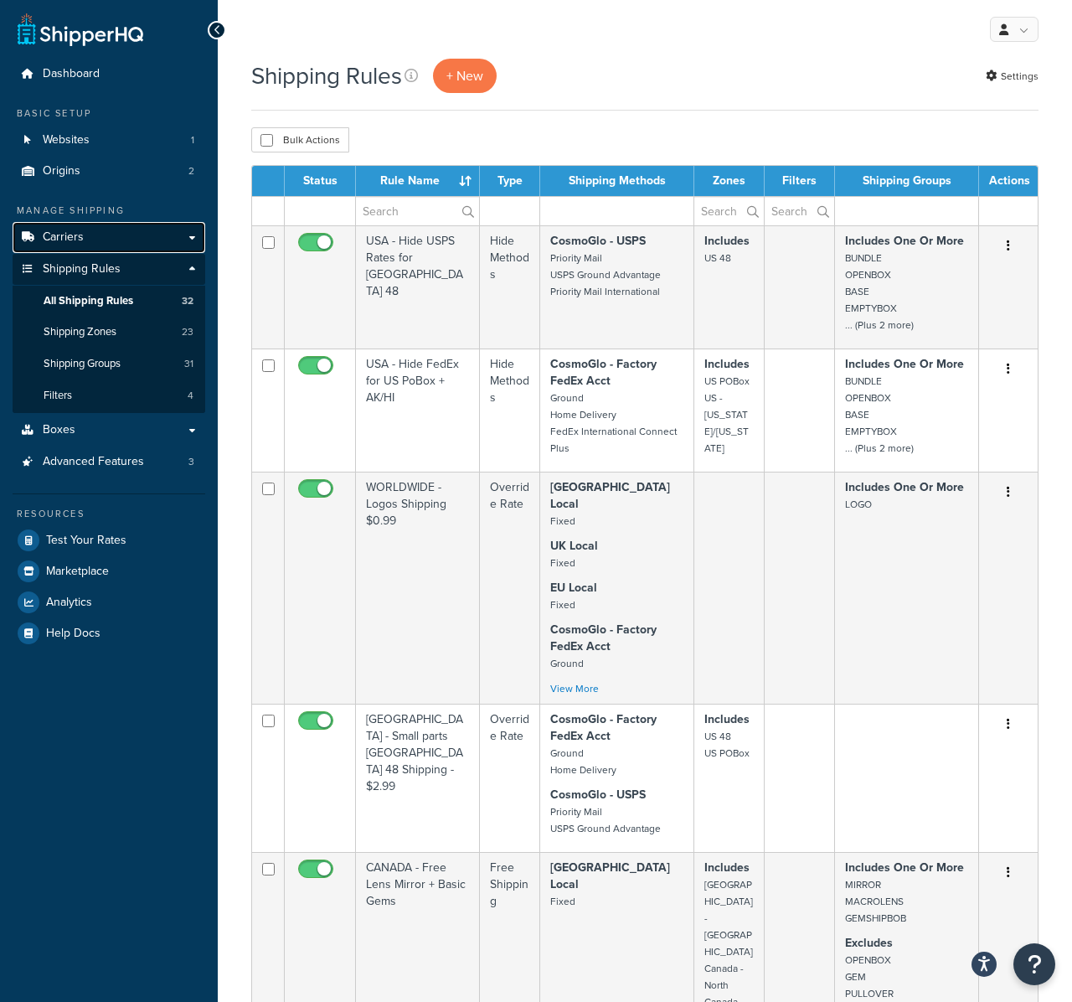
click at [90, 231] on link "Carriers" at bounding box center [109, 237] width 193 height 31
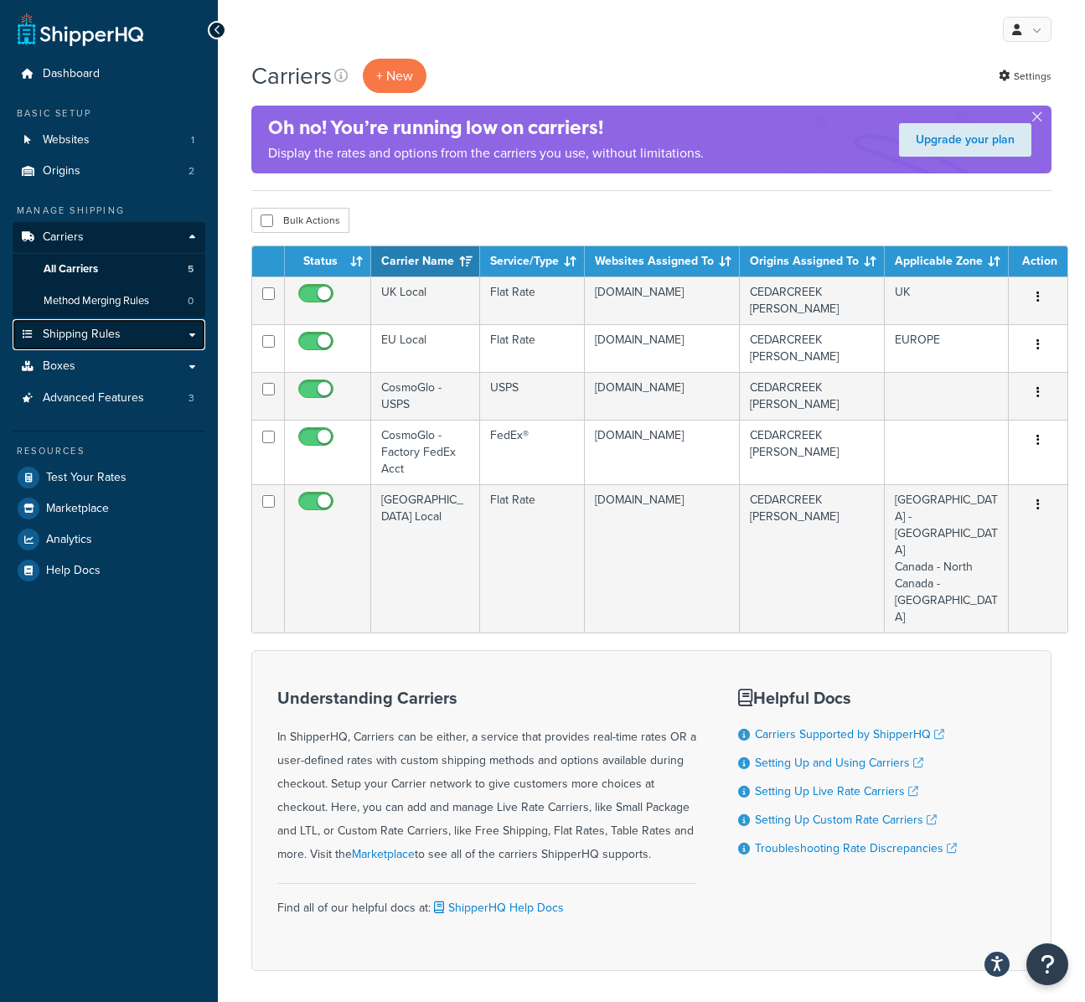
click at [96, 336] on span "Shipping Rules" at bounding box center [82, 335] width 78 height 14
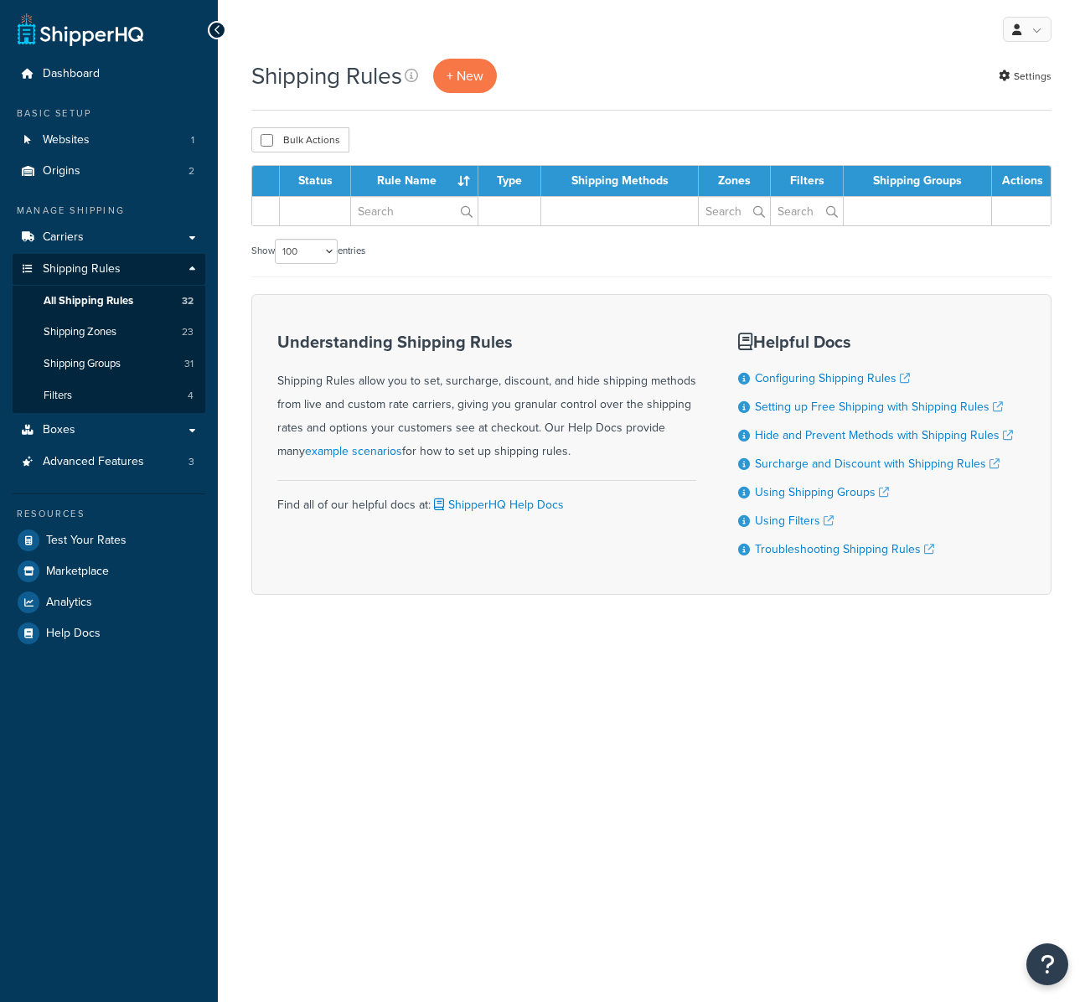
select select "100"
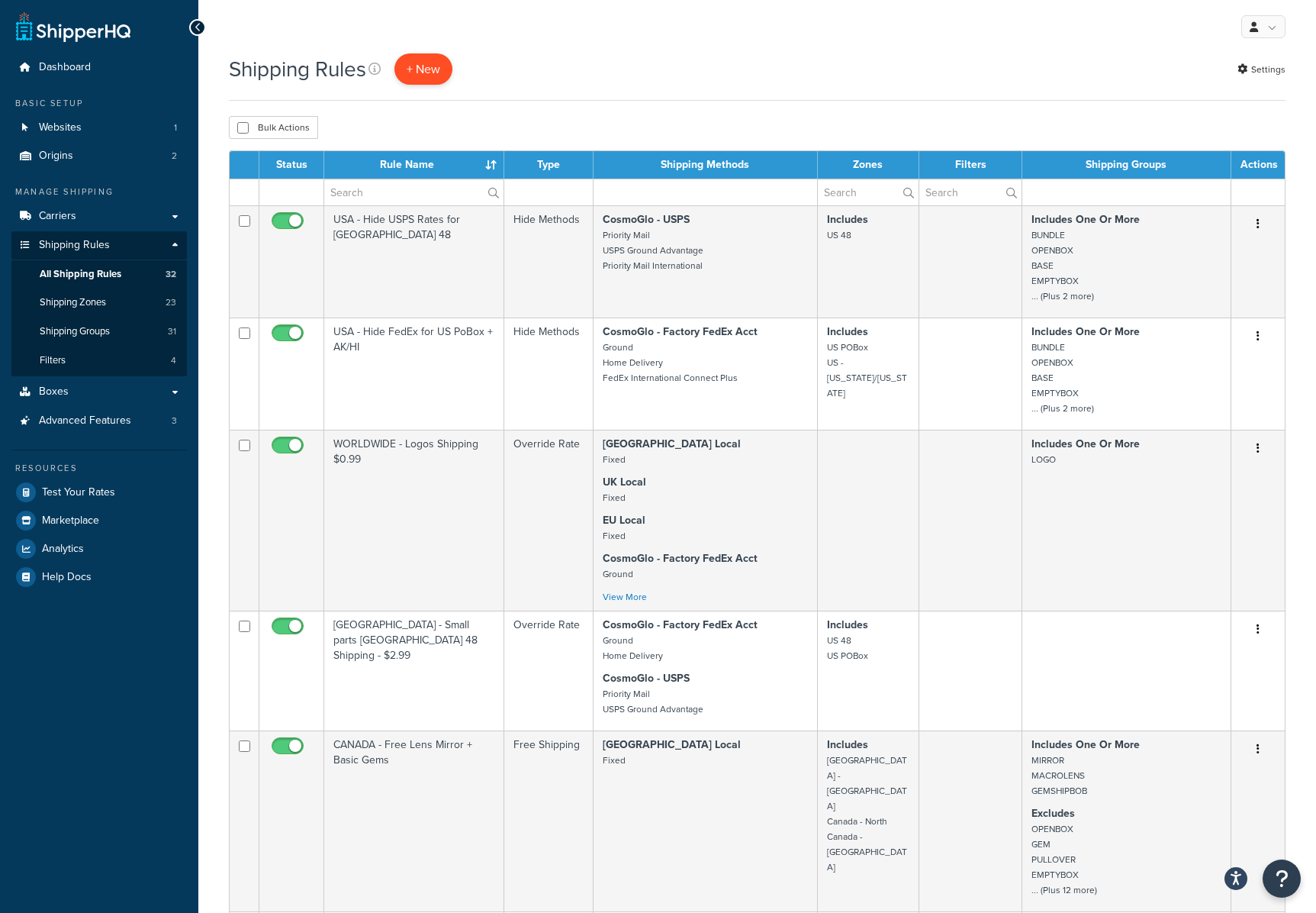
click at [428, 71] on p "+ New" at bounding box center [423, 69] width 58 height 31
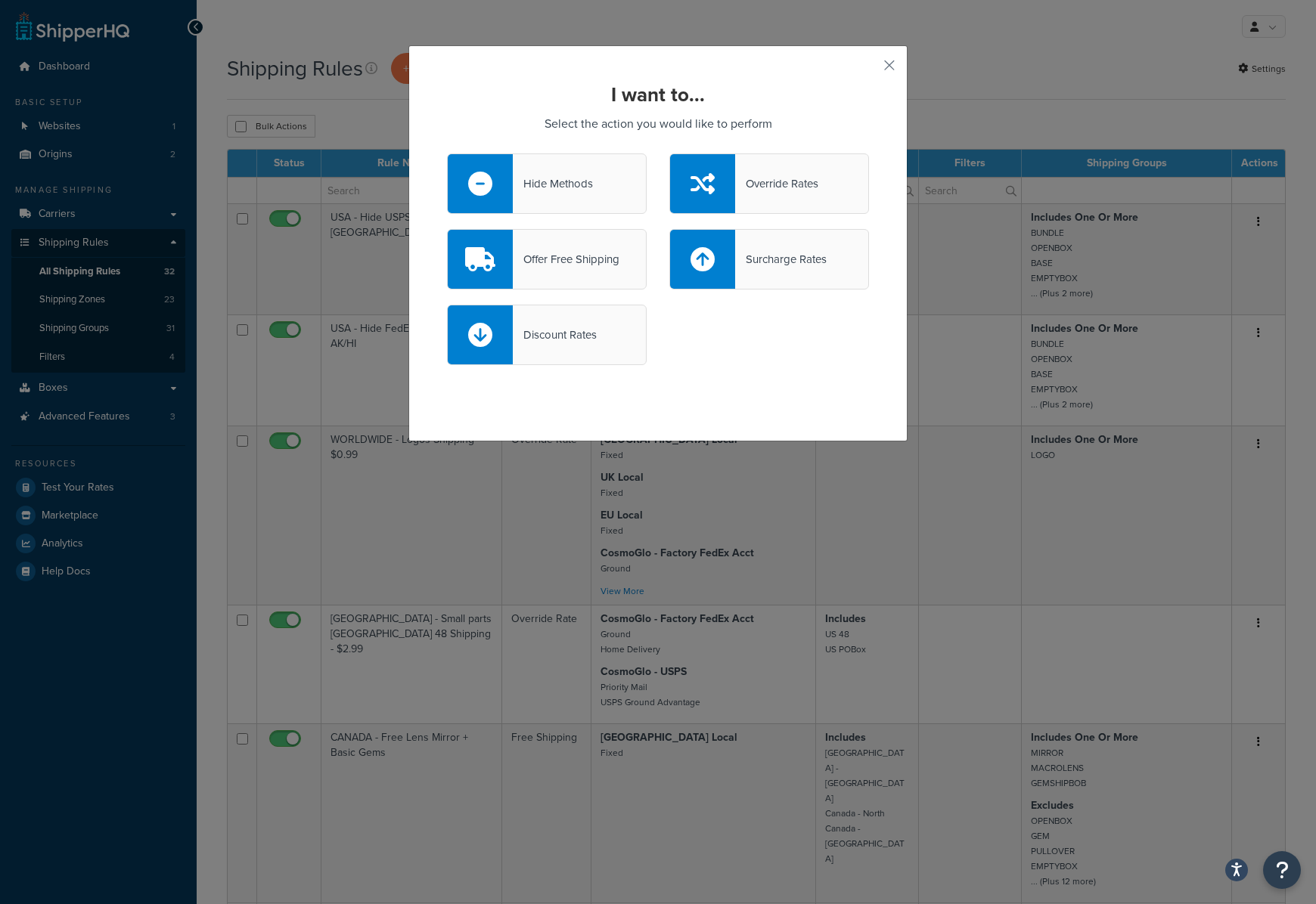
click at [776, 183] on div "Override Rates" at bounding box center [776, 183] width 83 height 21
click at [0, 0] on input "Override Rates" at bounding box center [0, 0] width 0 height 0
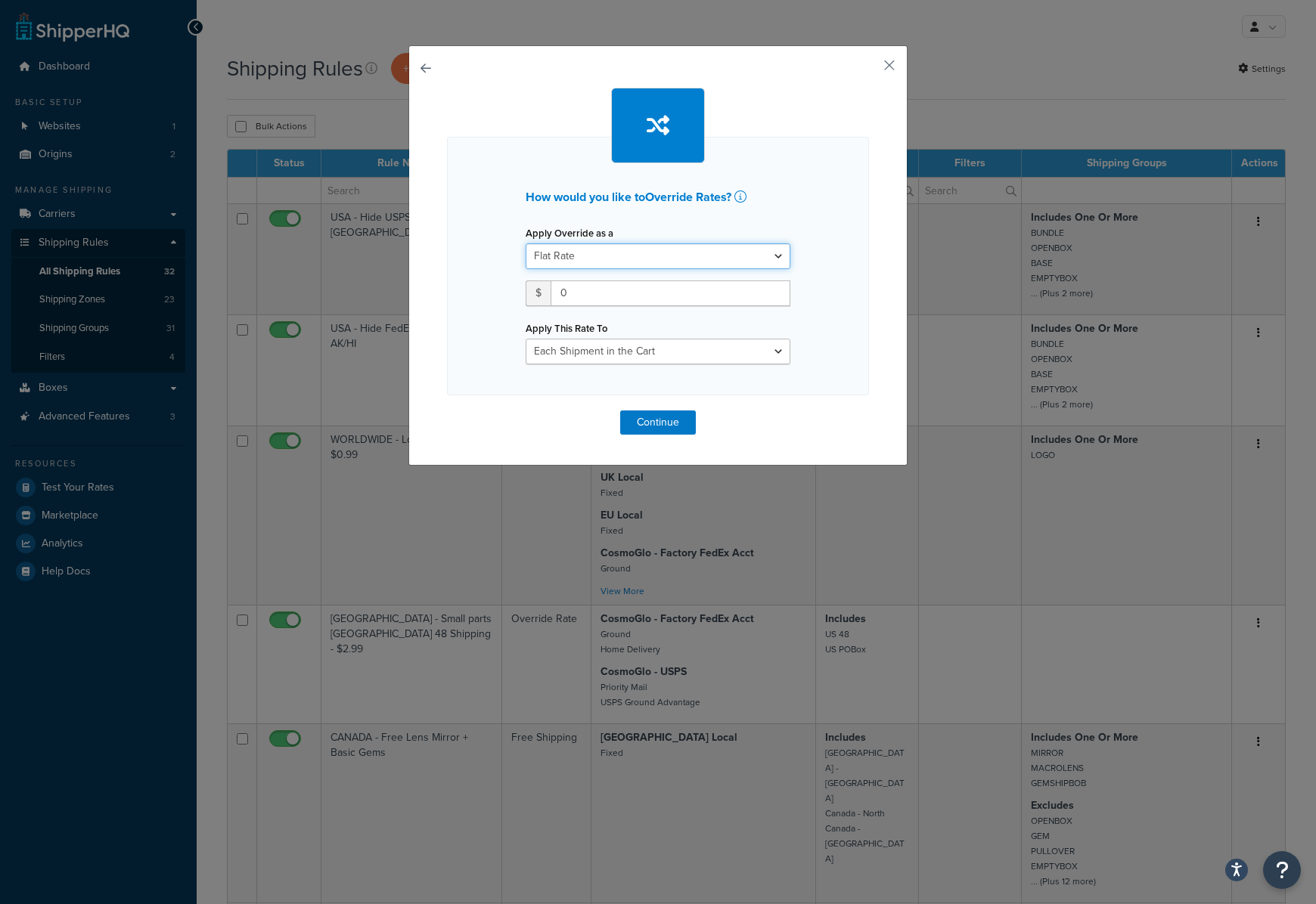
click at [632, 245] on select "Flat Rate Percentage Flat Rate & Percentage" at bounding box center [657, 256] width 264 height 25
click at [742, 197] on icon at bounding box center [739, 196] width 12 height 12
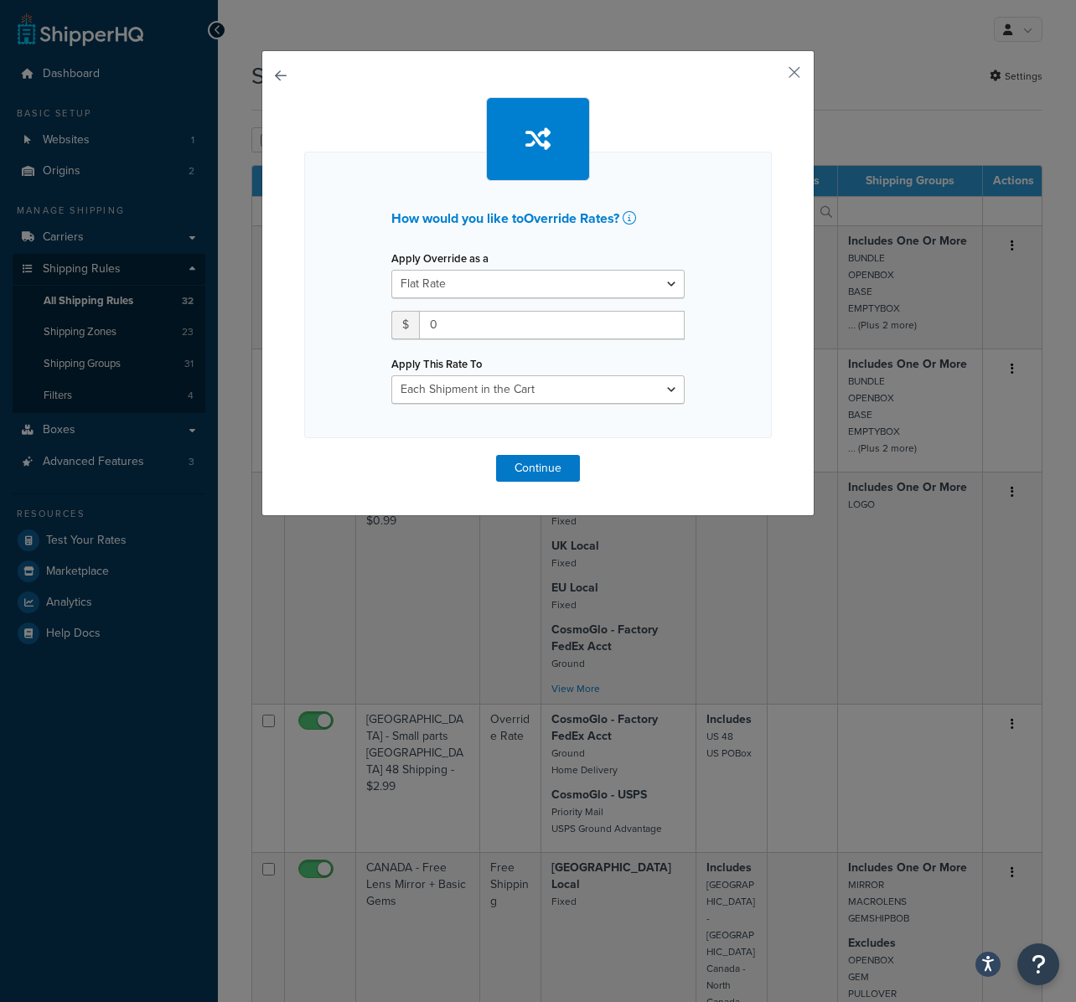
click at [304, 455] on button "button" at bounding box center [304, 455] width 0 height 0
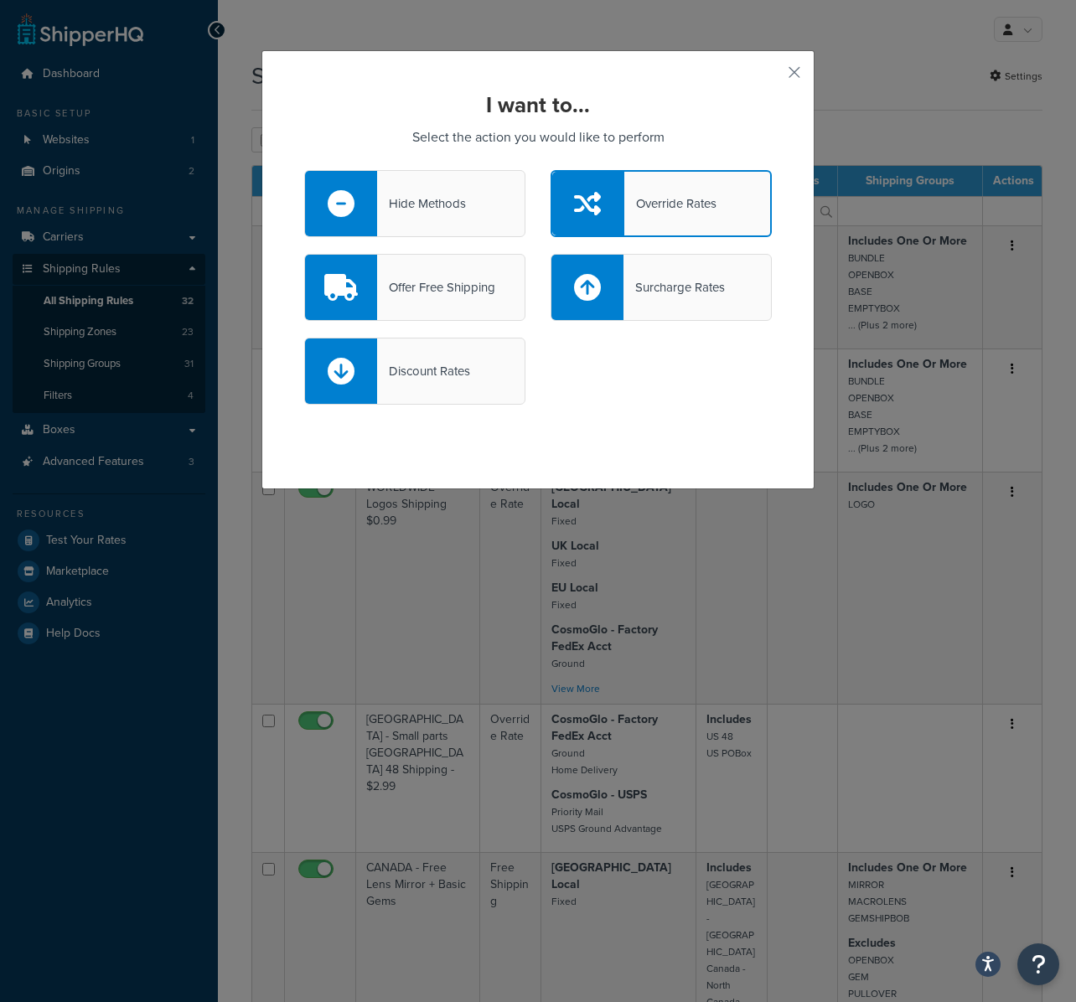
click at [734, 257] on div "Surcharge Rates" at bounding box center [660, 287] width 221 height 67
click at [0, 0] on input "Surcharge Rates" at bounding box center [0, 0] width 0 height 0
select select "CART"
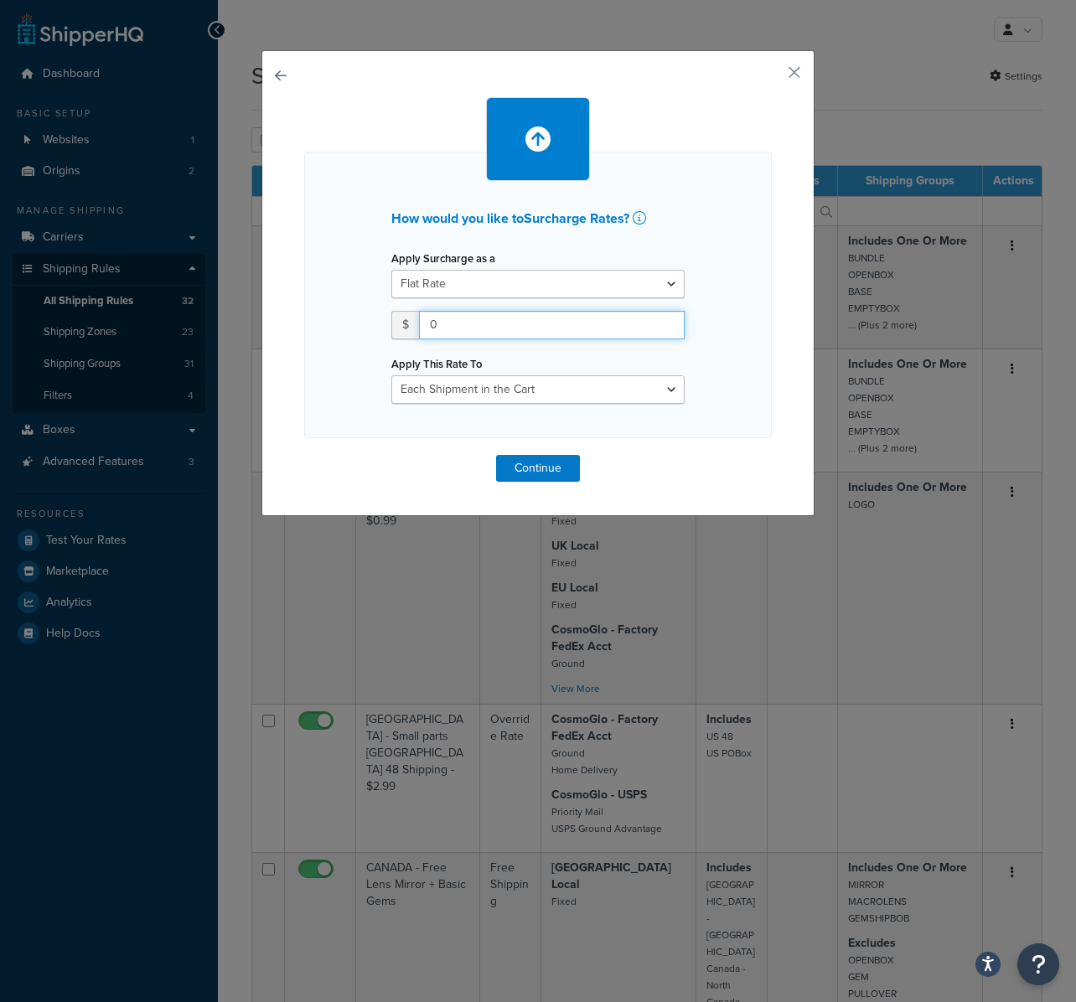
click at [445, 327] on input "0" at bounding box center [552, 325] width 266 height 28
drag, startPoint x: 447, startPoint y: 324, endPoint x: 390, endPoint y: 319, distance: 57.2
click at [391, 319] on div "$ 0" at bounding box center [537, 325] width 293 height 28
type input "85"
click at [464, 390] on select "Entire Cart Each Shipment in the Cart Each Origin in the Cart Each Shipping Gro…" at bounding box center [537, 389] width 293 height 28
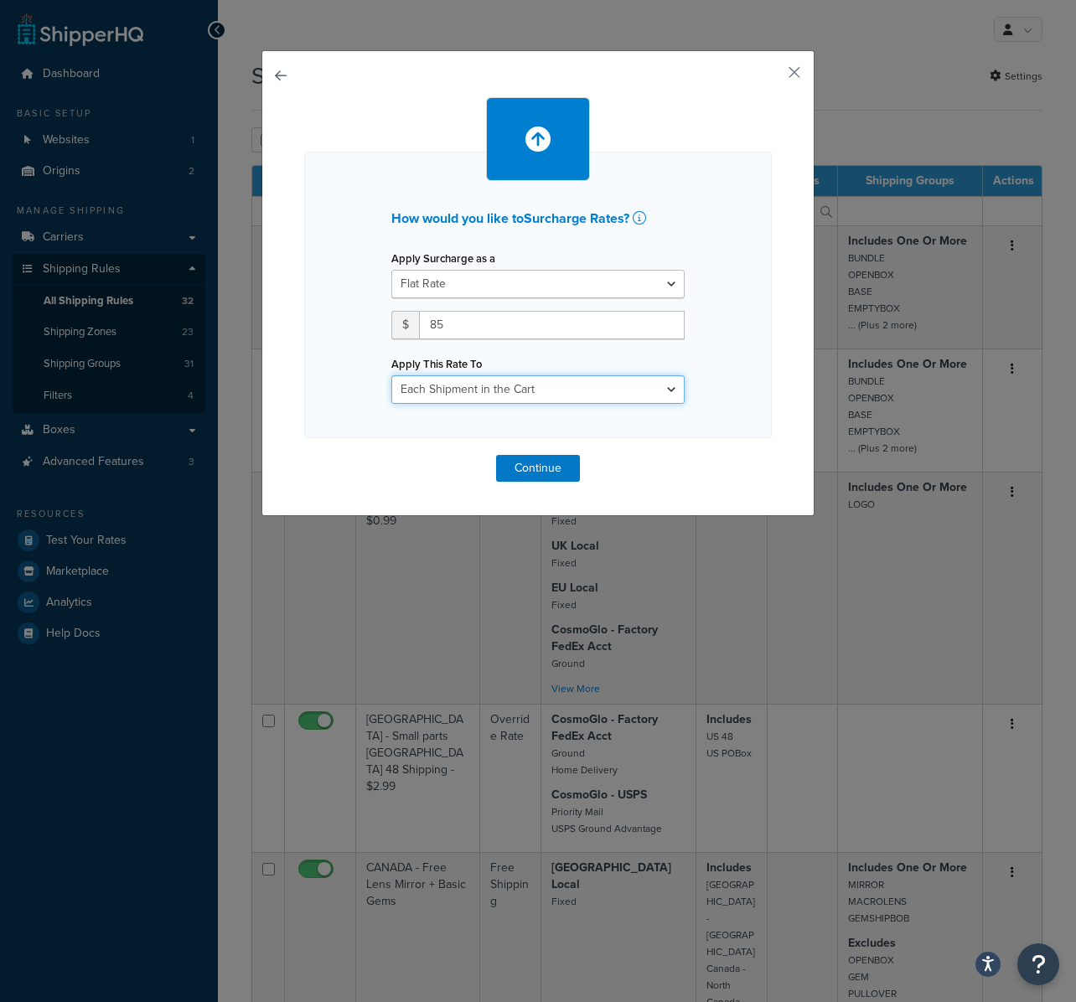
select select "ITEM"
click at [391, 375] on select "Entire Cart Each Shipment in the Cart Each Origin in the Cart Each Shipping Gro…" at bounding box center [537, 389] width 293 height 28
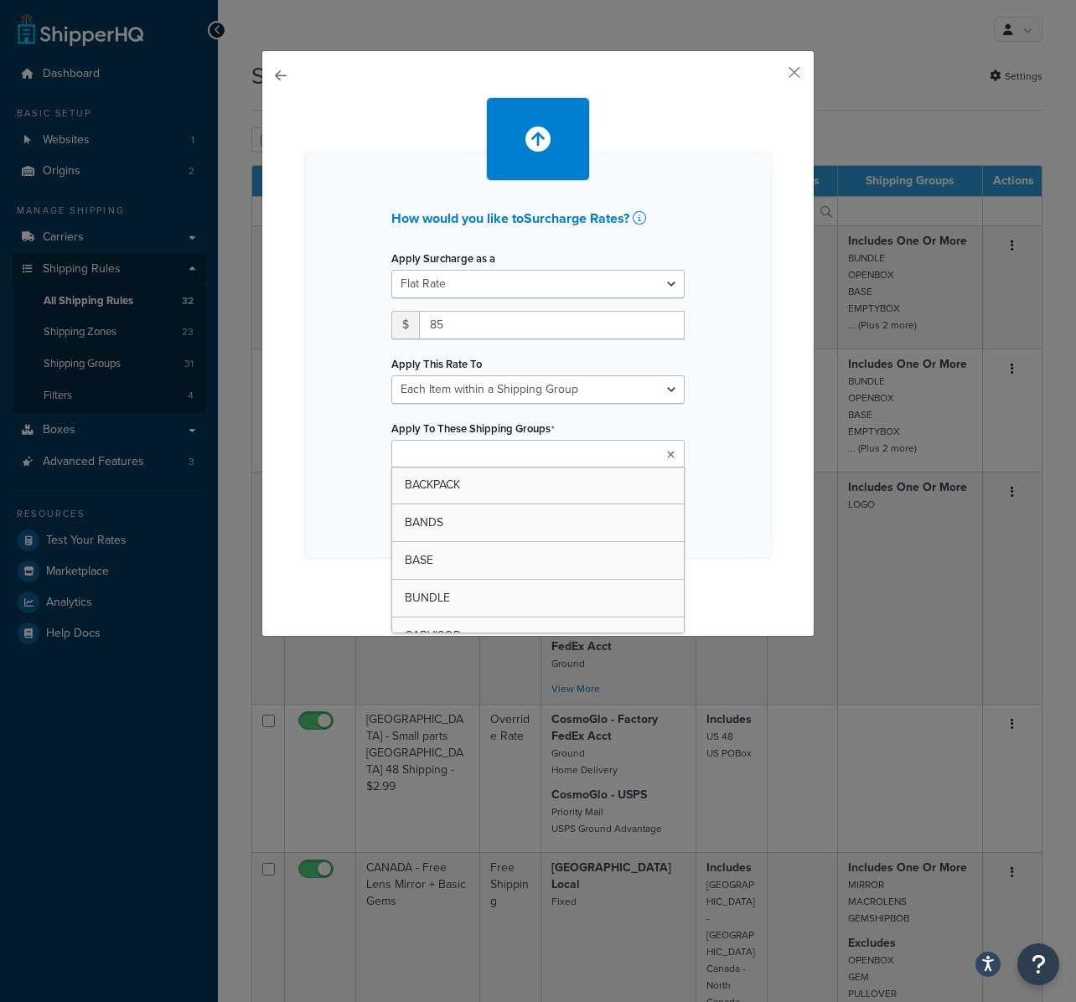
click at [519, 451] on ul at bounding box center [537, 454] width 293 height 28
click at [351, 467] on div "How would you like to Surcharge Rates ? Apply Surcharge as a Flat Rate Percenta…" at bounding box center [537, 357] width 467 height 411
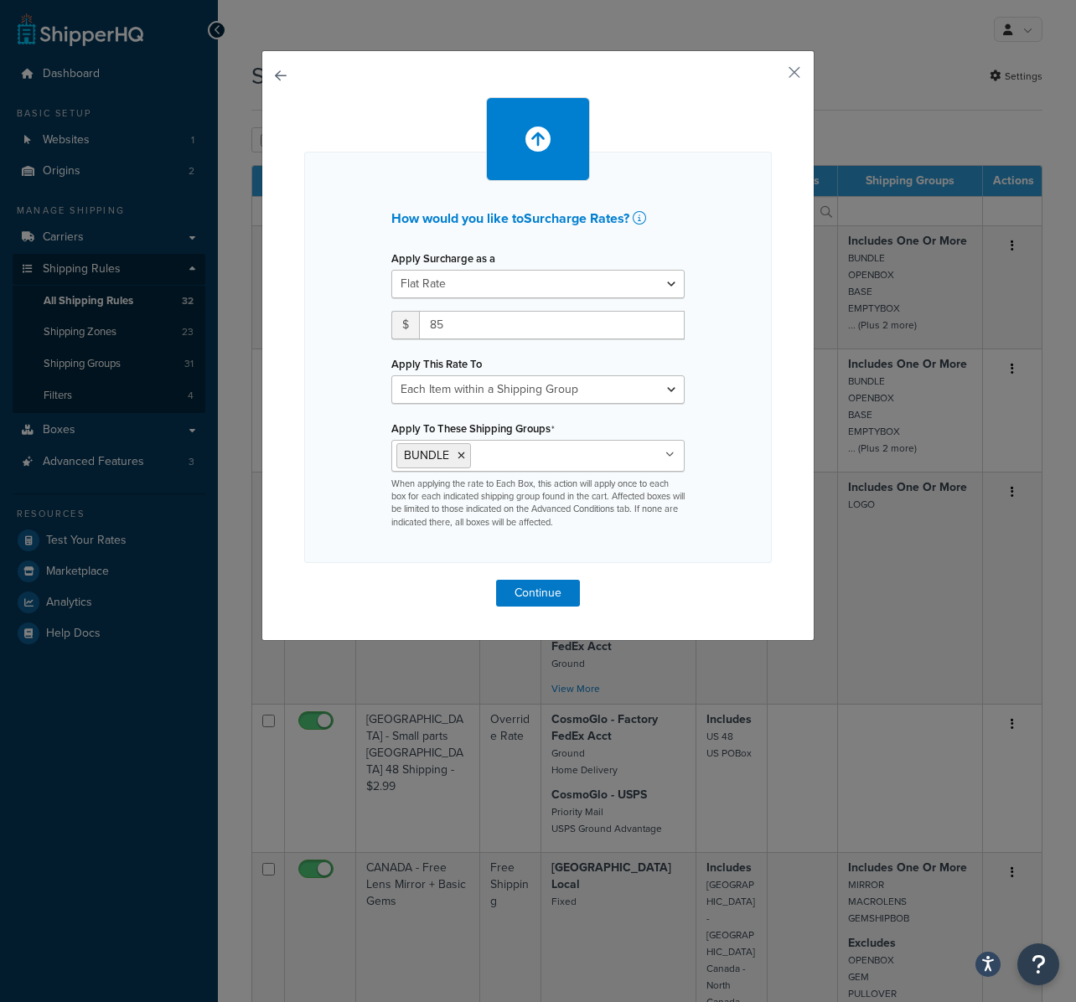
click at [503, 456] on input "Apply To These Shipping Groups" at bounding box center [549, 455] width 148 height 18
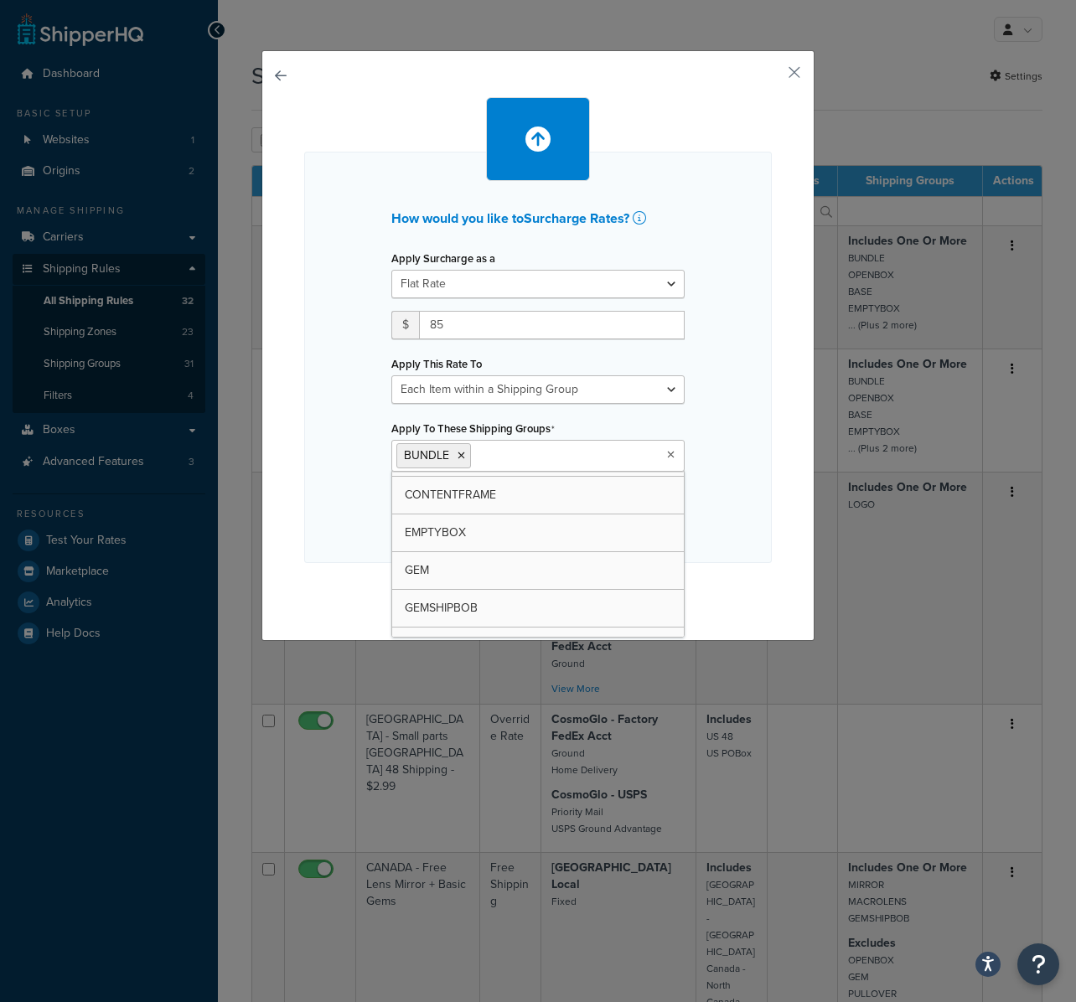
scroll to position [0, 0]
click at [304, 510] on div "How would you like to Surcharge Rates ? Apply Surcharge as a Flat Rate Percenta…" at bounding box center [537, 357] width 467 height 411
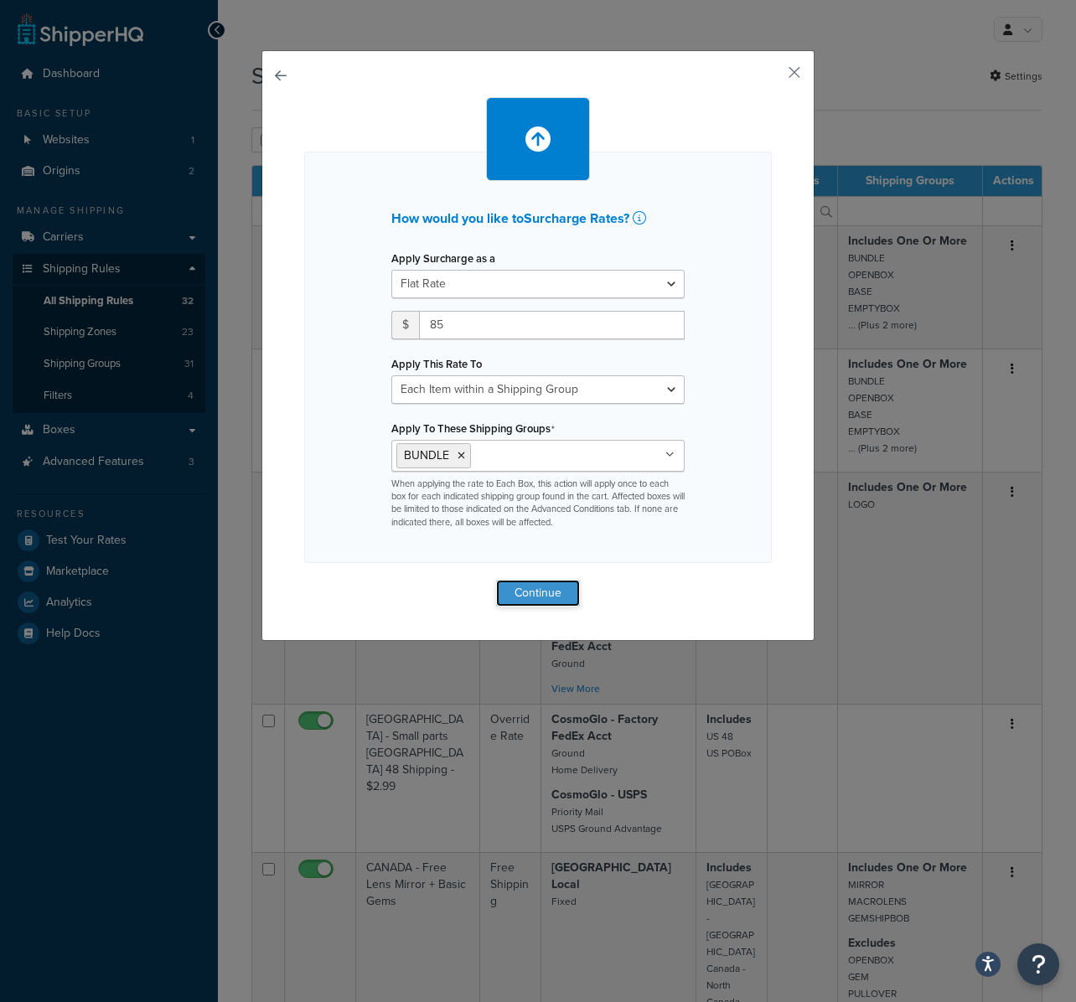
click at [530, 591] on button "Continue" at bounding box center [538, 593] width 84 height 27
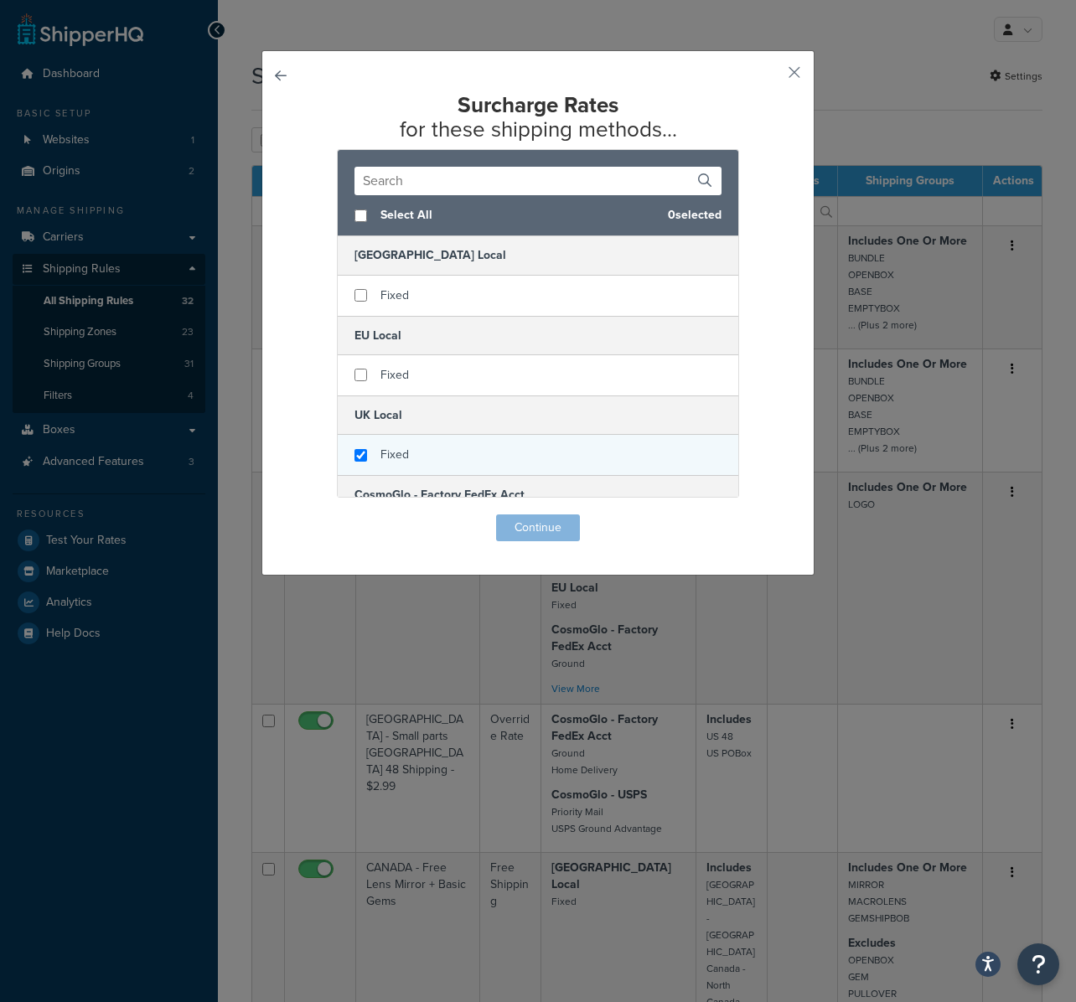
checkbox input "true"
click at [364, 450] on div "Fixed" at bounding box center [538, 455] width 400 height 40
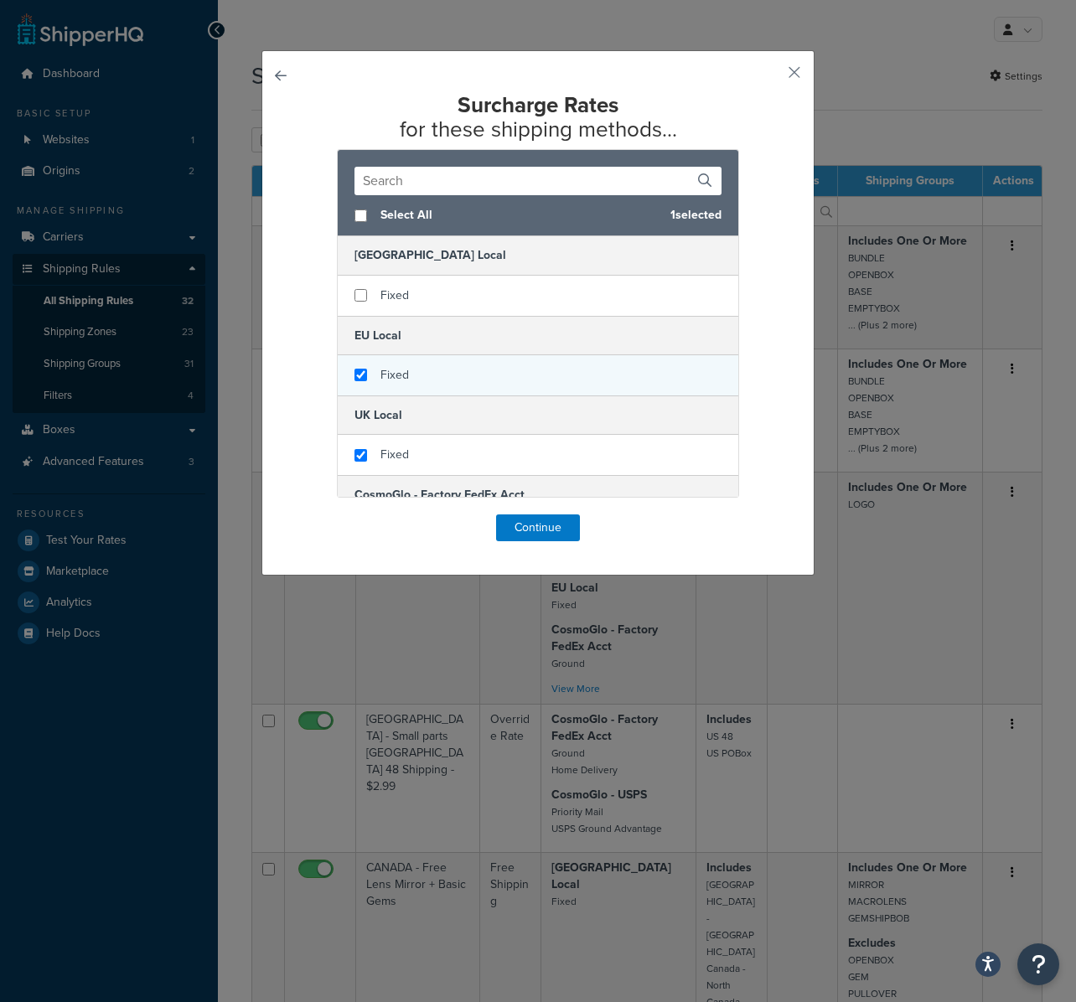
checkbox input "true"
click at [367, 364] on div "Fixed" at bounding box center [538, 375] width 400 height 40
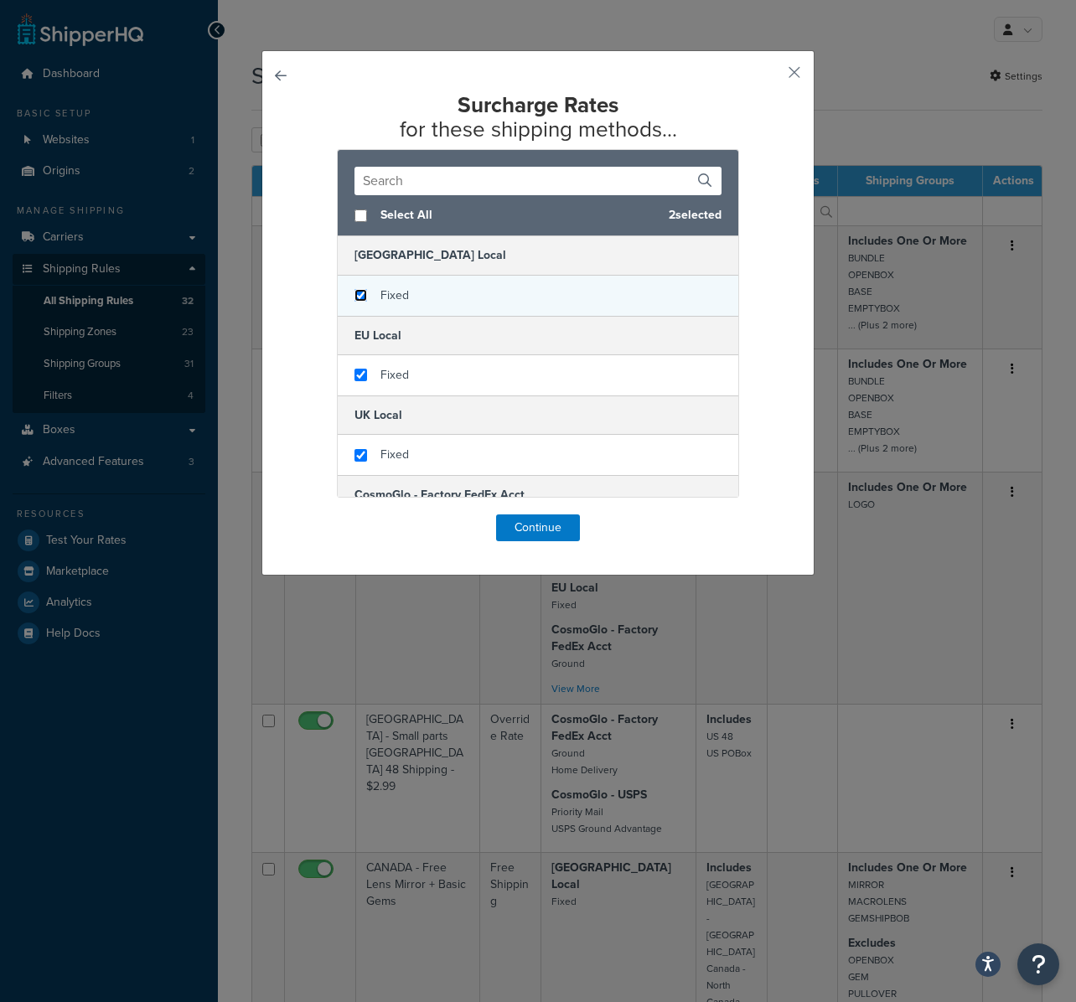
click at [355, 291] on input "checkbox" at bounding box center [360, 295] width 13 height 13
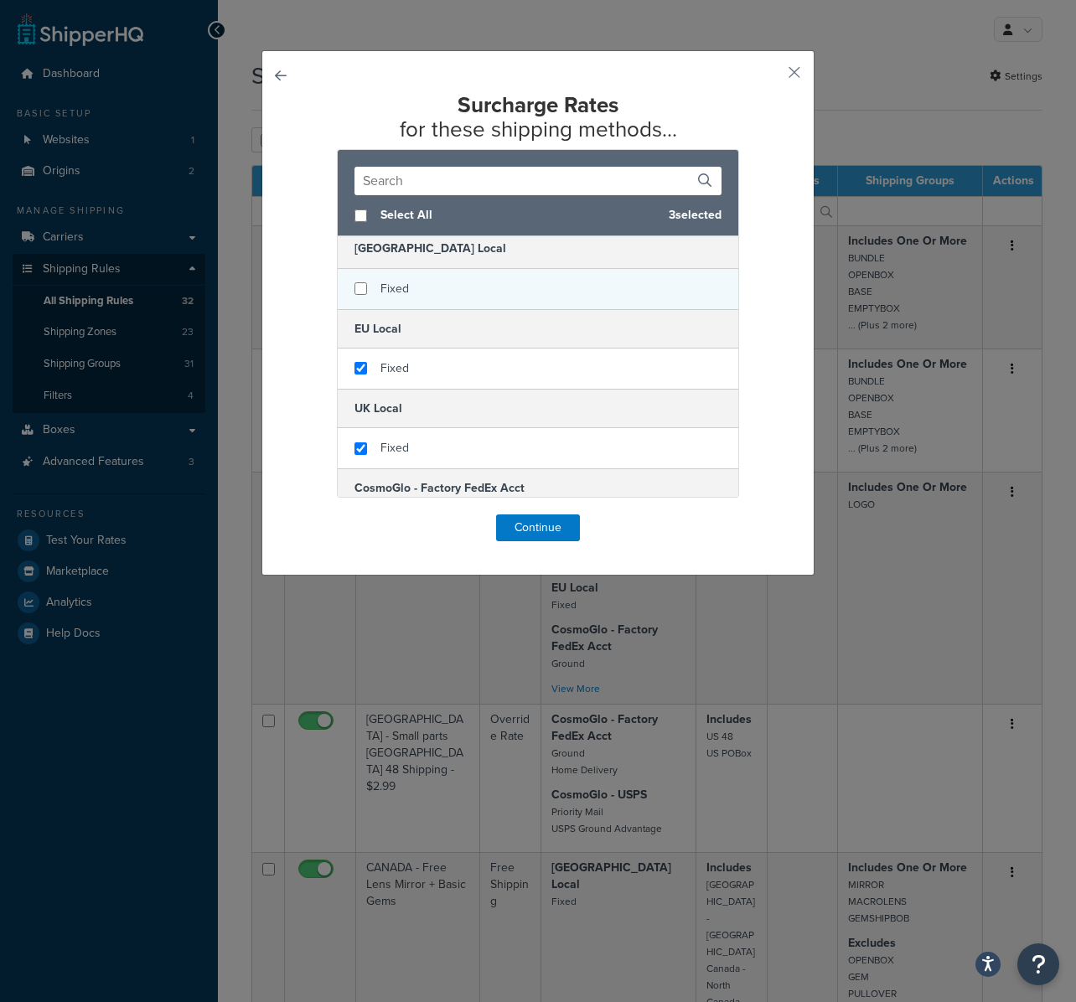
checkbox input "false"
click at [380, 288] on span "Fixed" at bounding box center [394, 289] width 28 height 18
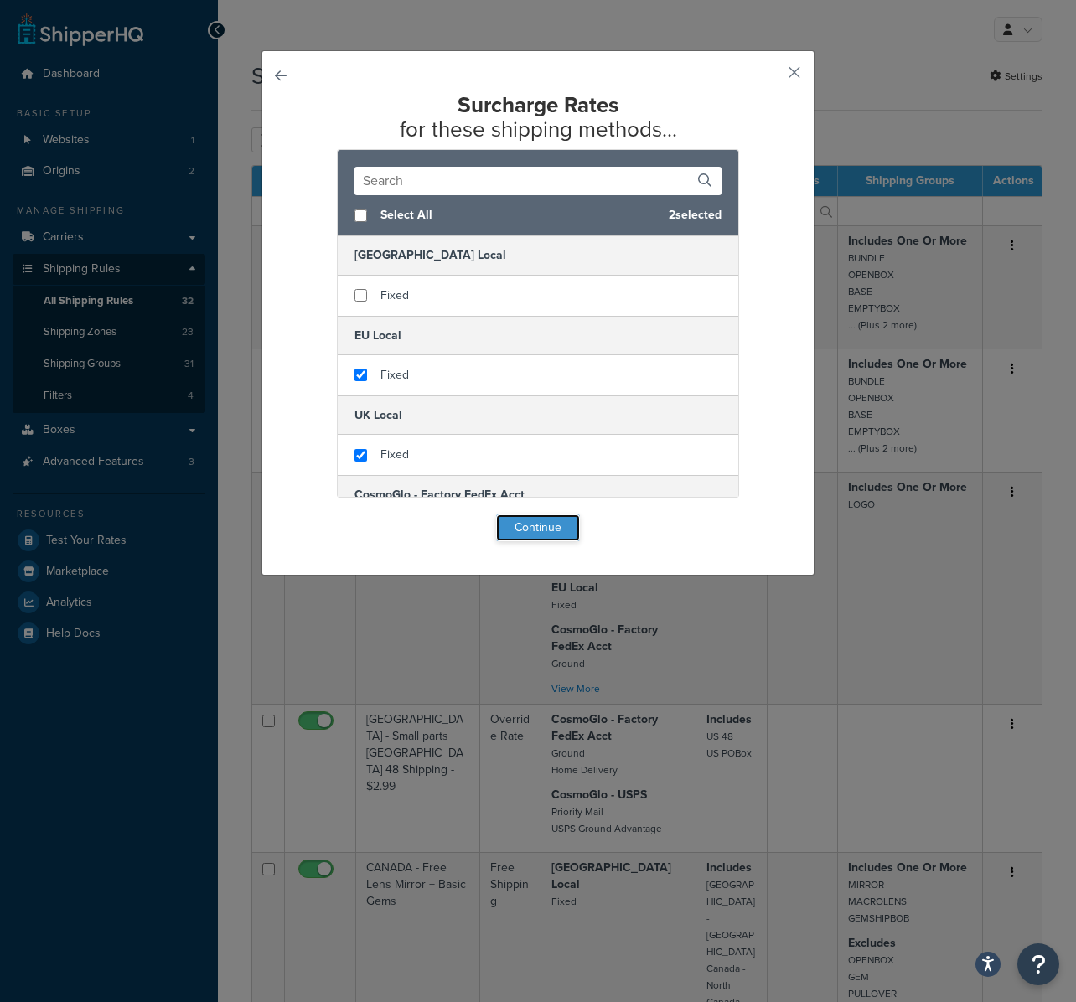
click at [538, 524] on button "Continue" at bounding box center [538, 527] width 84 height 27
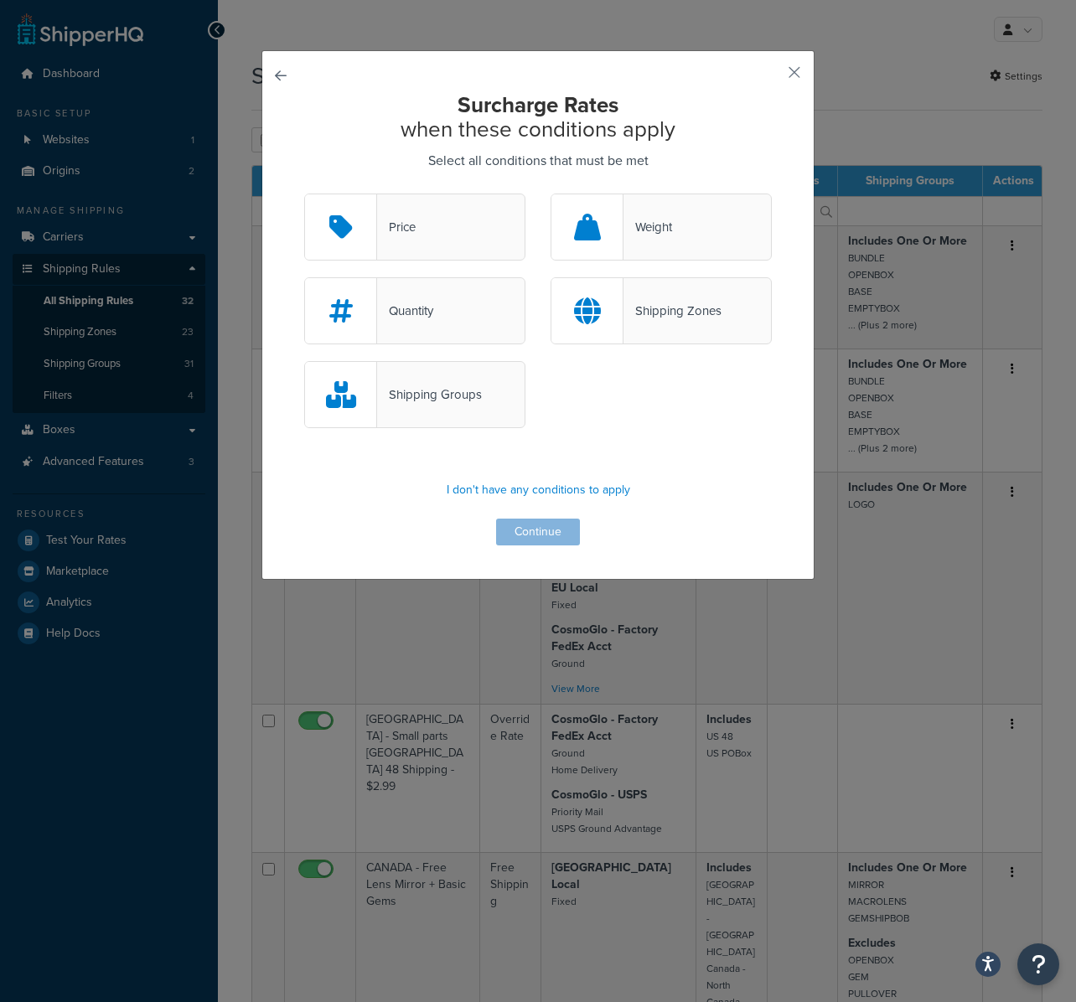
click at [630, 312] on div "Shipping Zones" at bounding box center [672, 310] width 98 height 23
click at [0, 0] on input "Shipping Zones" at bounding box center [0, 0] width 0 height 0
drag, startPoint x: 461, startPoint y: 389, endPoint x: 463, endPoint y: 402, distance: 13.6
click at [461, 389] on div "Shipping Groups" at bounding box center [429, 394] width 105 height 23
click at [0, 0] on input "Shipping Groups" at bounding box center [0, 0] width 0 height 0
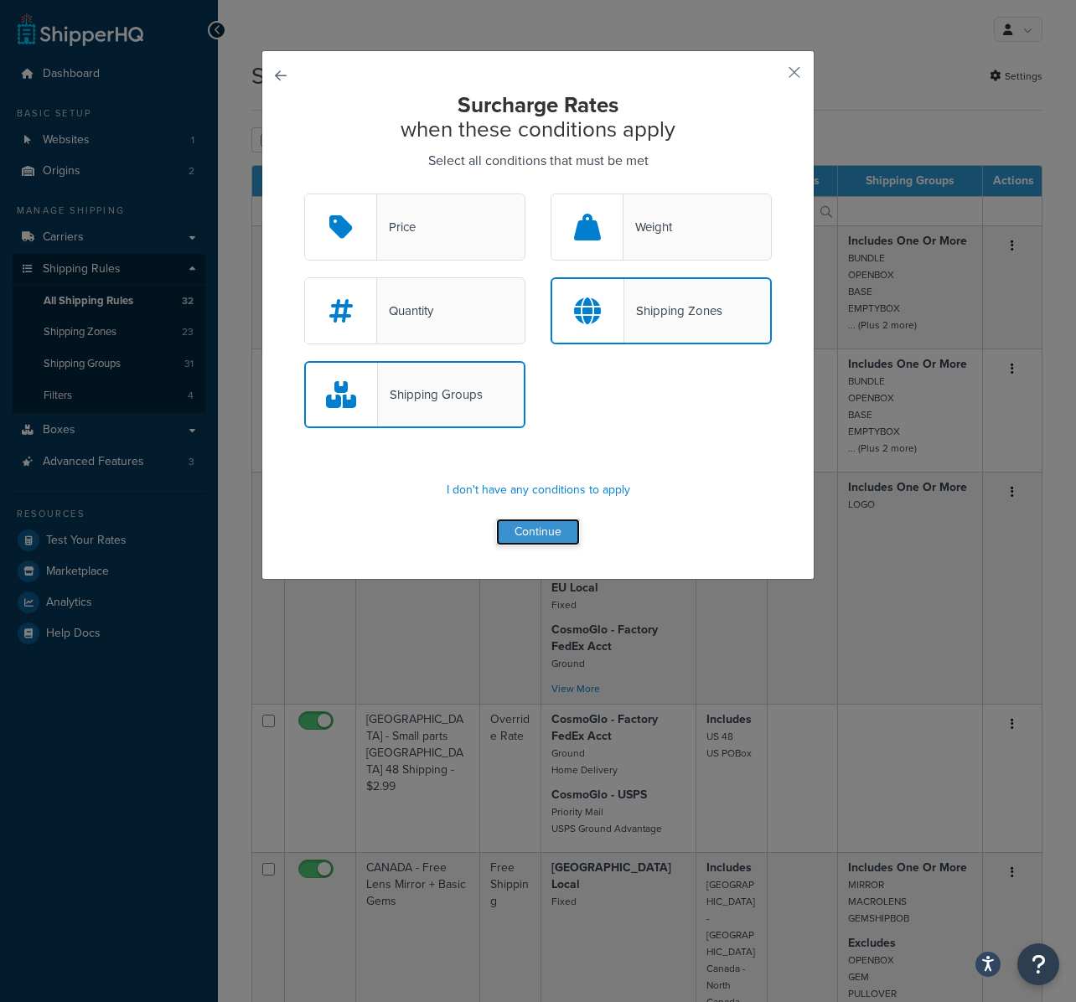
click at [529, 532] on button "Continue" at bounding box center [538, 532] width 84 height 27
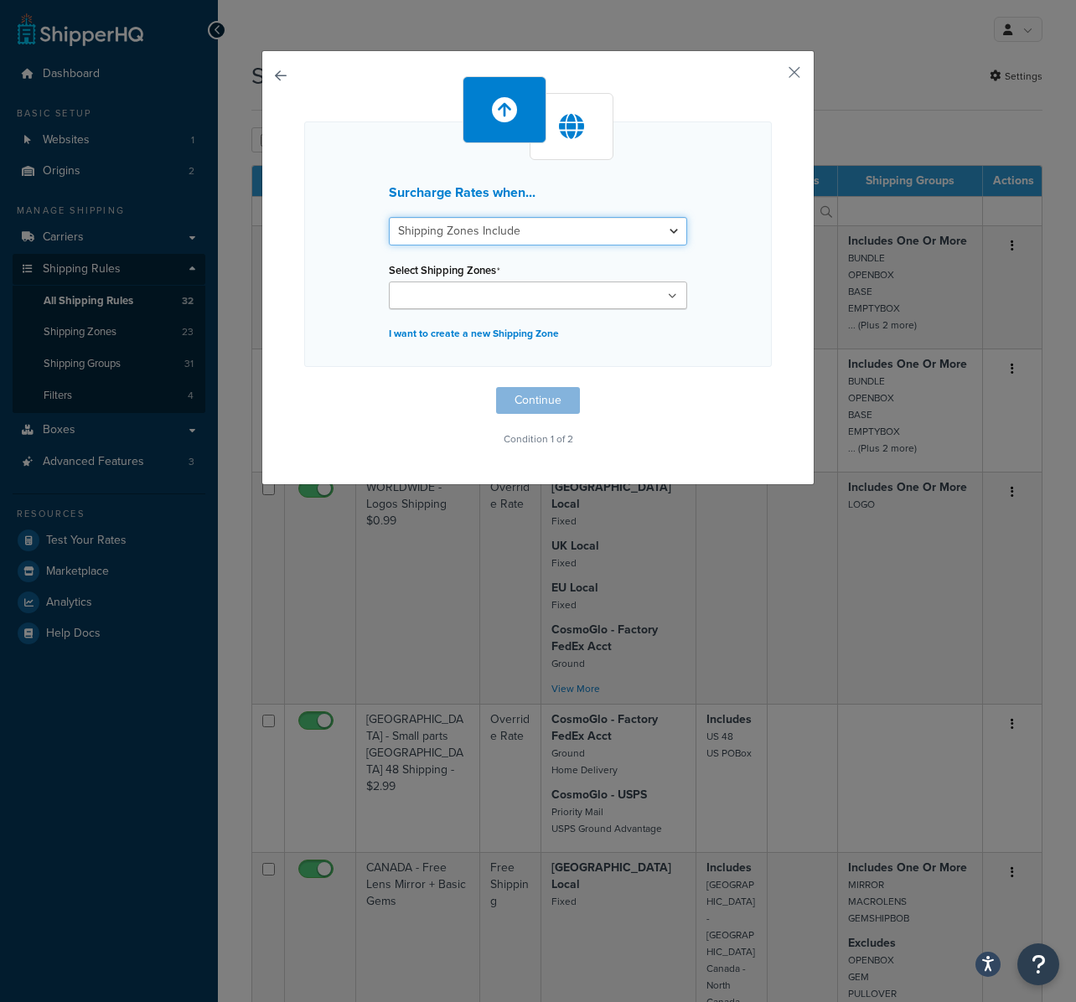
click at [509, 234] on select "Shipping Zones Include Shipping Zones Do Not Include" at bounding box center [538, 231] width 298 height 28
click at [389, 217] on select "Shipping Zones Include Shipping Zones Do Not Include" at bounding box center [538, 231] width 298 height 28
click at [472, 292] on input "Select Shipping Zones" at bounding box center [468, 296] width 148 height 18
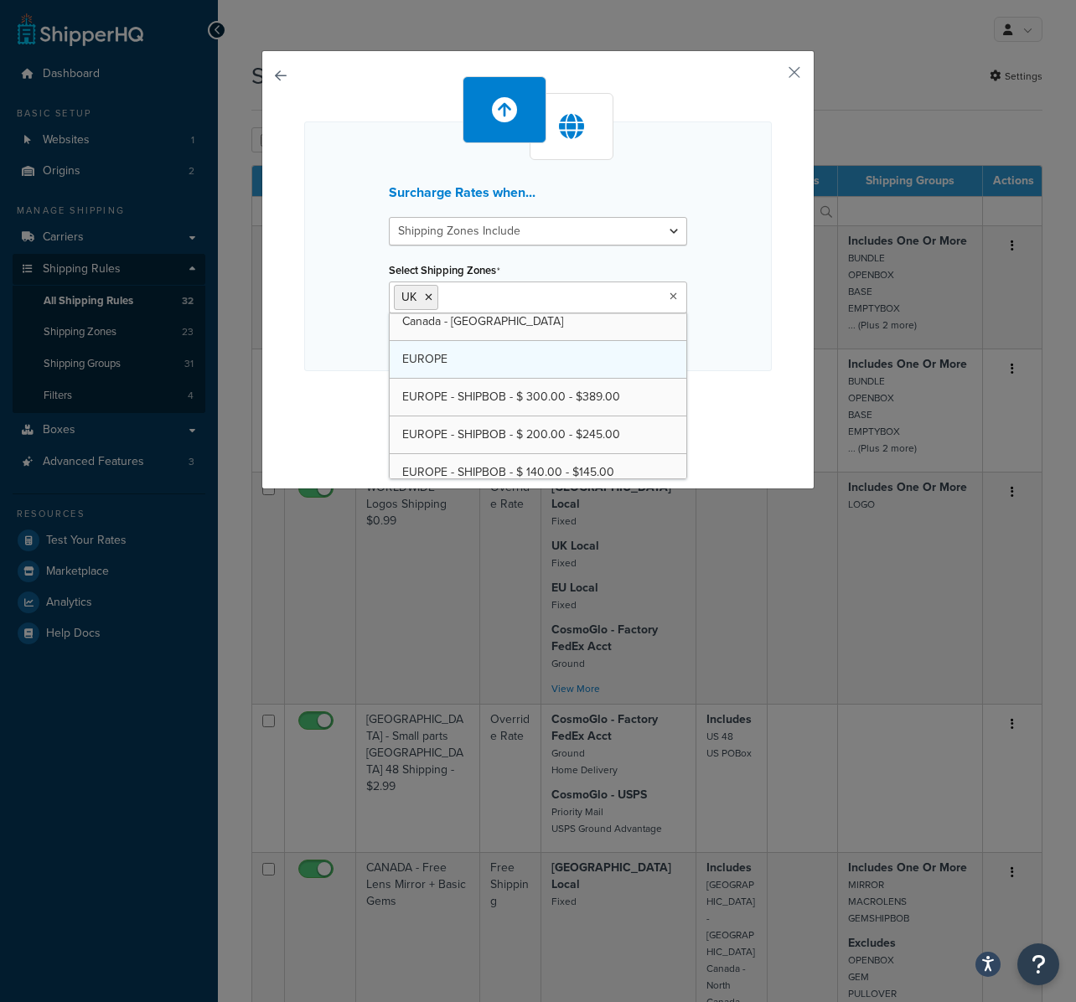
scroll to position [316, 0]
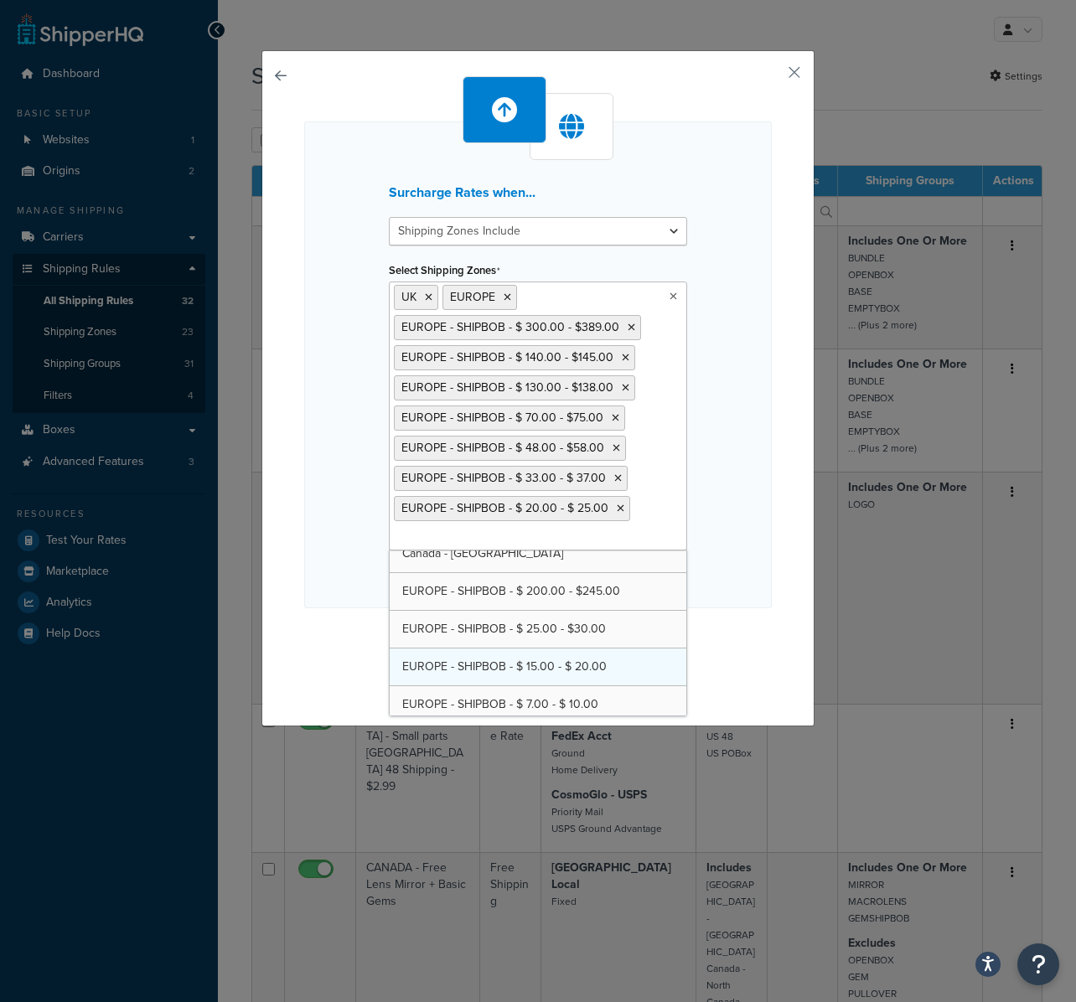
drag, startPoint x: 471, startPoint y: 617, endPoint x: 469, endPoint y: 643, distance: 26.0
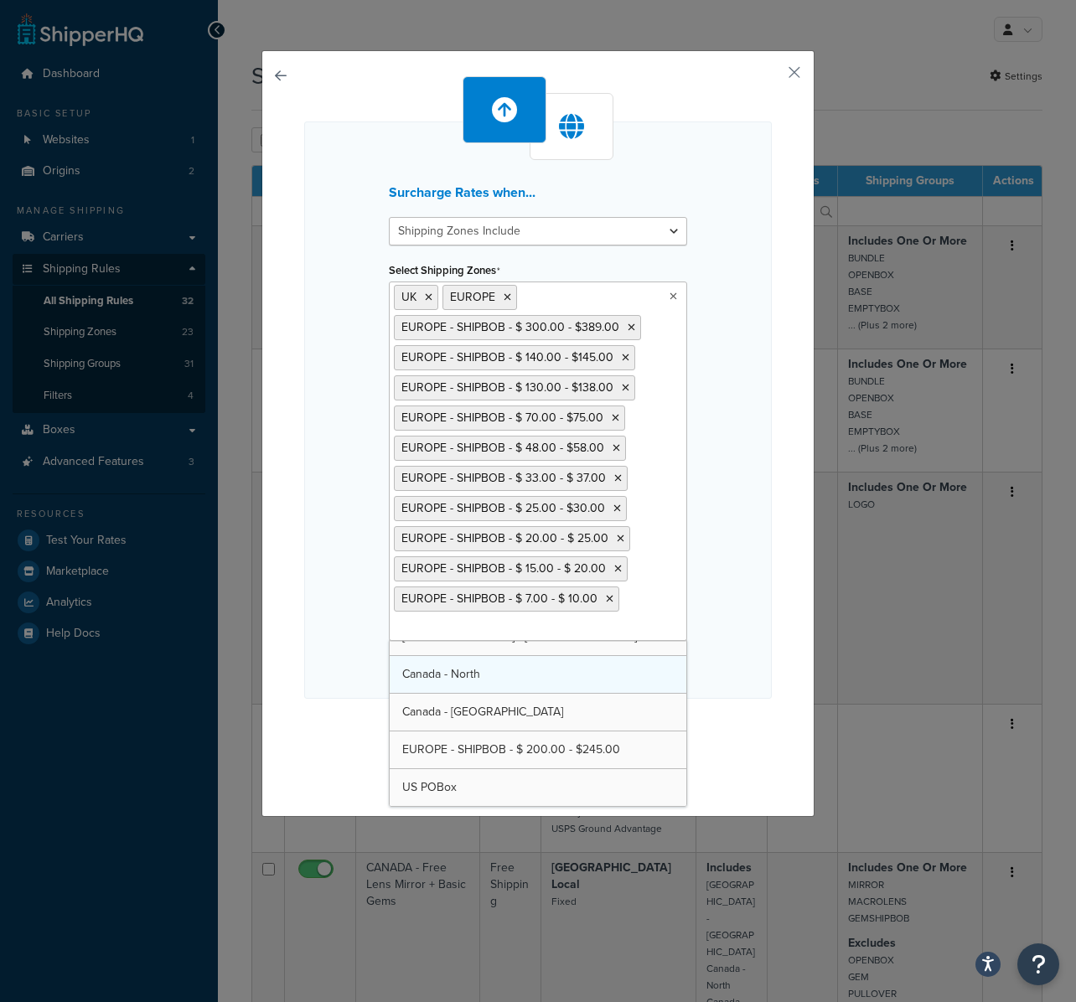
scroll to position [210, 0]
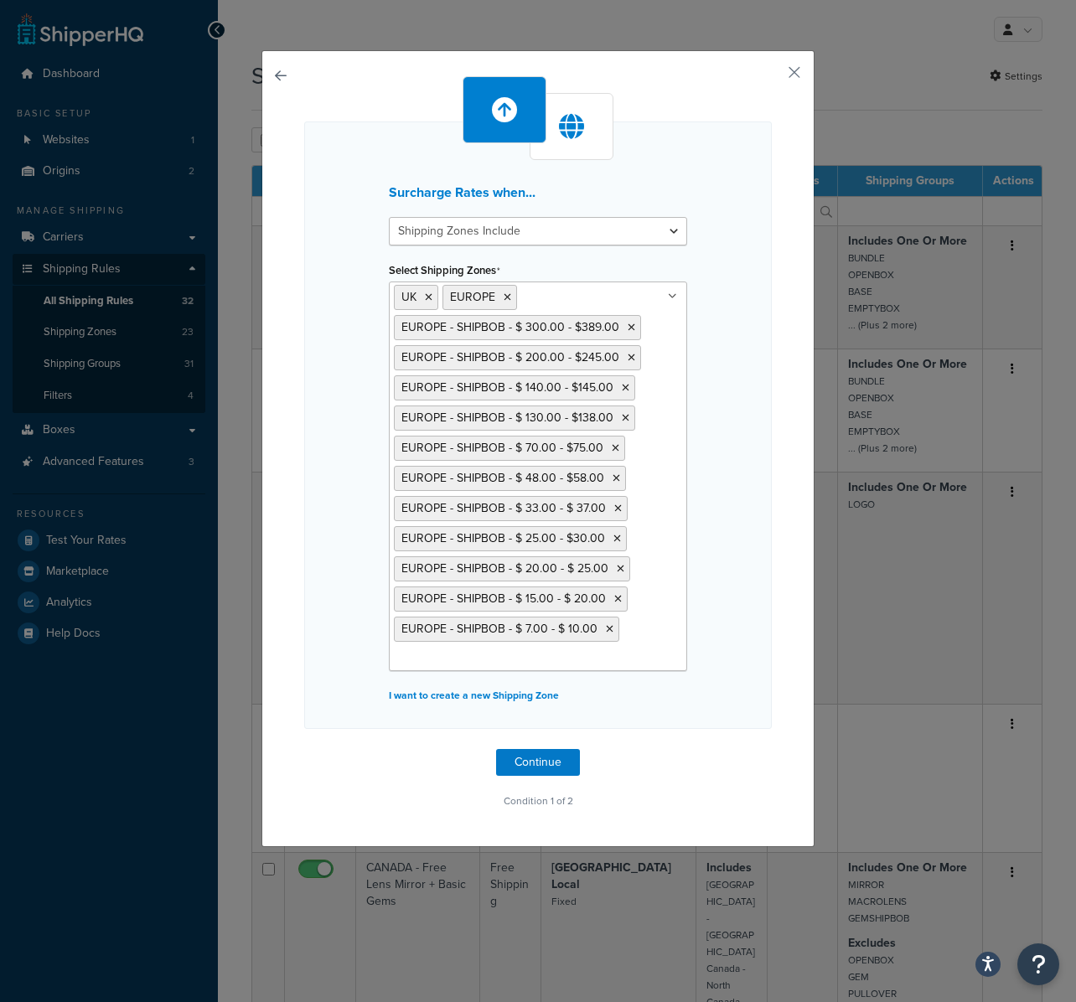
click at [338, 647] on div "Surcharge Rates when... Shipping Zones Include Shipping Zones Do Not Include Se…" at bounding box center [537, 424] width 467 height 607
click at [529, 758] on button "Continue" at bounding box center [538, 762] width 84 height 27
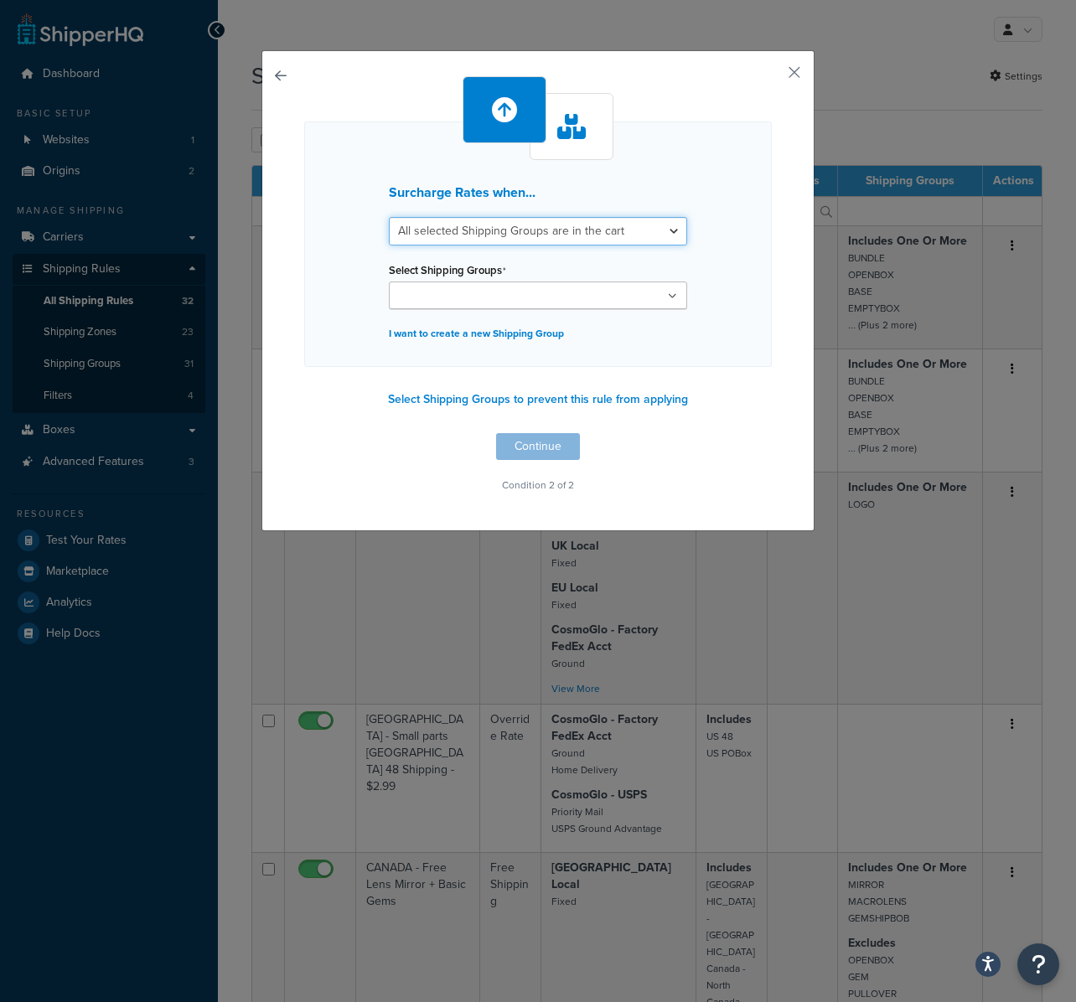
click at [529, 239] on select "All selected Shipping Groups are in the cart Any selected Shipping Groups are i…" at bounding box center [538, 231] width 298 height 28
select select "any"
click at [389, 217] on select "All selected Shipping Groups are in the cart Any selected Shipping Groups are i…" at bounding box center [538, 231] width 298 height 28
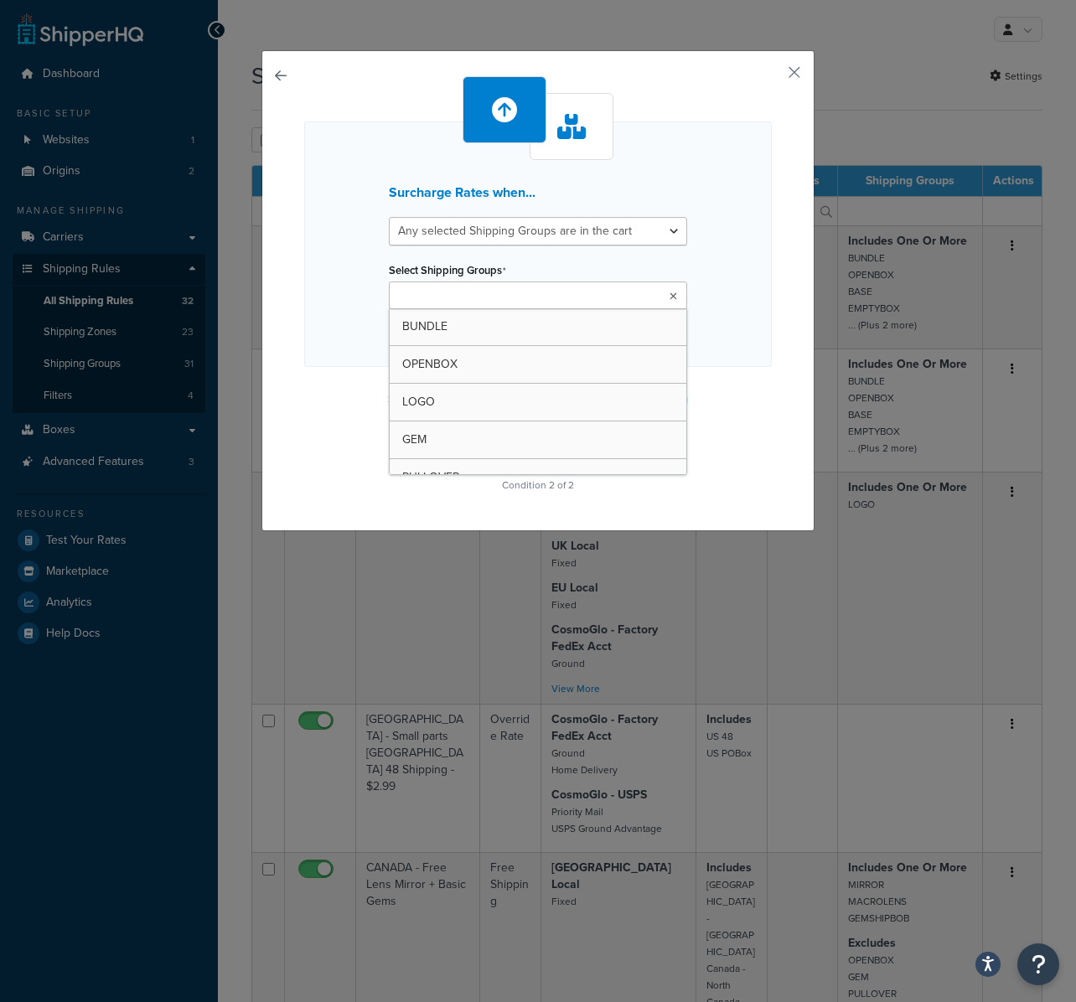
drag, startPoint x: 492, startPoint y: 285, endPoint x: 491, endPoint y: 303, distance: 18.4
click at [489, 287] on ul at bounding box center [538, 295] width 298 height 28
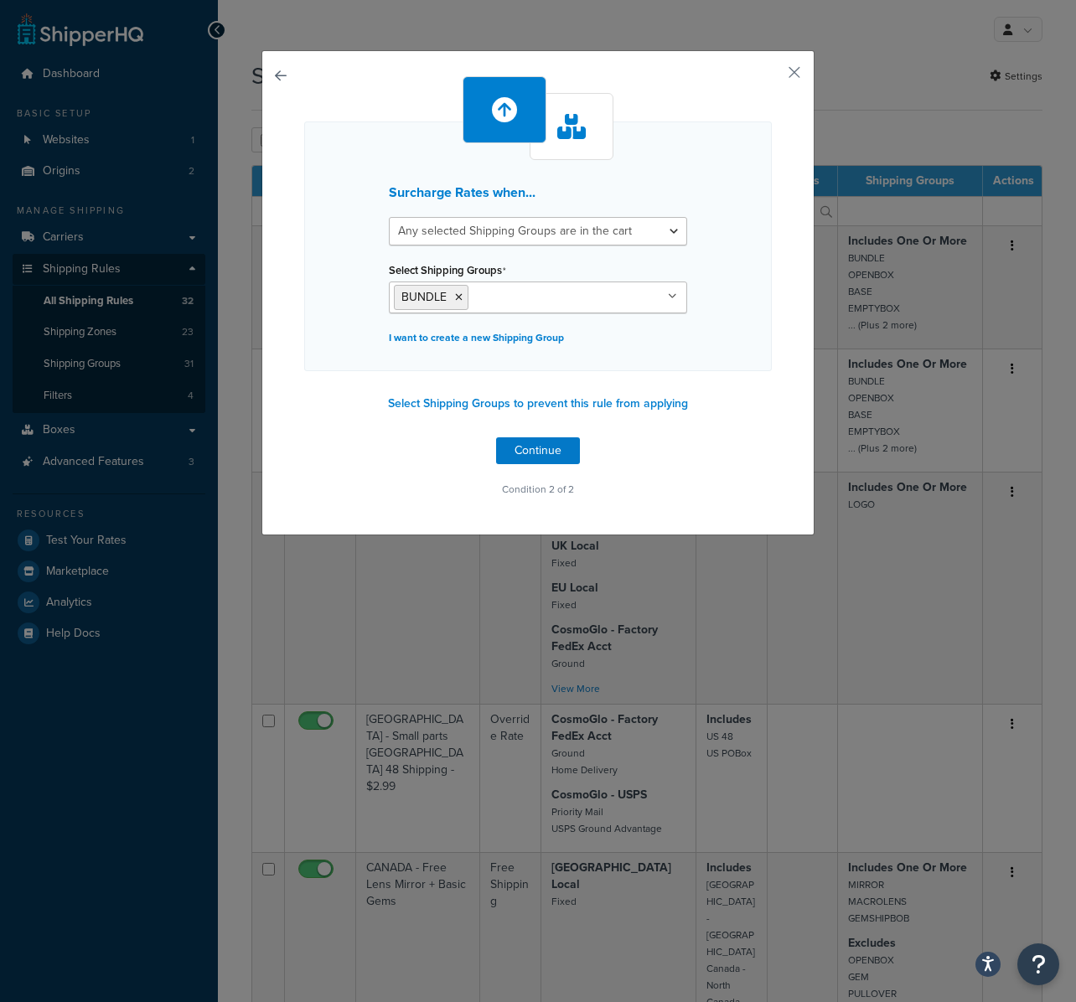
drag, startPoint x: 337, startPoint y: 301, endPoint x: 322, endPoint y: 357, distance: 58.1
click at [332, 304] on div "Surcharge Rates when... All selected Shipping Groups are in the cart Any select…" at bounding box center [537, 246] width 467 height 250
click at [538, 452] on button "Continue" at bounding box center [538, 450] width 84 height 27
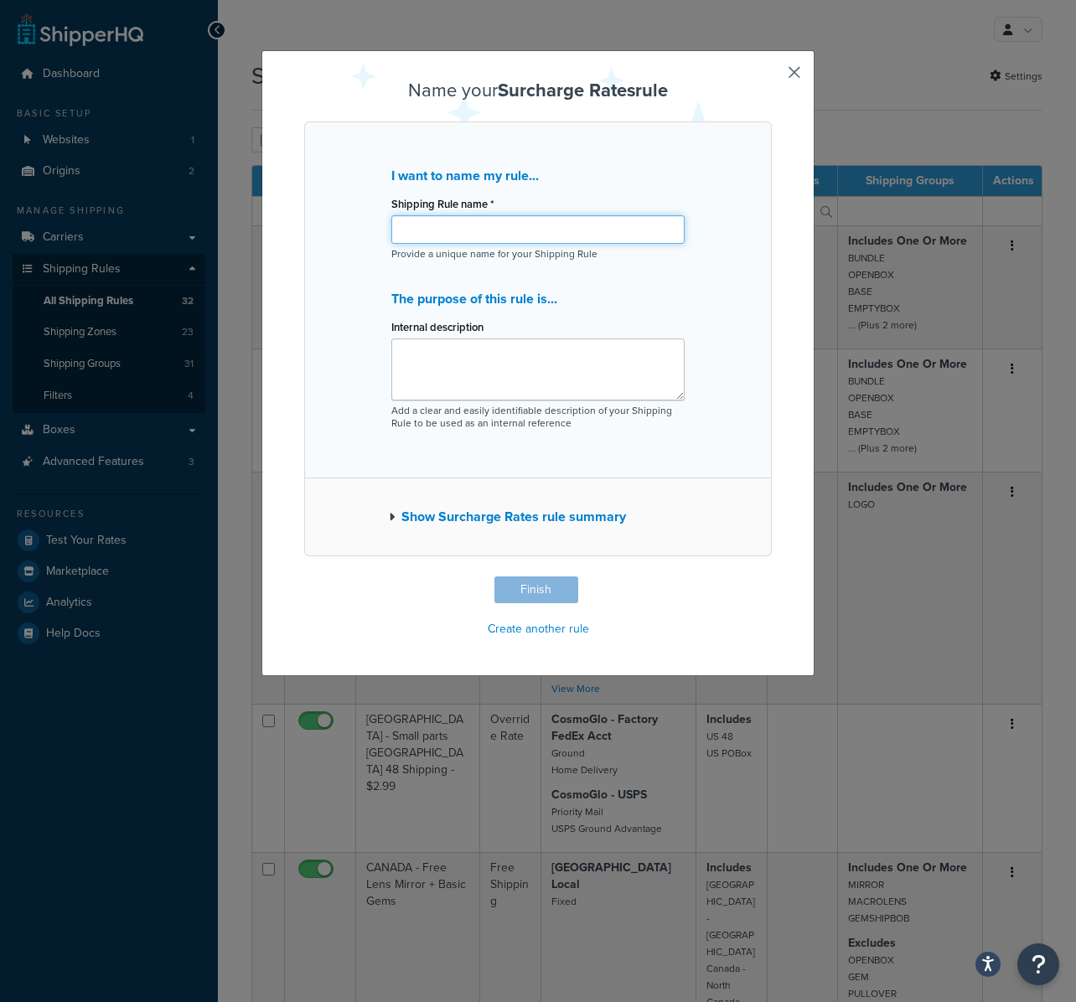
click at [469, 228] on input "Shipping Rule name *" at bounding box center [537, 229] width 293 height 28
click at [530, 526] on button "Show Surcharge Rates rule summary" at bounding box center [507, 516] width 237 height 23
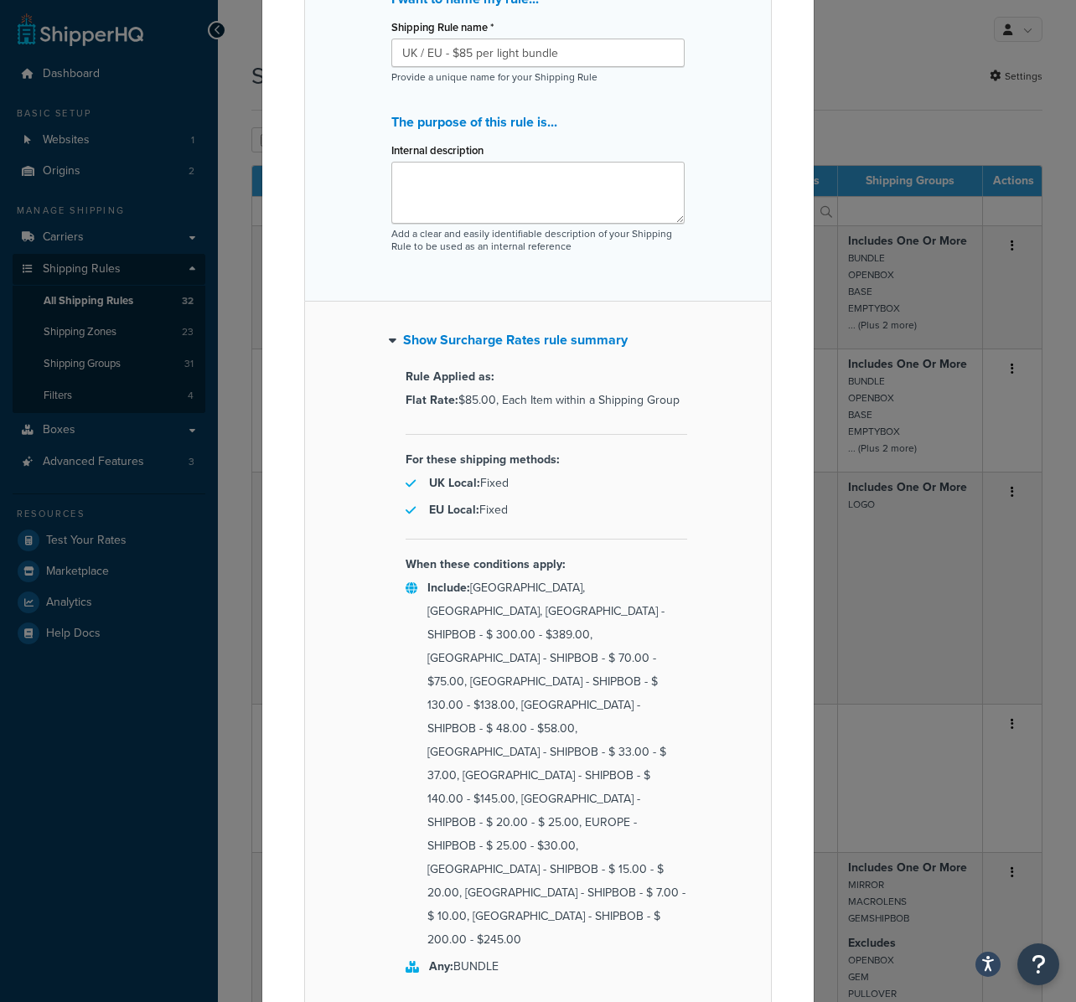
scroll to position [173, 0]
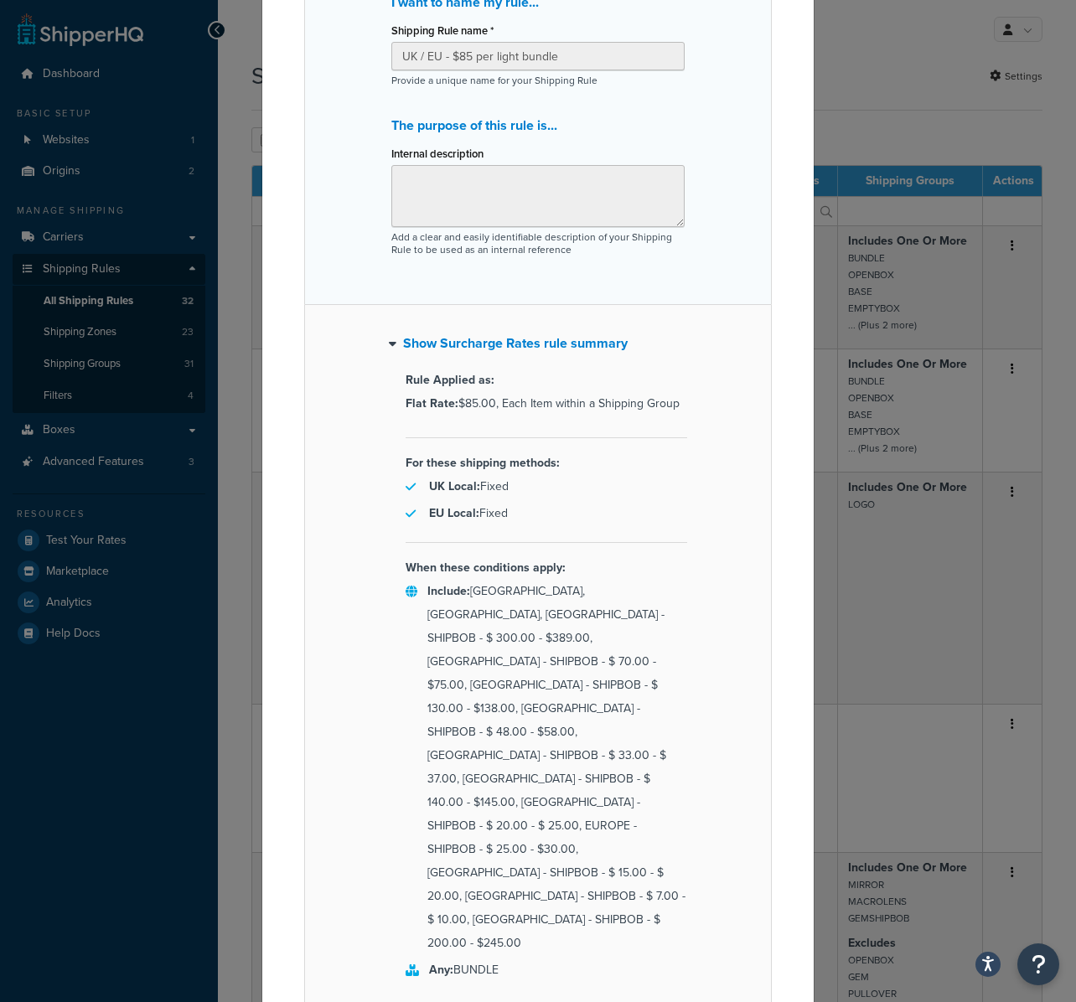
type input "UK / EU - $85 per light bundle"
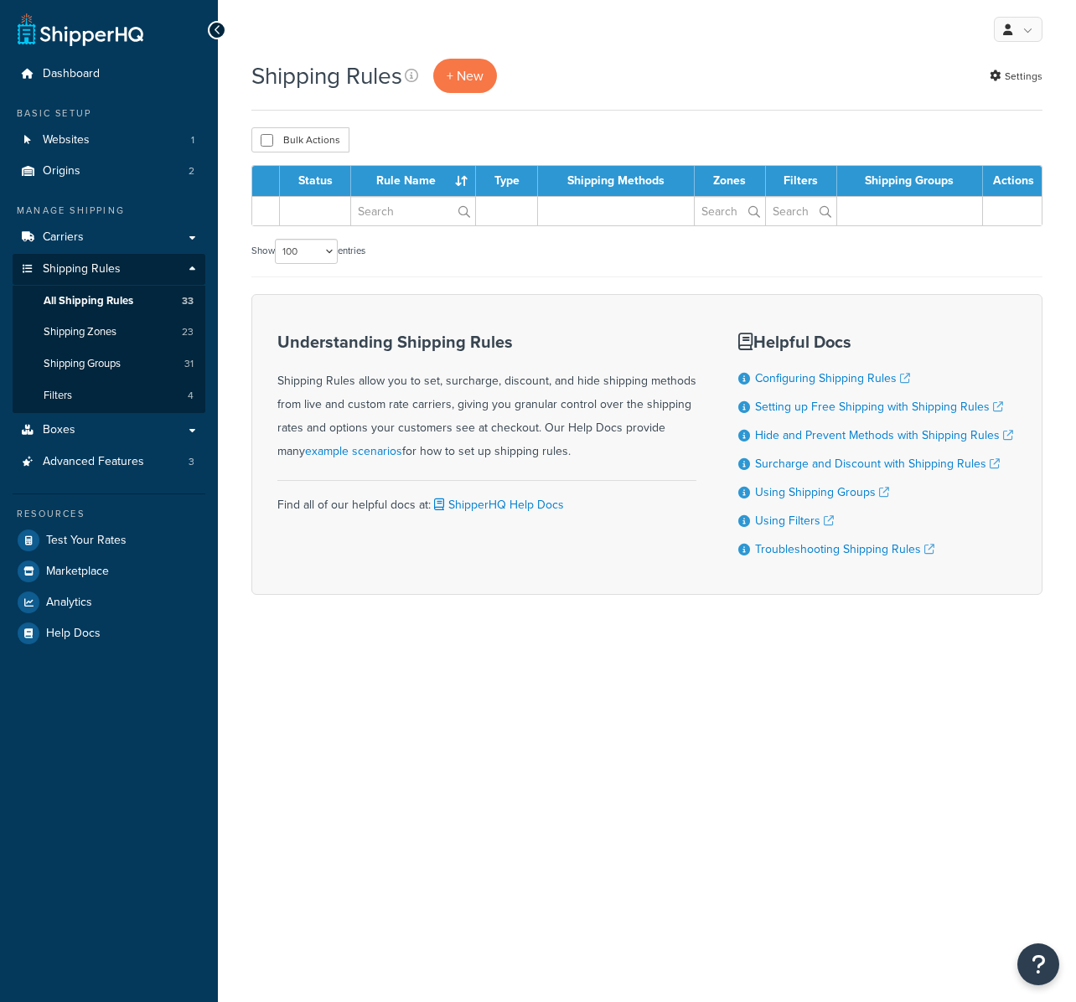
select select "100"
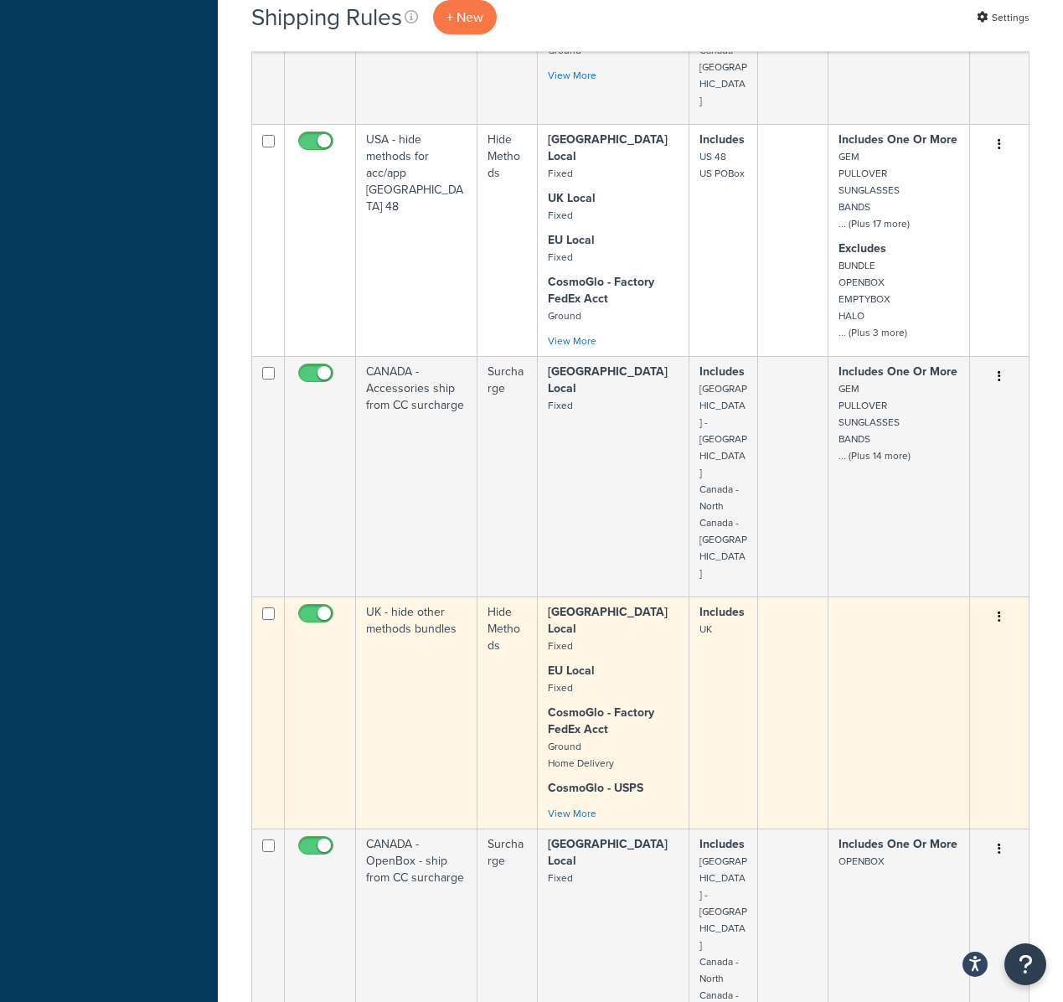
scroll to position [1556, 0]
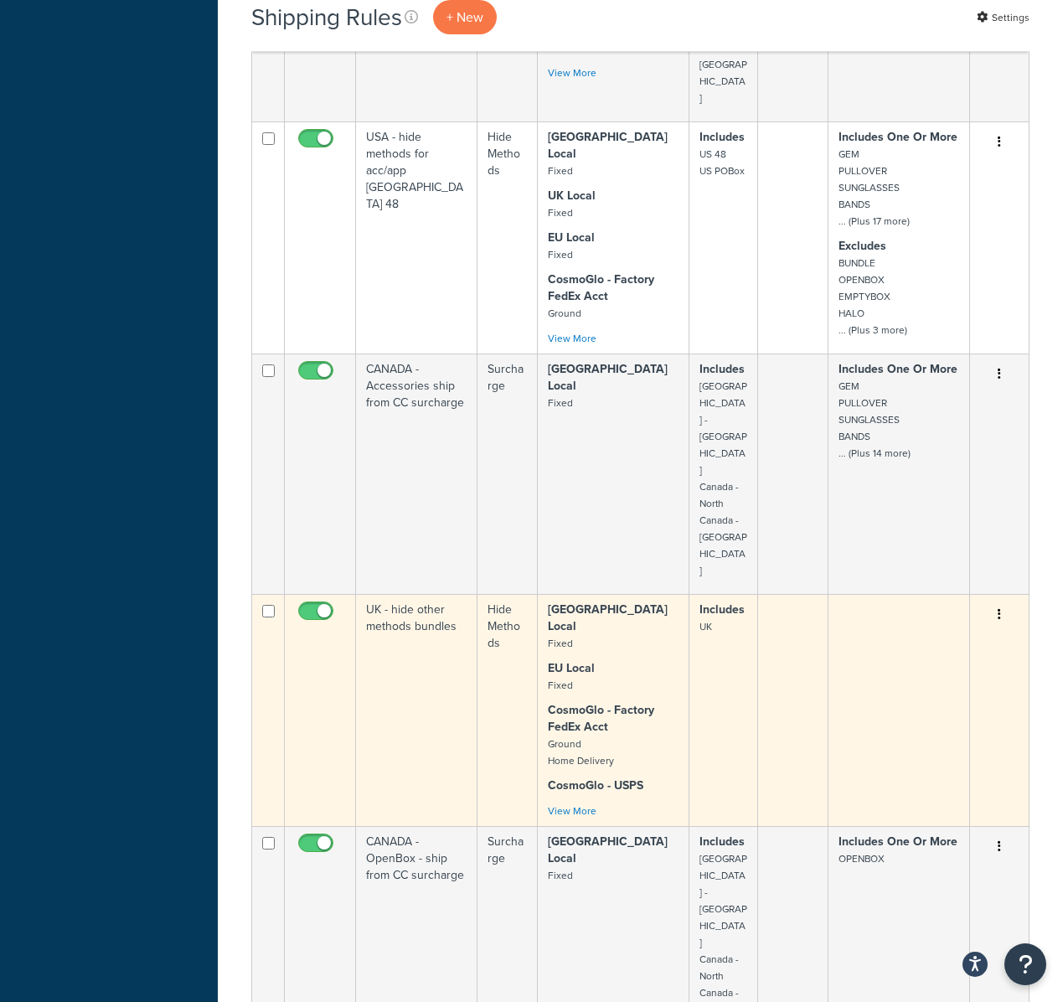
click at [629, 701] on strong "CosmoGlo - Factory FedEx Acct" at bounding box center [601, 718] width 106 height 34
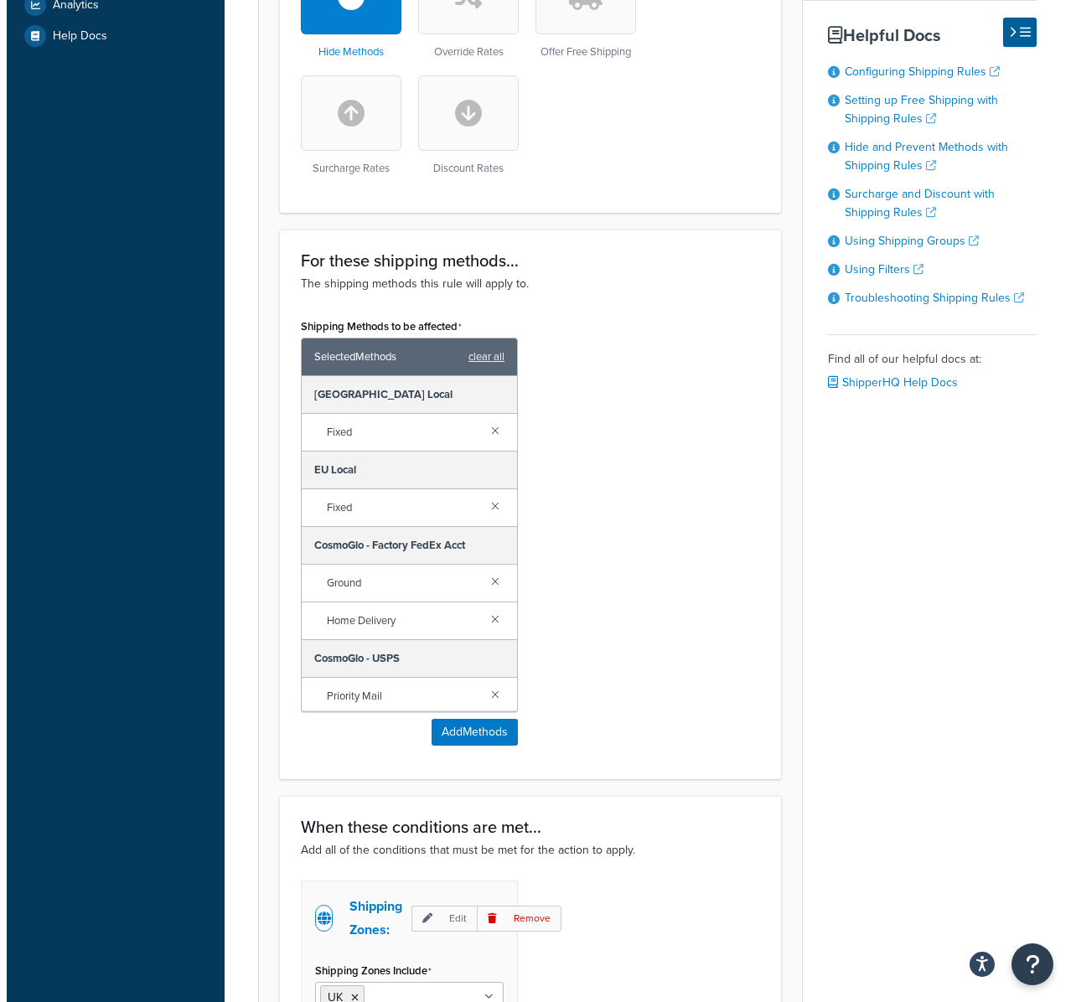
scroll to position [79, 0]
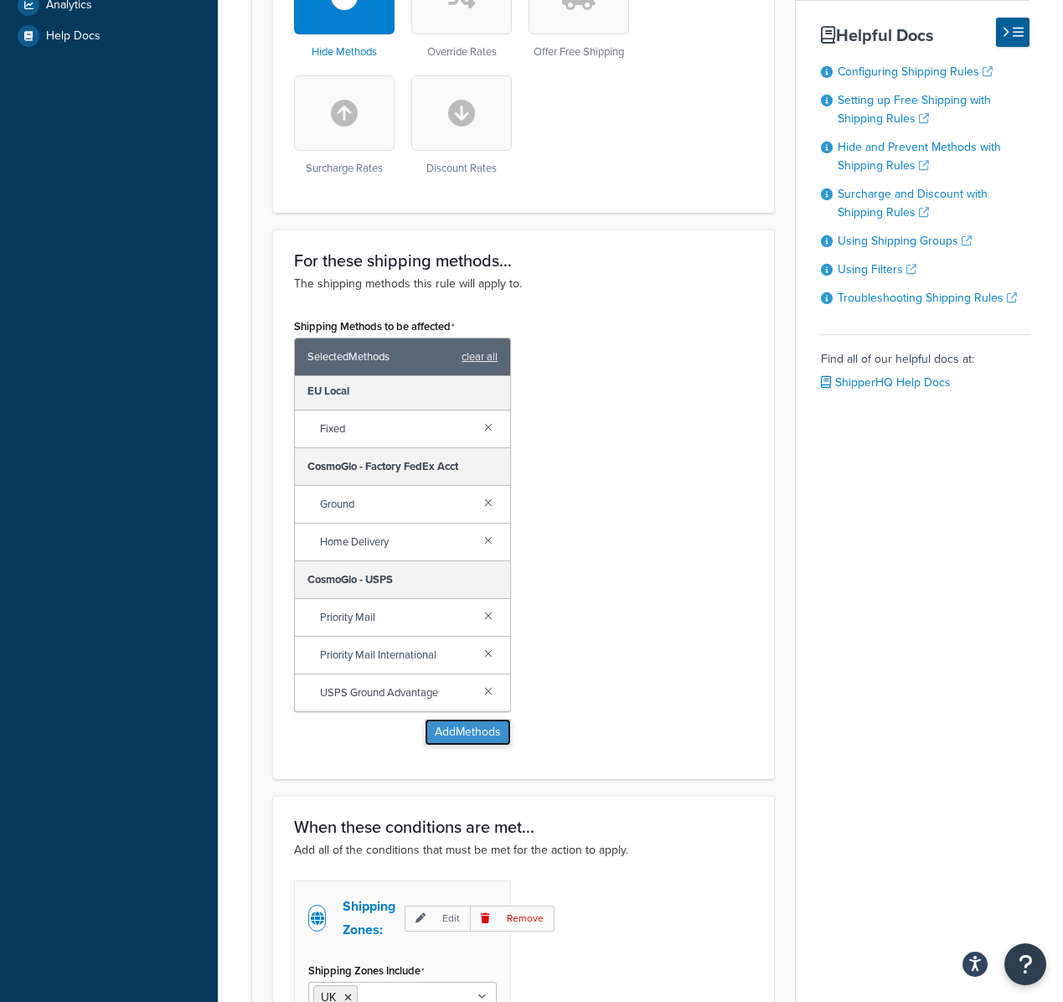
click at [451, 730] on button "Add Methods" at bounding box center [468, 732] width 86 height 27
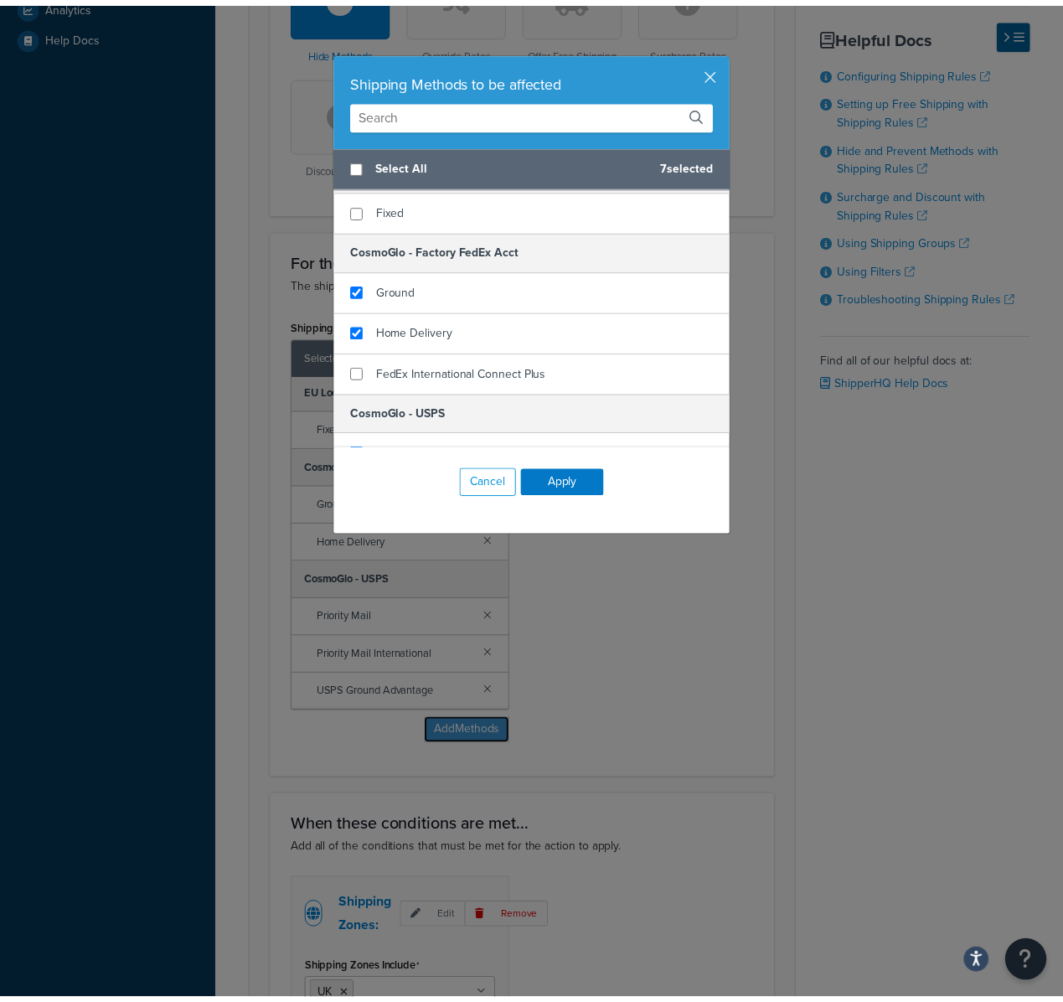
scroll to position [197, 0]
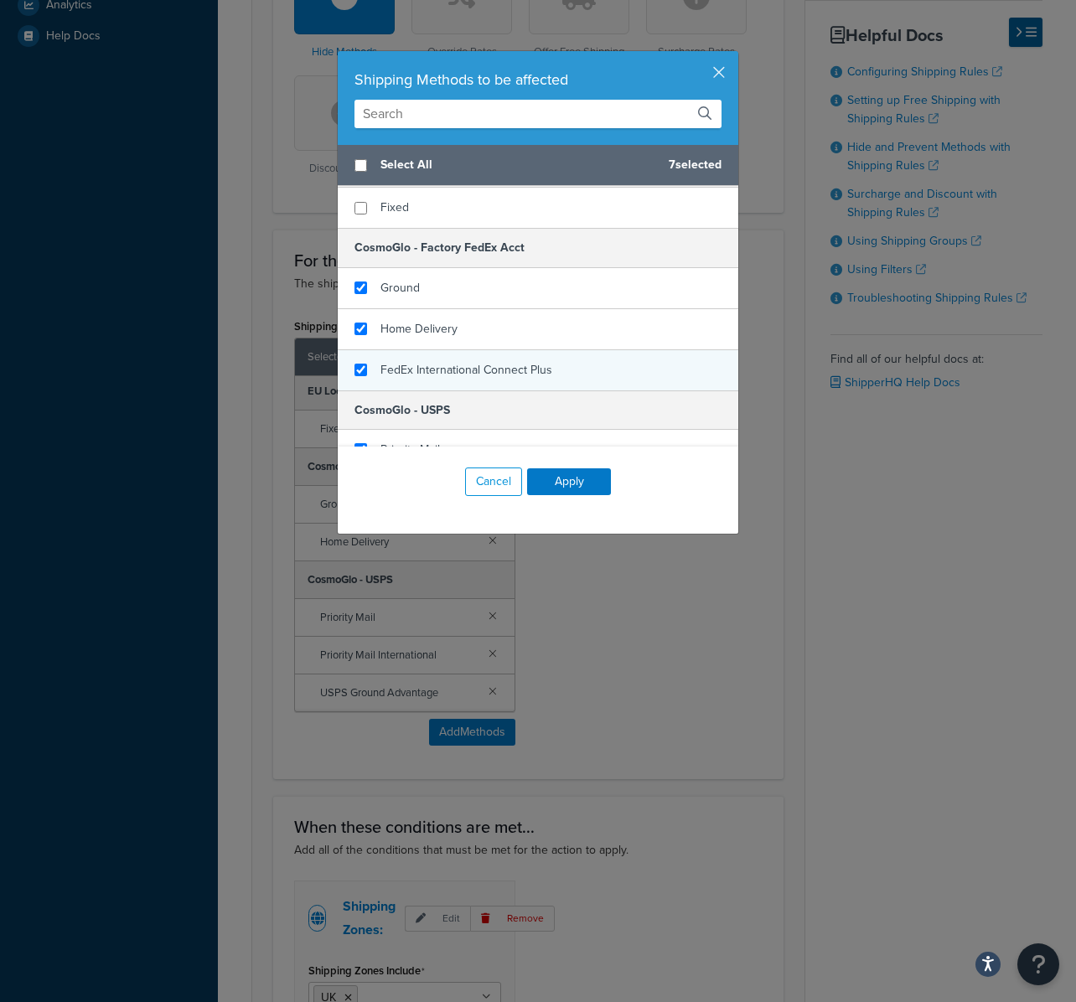
checkbox input "true"
click at [428, 365] on span "FedEx International Connect Plus" at bounding box center [466, 370] width 172 height 18
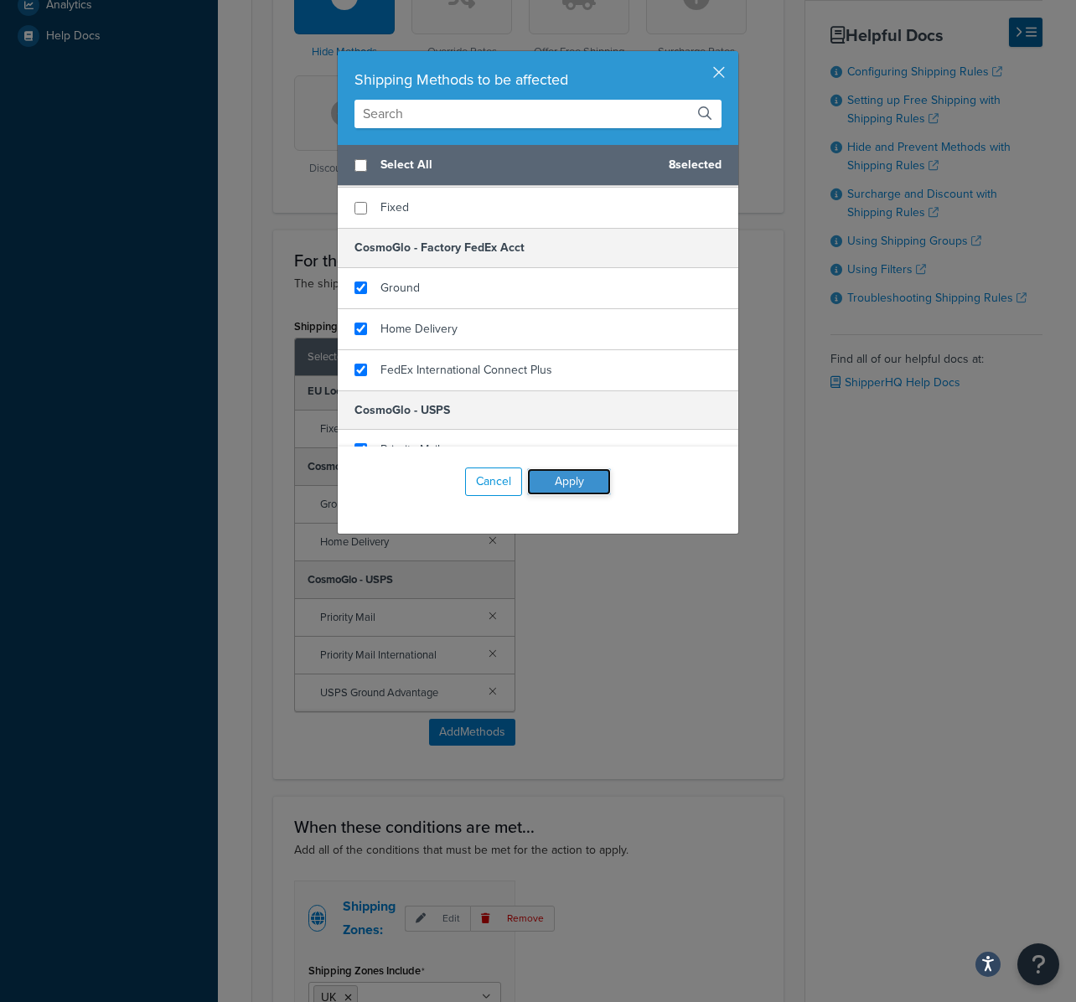
click at [601, 488] on button "Apply" at bounding box center [569, 481] width 84 height 27
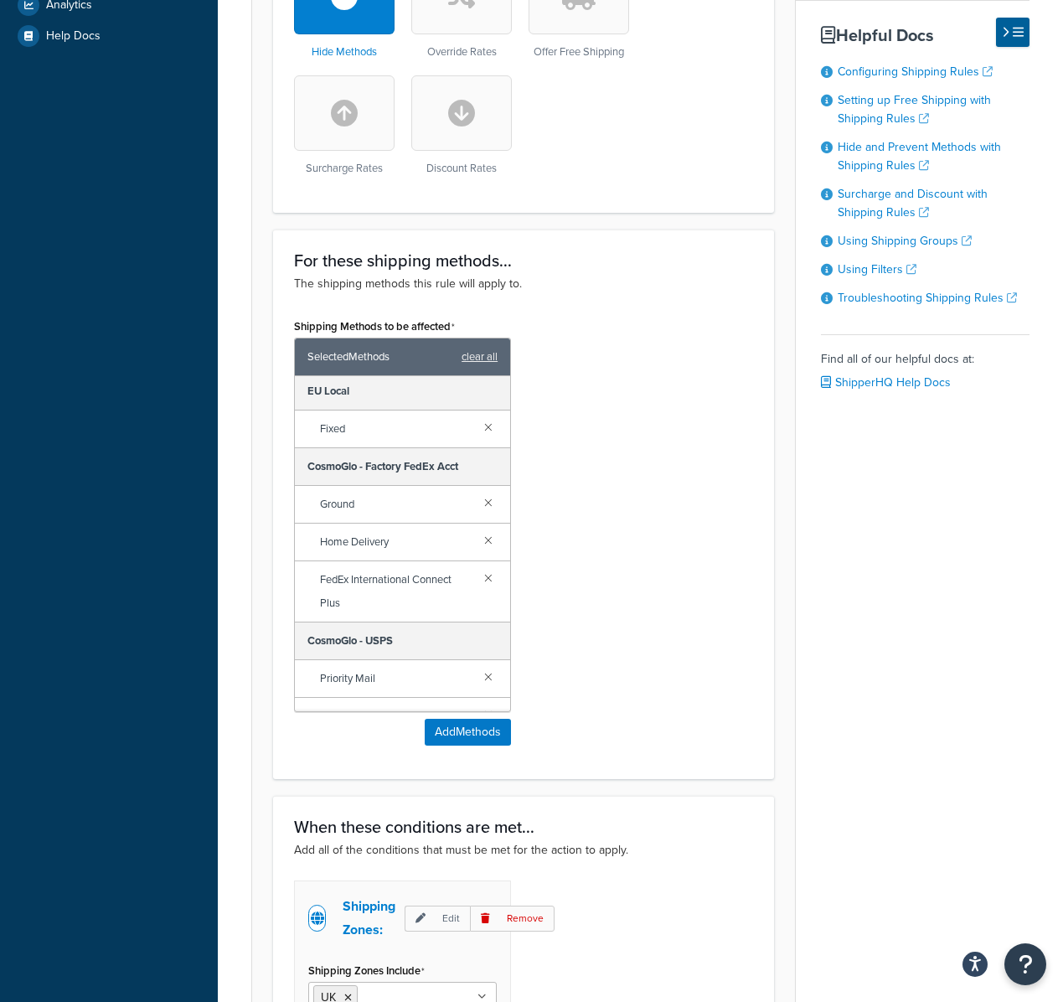
scroll to position [873, 0]
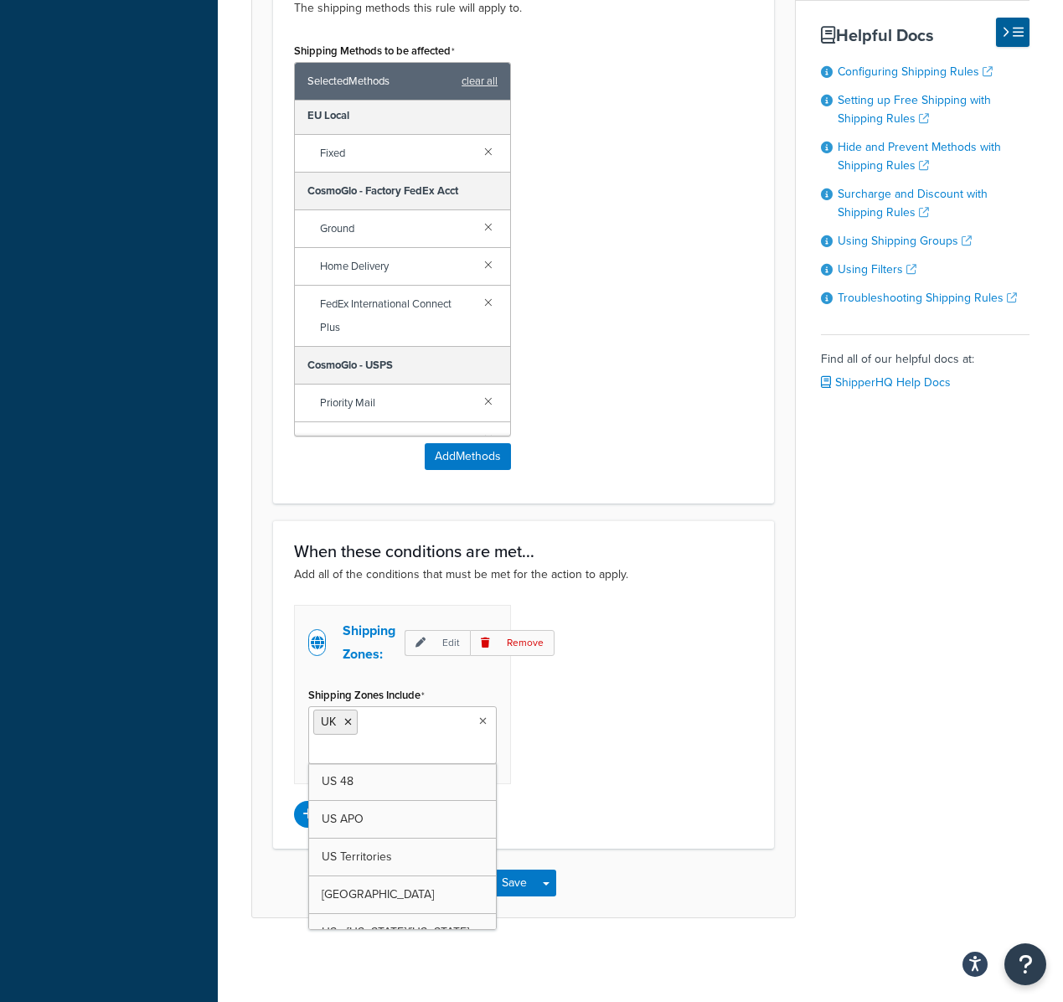
click at [467, 736] on ul "UK" at bounding box center [402, 735] width 188 height 58
click at [648, 746] on div "Shipping Zones: Edit Remove Shipping Zones Include UK US 48 US APO US Territori…" at bounding box center [523, 716] width 484 height 223
click at [523, 878] on button "Save" at bounding box center [514, 883] width 45 height 27
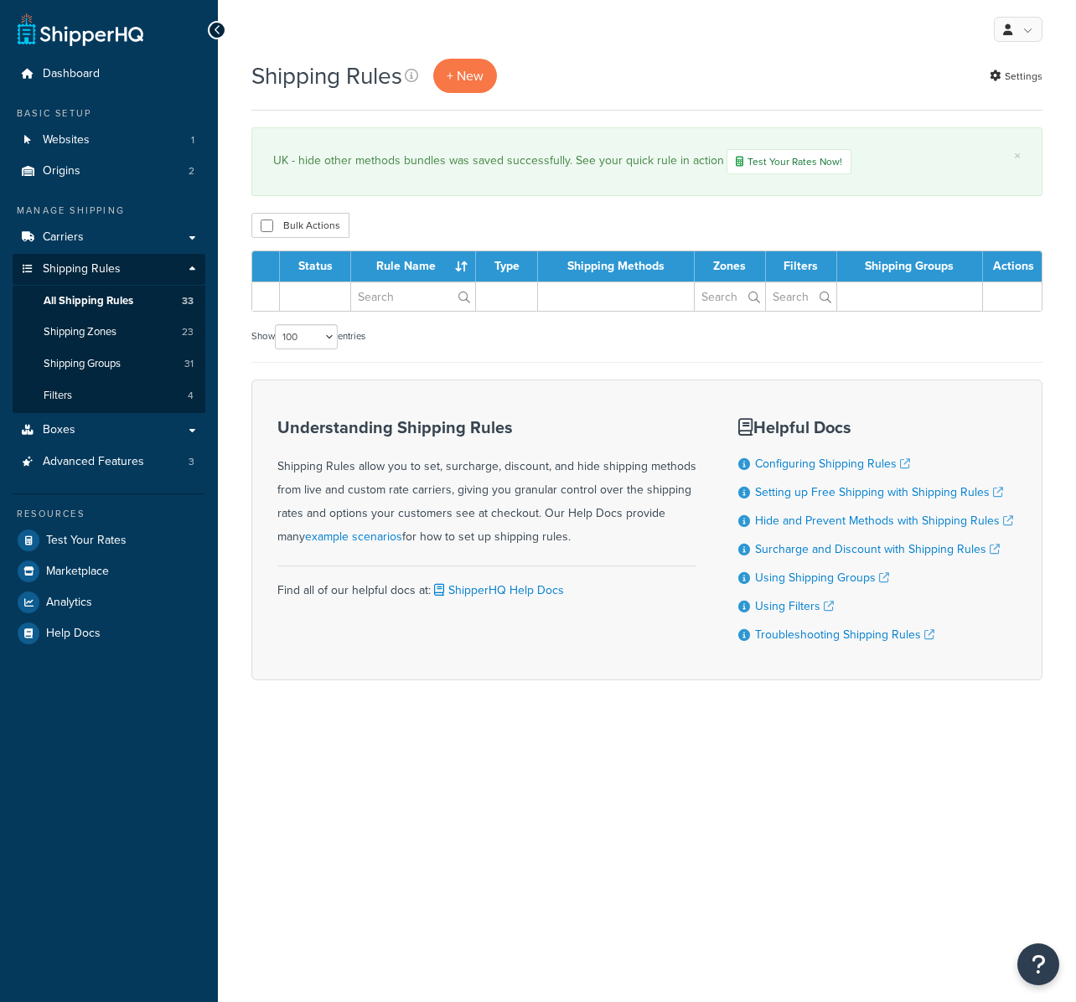
select select "100"
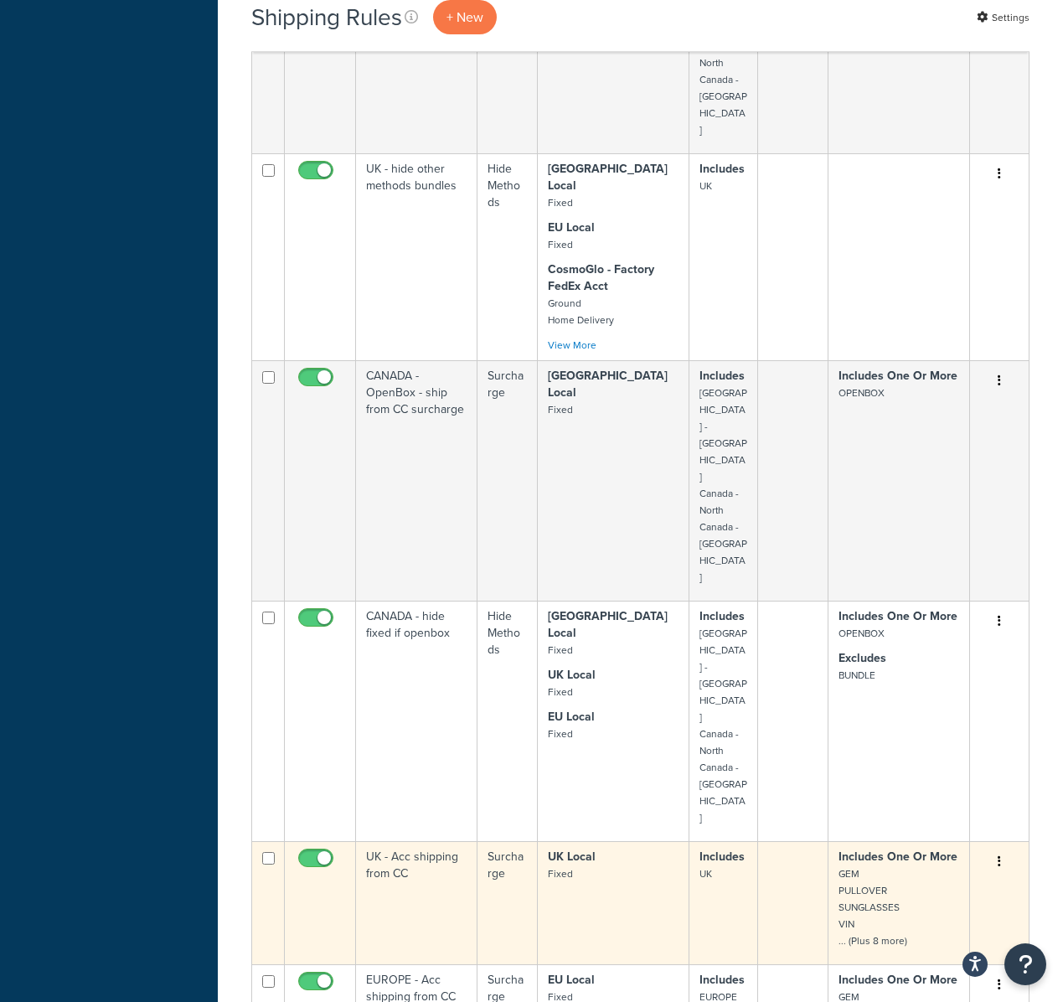
scroll to position [2087, 0]
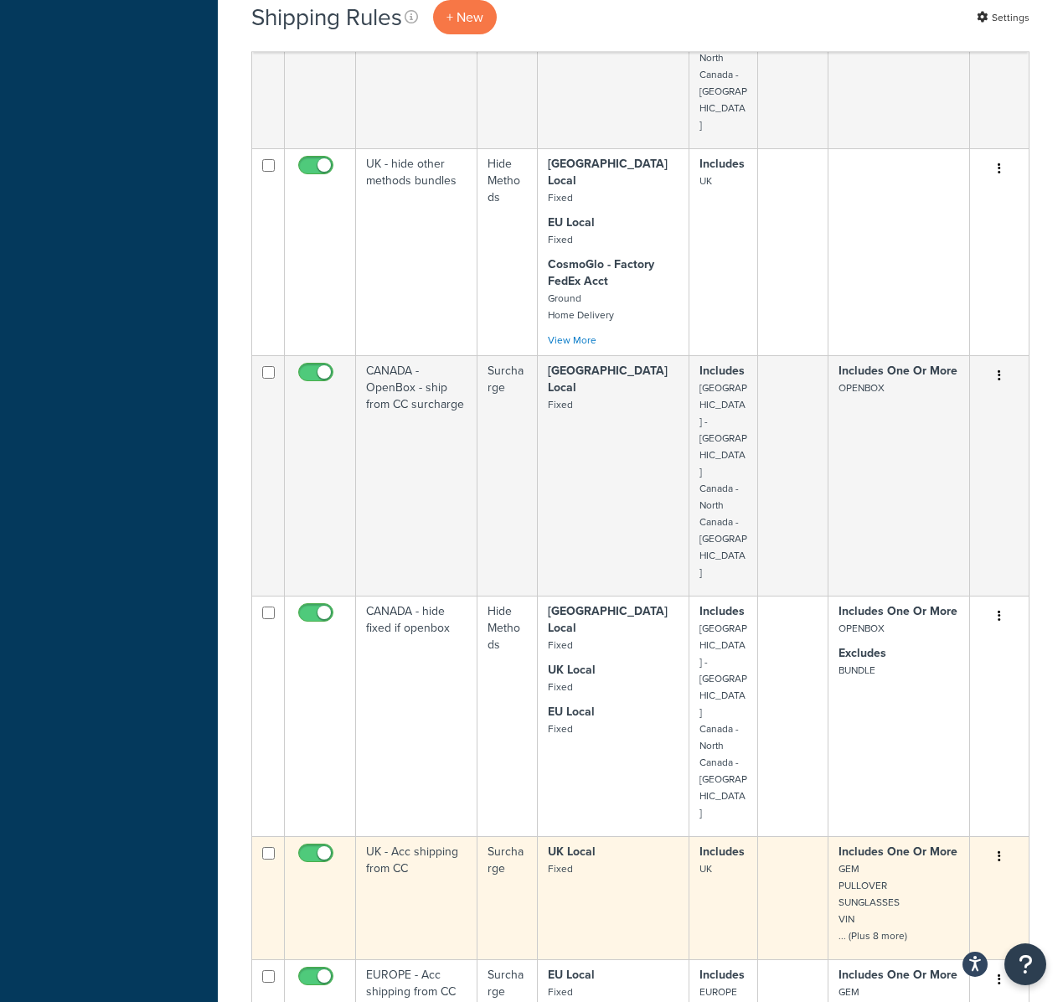
click at [503, 836] on td "Surcharge" at bounding box center [508, 897] width 60 height 123
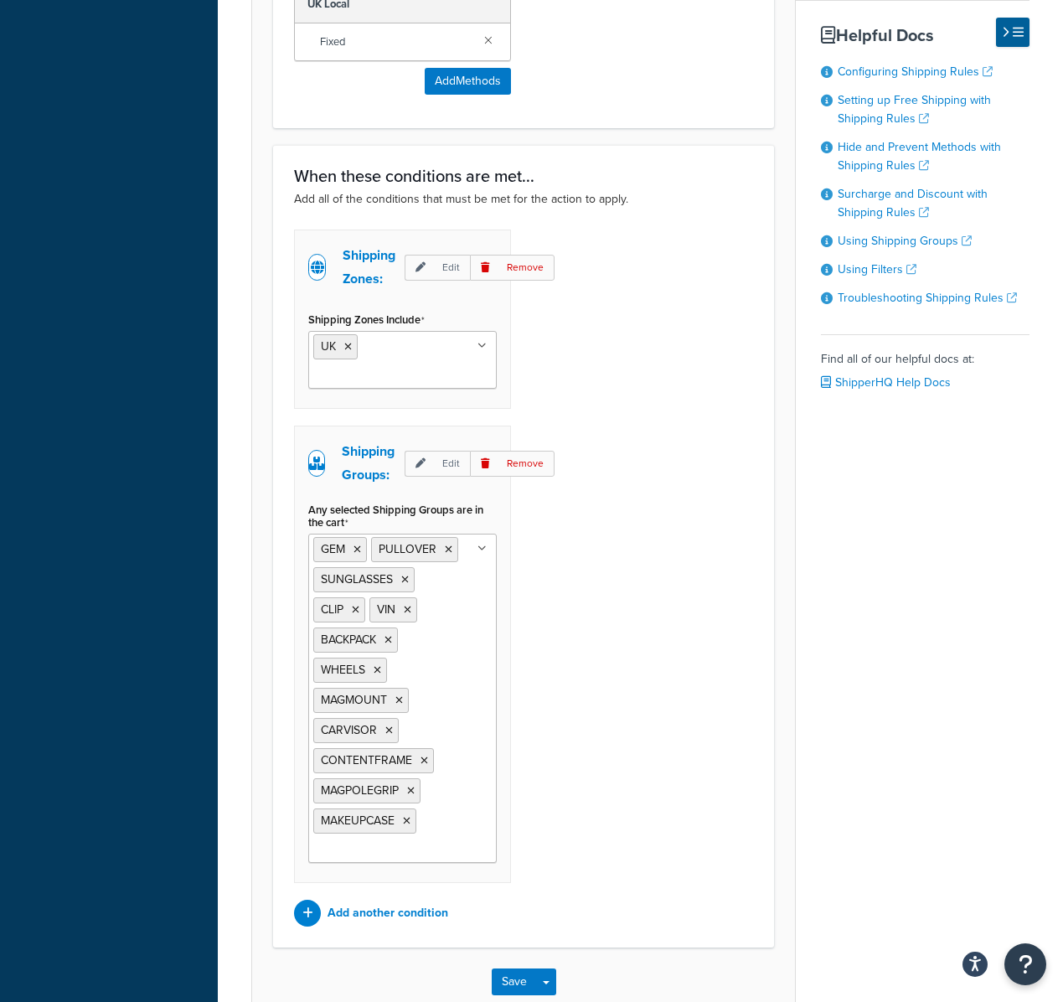
scroll to position [1212, 0]
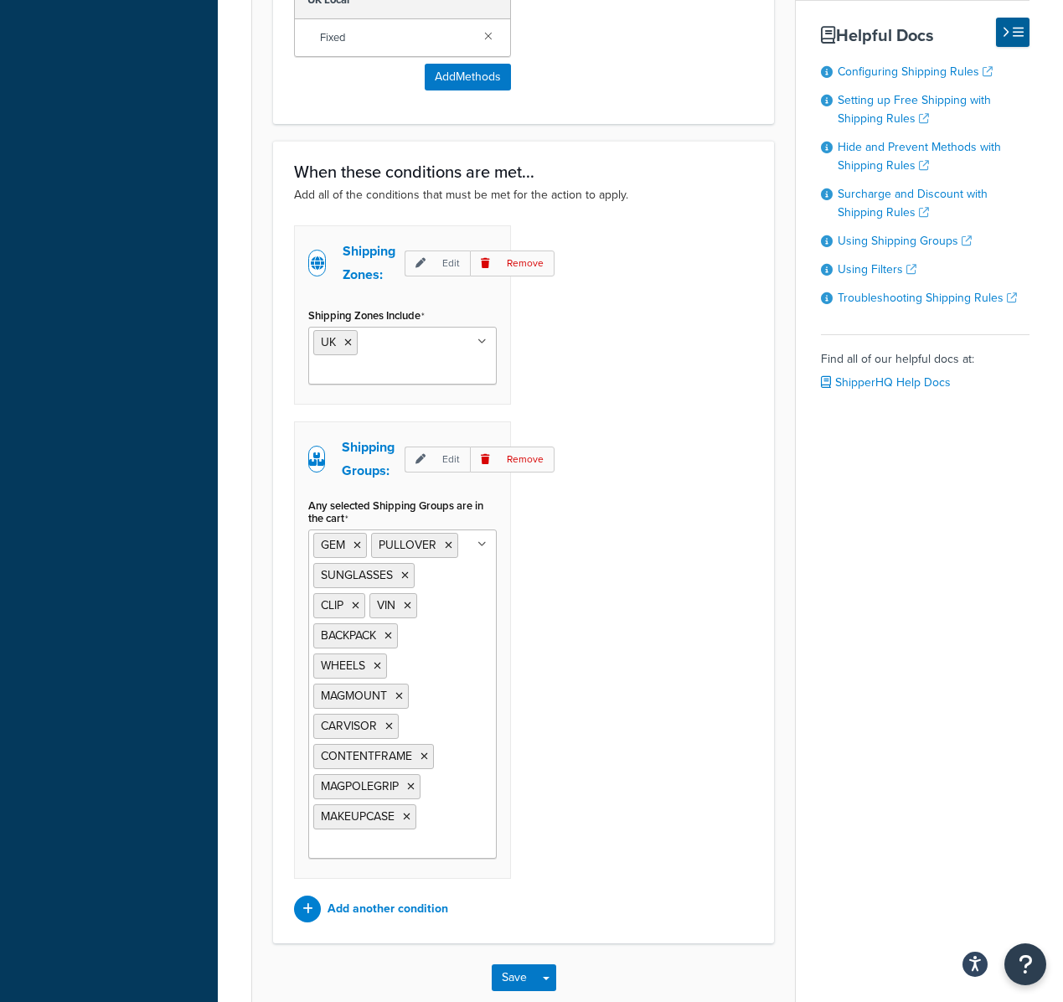
click at [452, 641] on ul "GEM PULLOVER SUNGLASSES CLIP VIN BACKPACK WHEELS MAGMOUNT CARVISOR CONTENTFRAME…" at bounding box center [402, 693] width 188 height 329
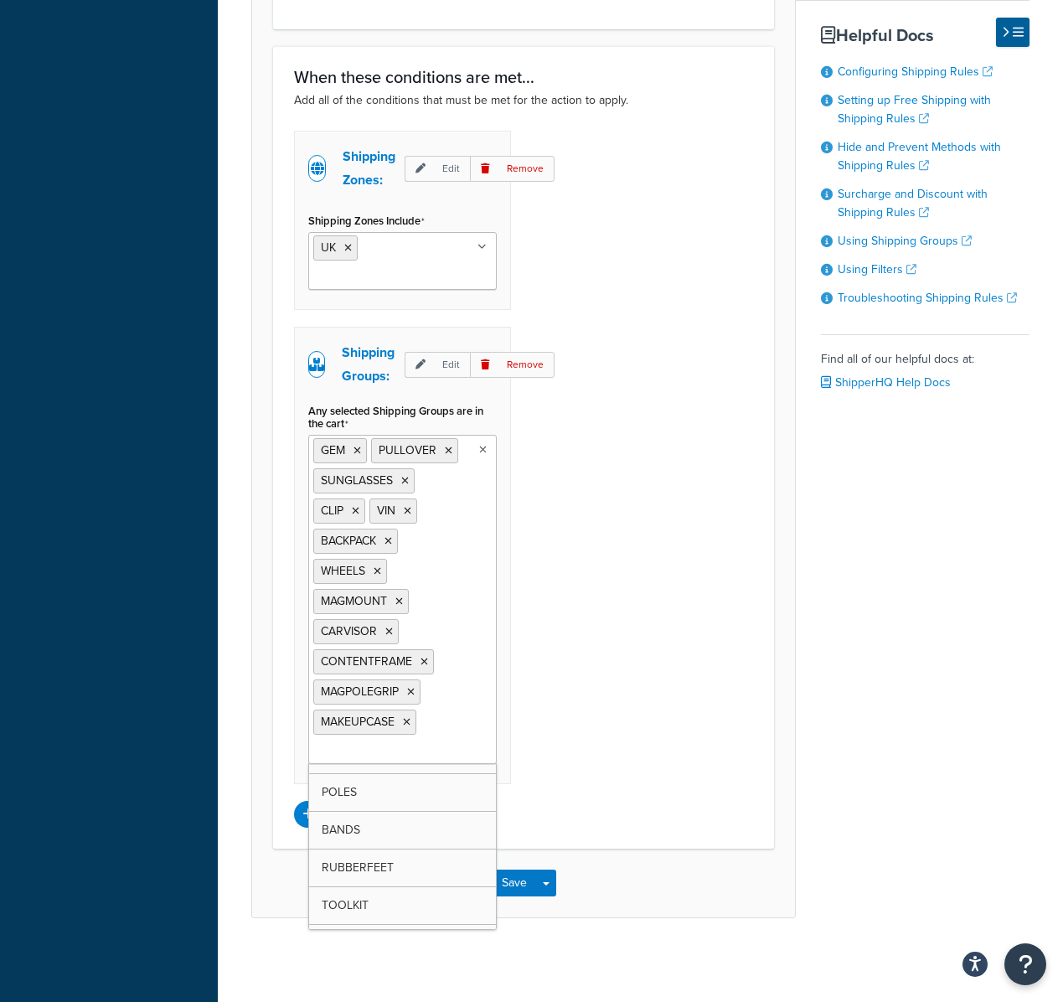
scroll to position [214, 0]
click at [747, 716] on div "Shipping Zones: Edit Remove Shipping Zones Include UK US 48 US APO US Territori…" at bounding box center [523, 479] width 484 height 697
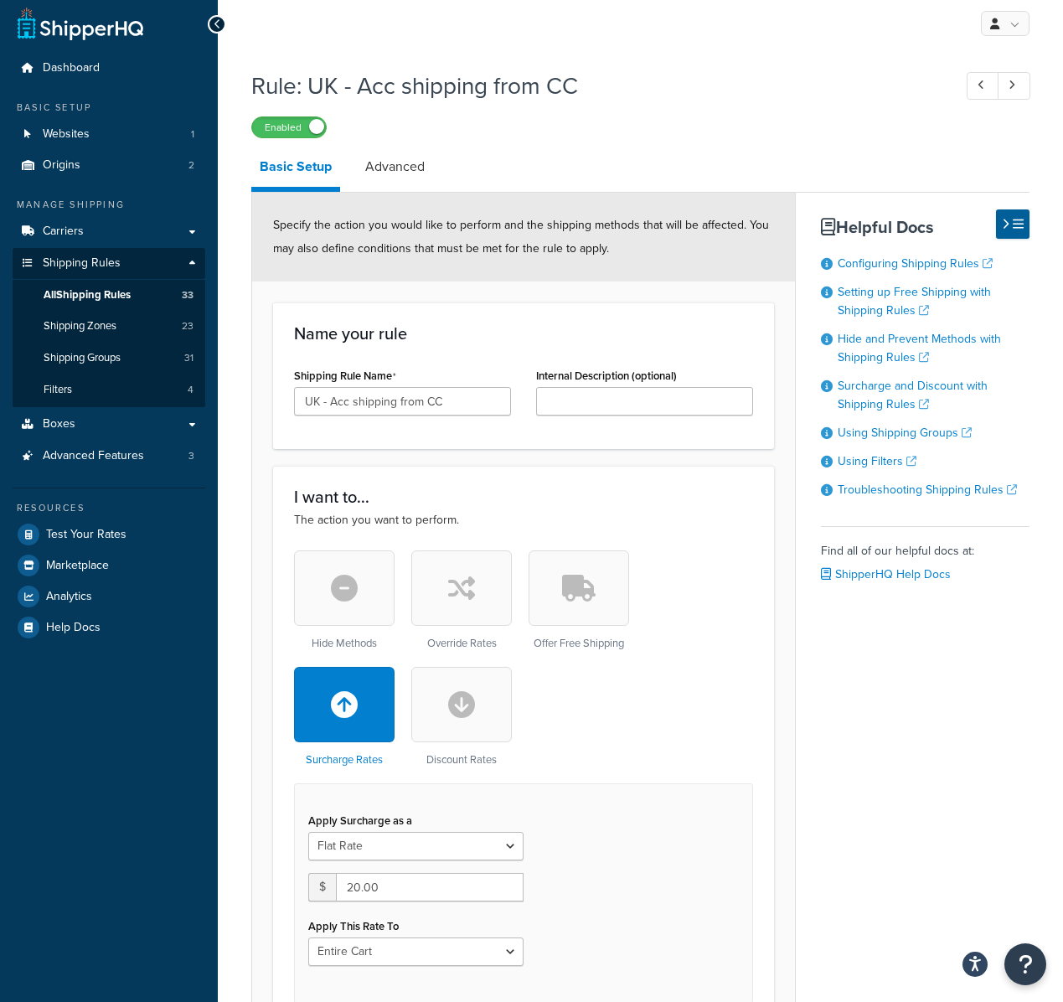
scroll to position [0, 0]
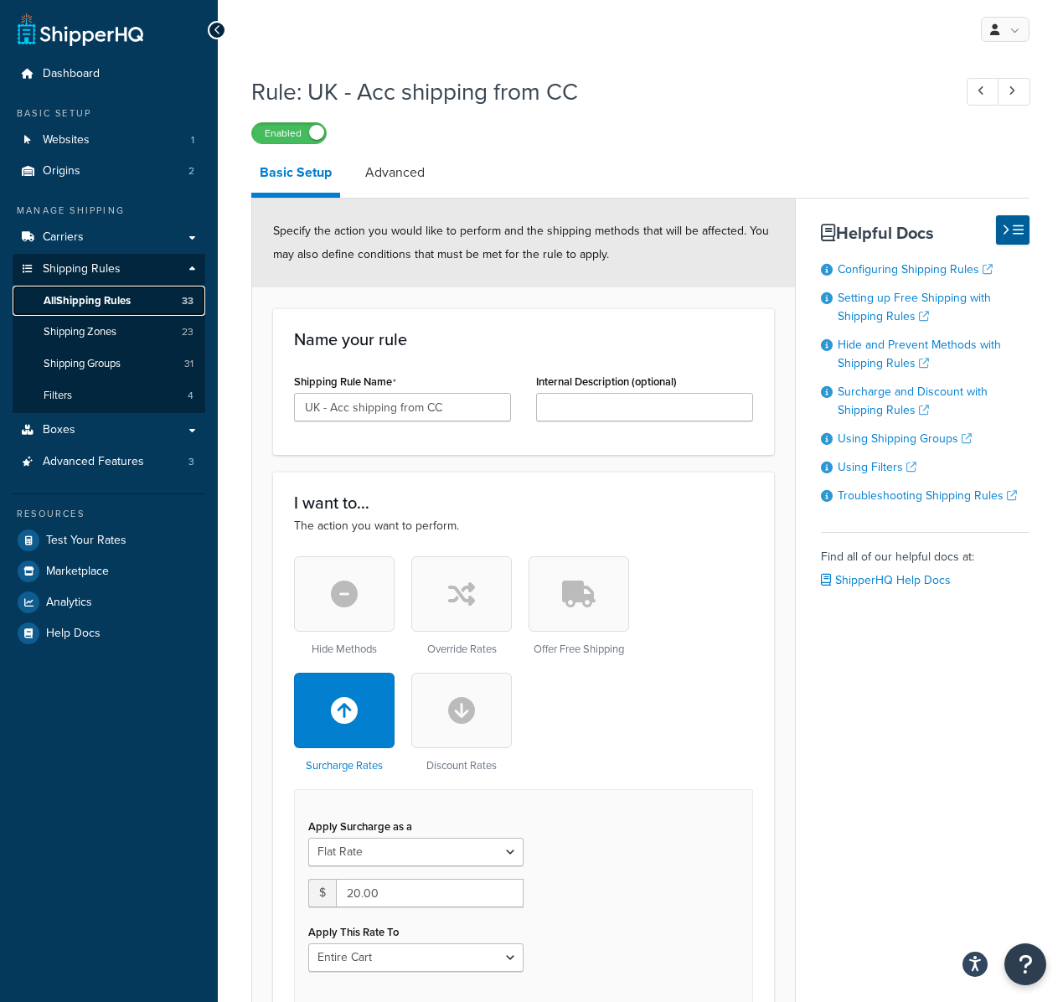
click at [147, 292] on link "All Shipping Rules 33" at bounding box center [109, 301] width 193 height 31
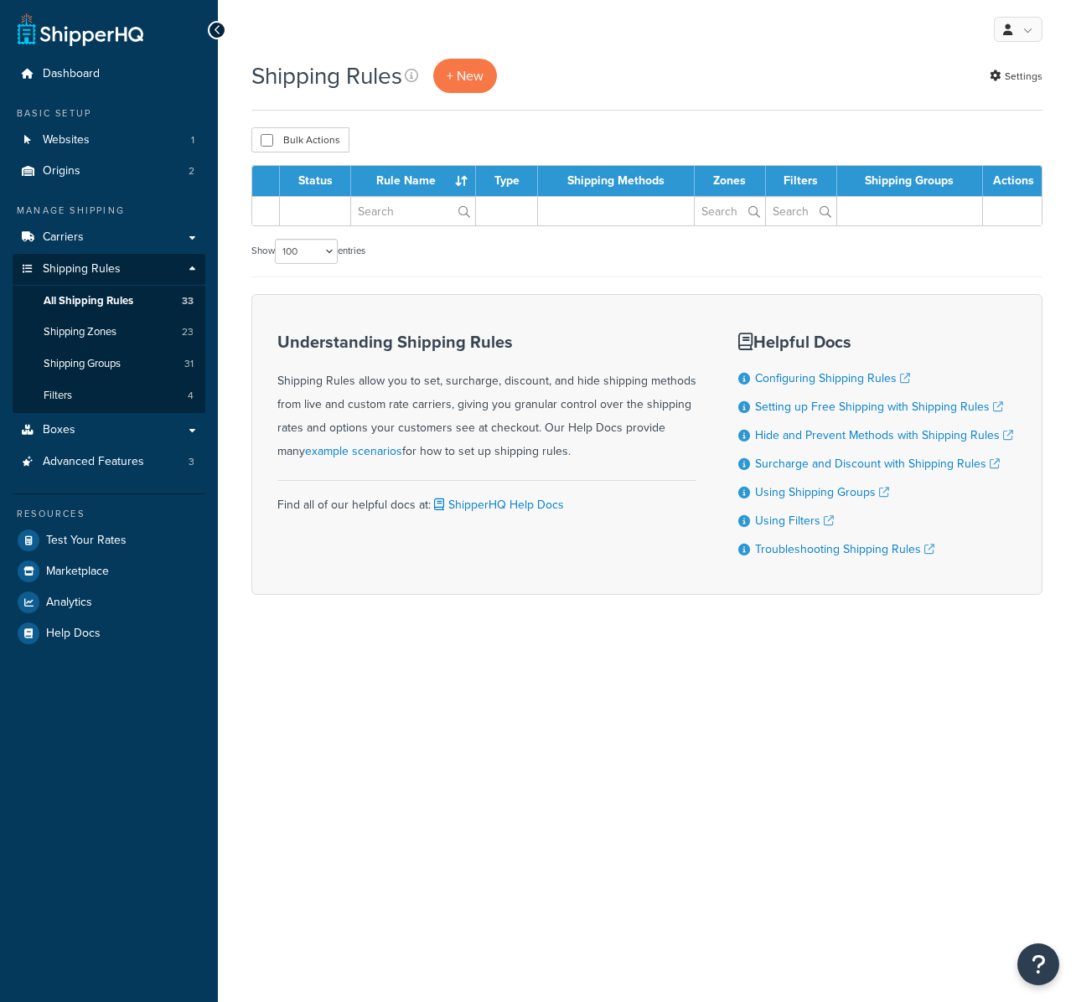
select select "100"
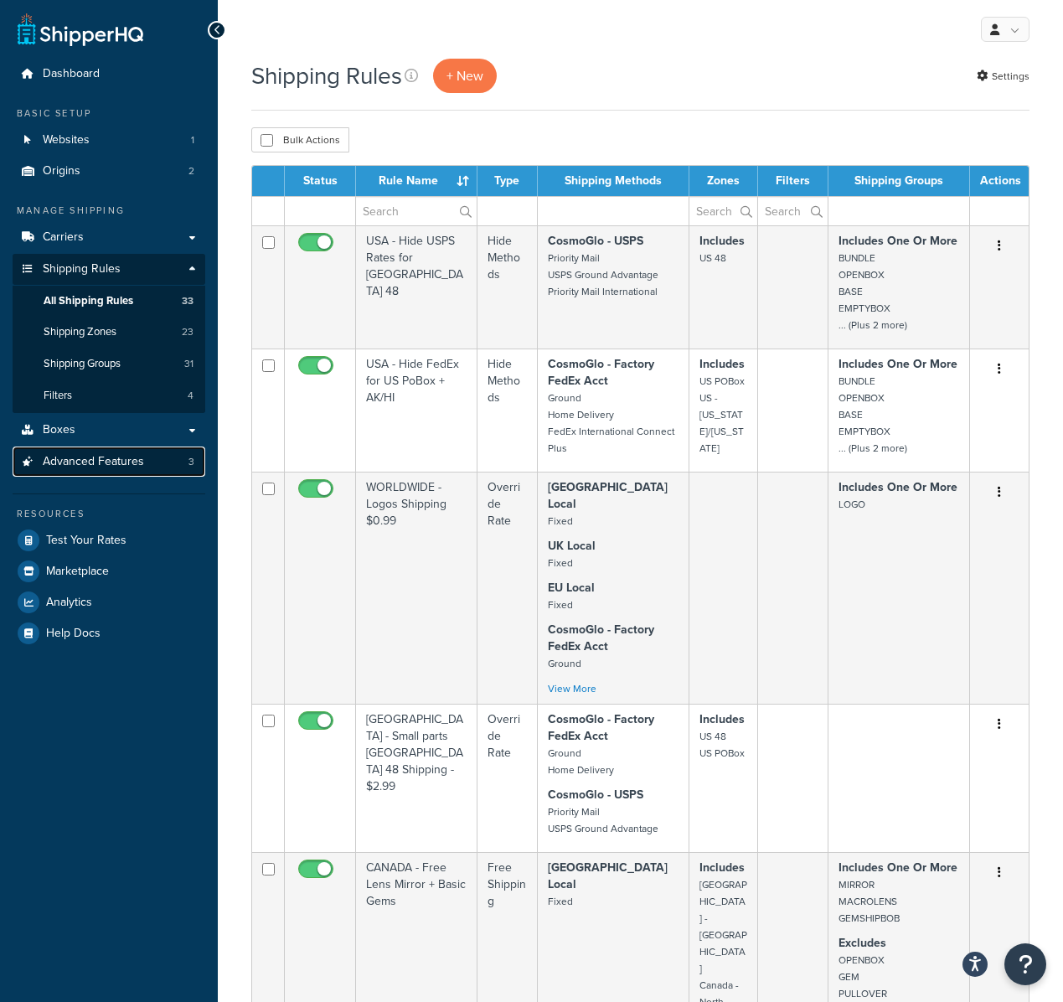
click at [161, 462] on link "Advanced Features 3" at bounding box center [109, 462] width 193 height 31
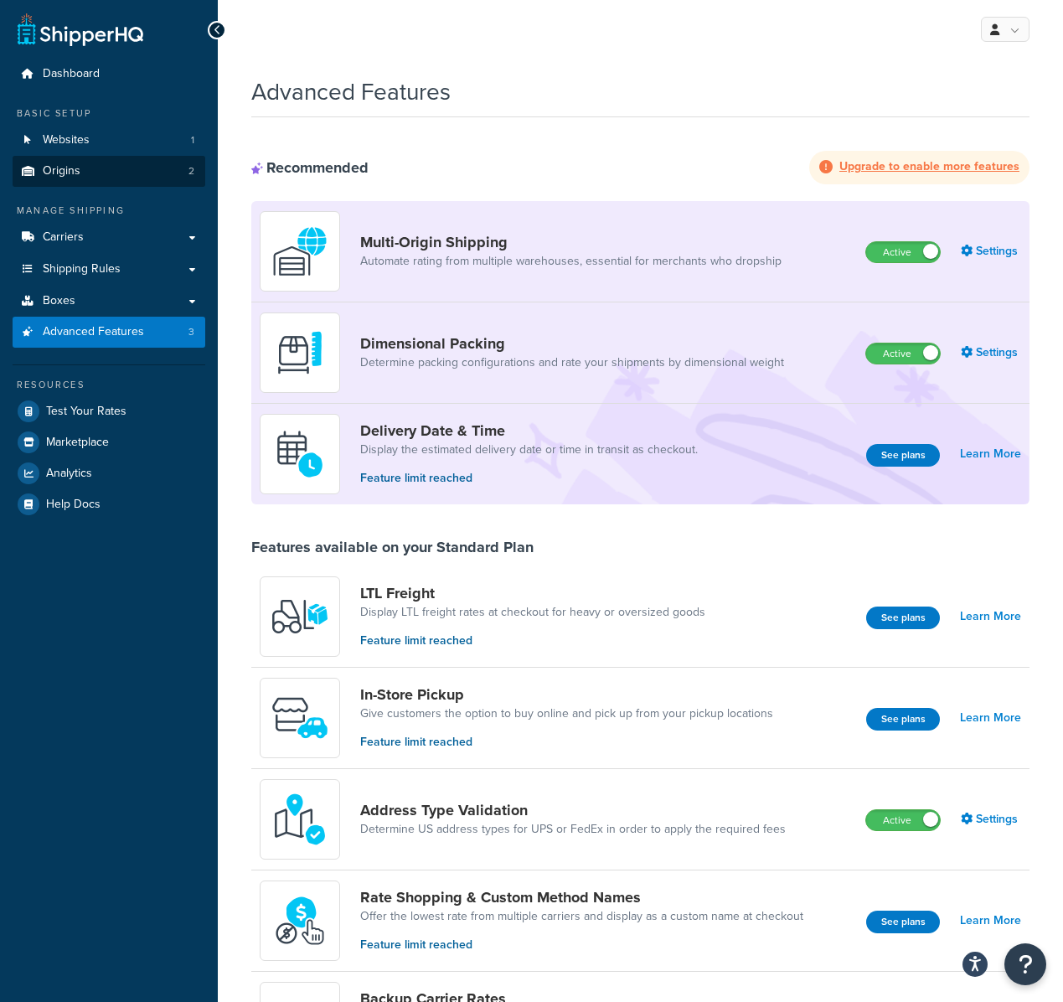
scroll to position [3, 0]
